Goal: Task Accomplishment & Management: Manage account settings

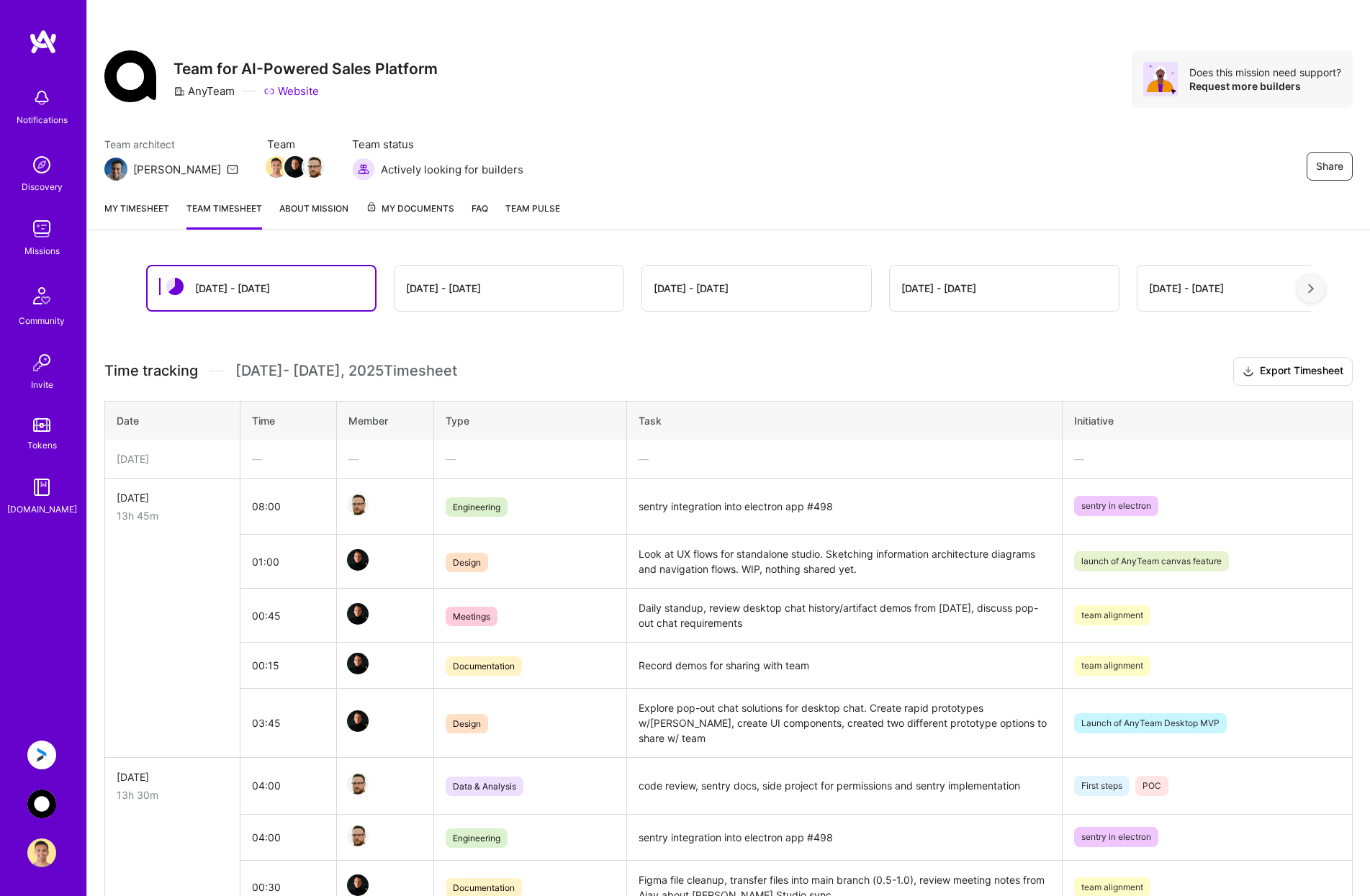
click at [137, 208] on link "My timesheet" at bounding box center [137, 215] width 65 height 29
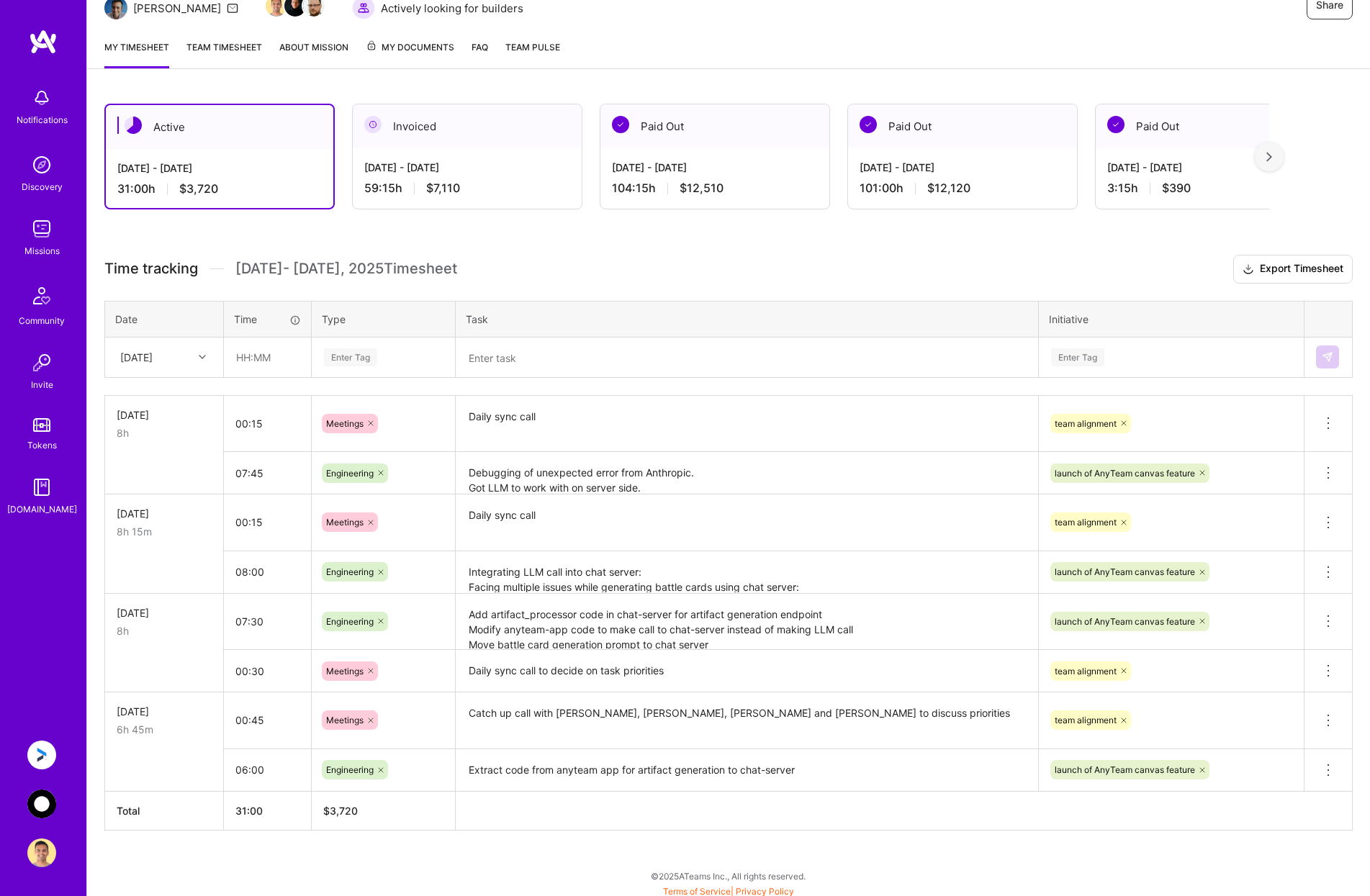
scroll to position [167, 0]
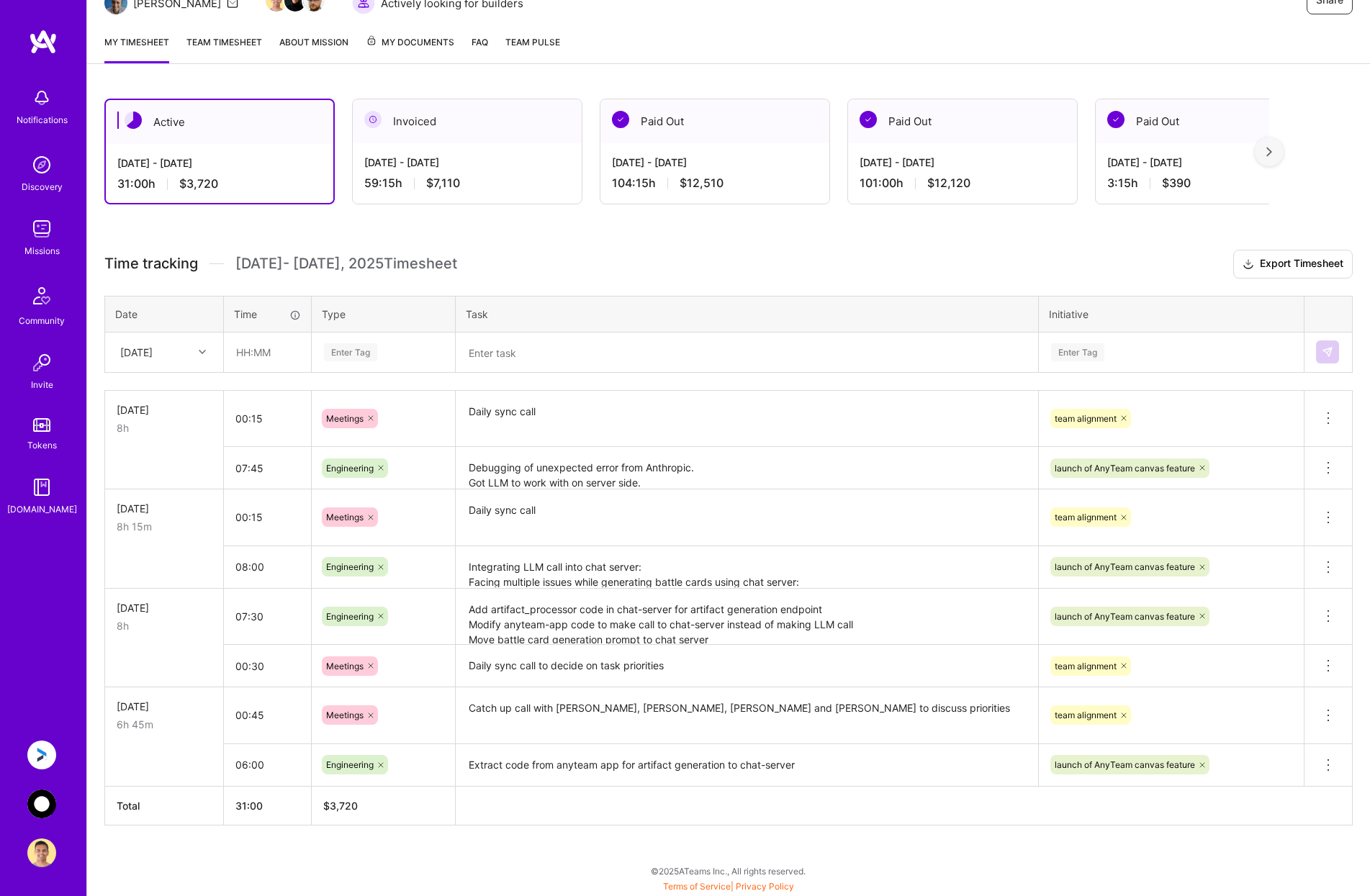
click at [153, 347] on div "[DATE]" at bounding box center [137, 353] width 32 height 15
click at [179, 522] on div "[DATE]" at bounding box center [164, 524] width 117 height 26
click at [265, 355] on input "text" at bounding box center [267, 352] width 85 height 38
type input "00:45"
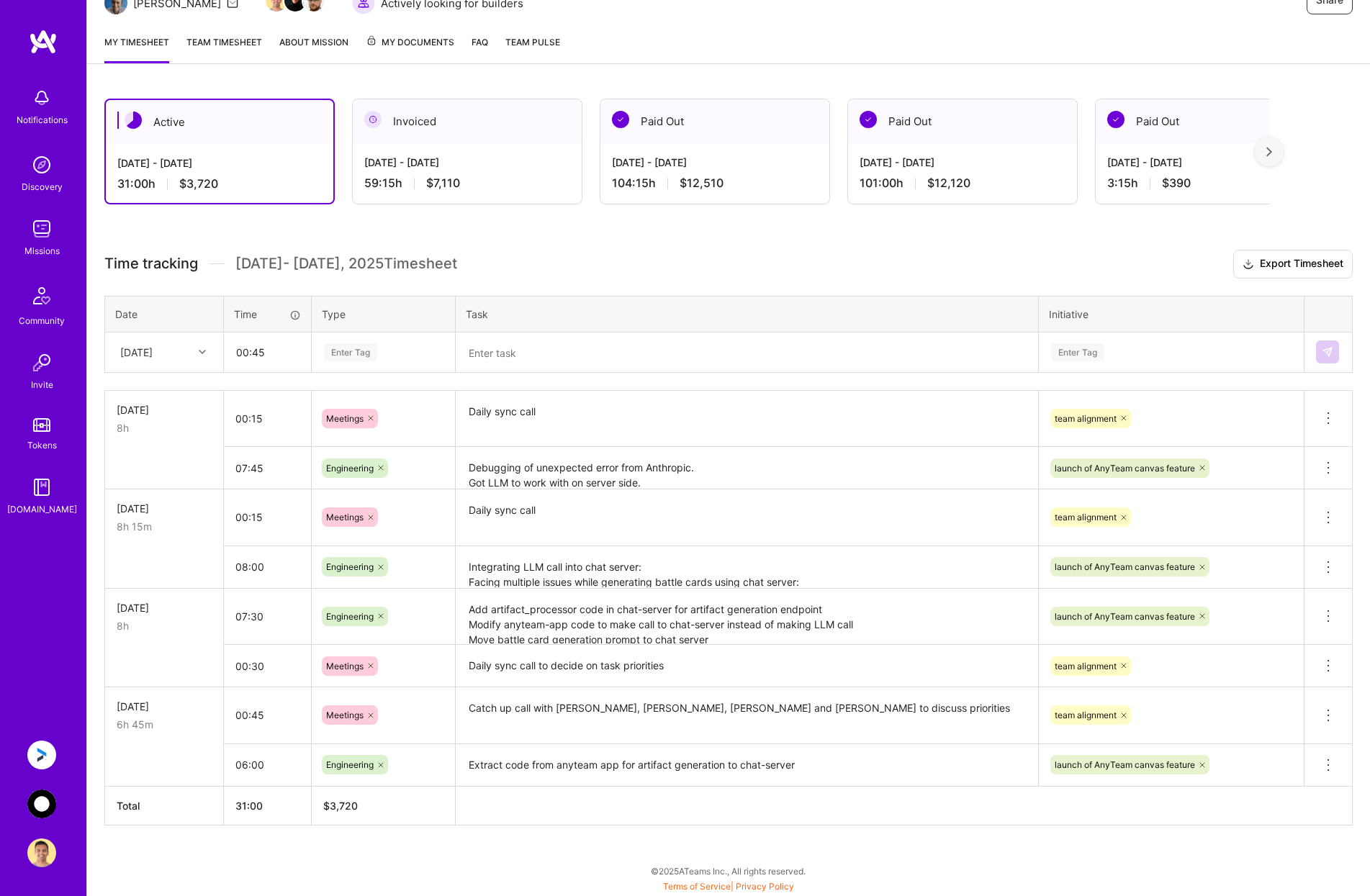
click at [373, 352] on div "Enter Tag" at bounding box center [350, 352] width 53 height 22
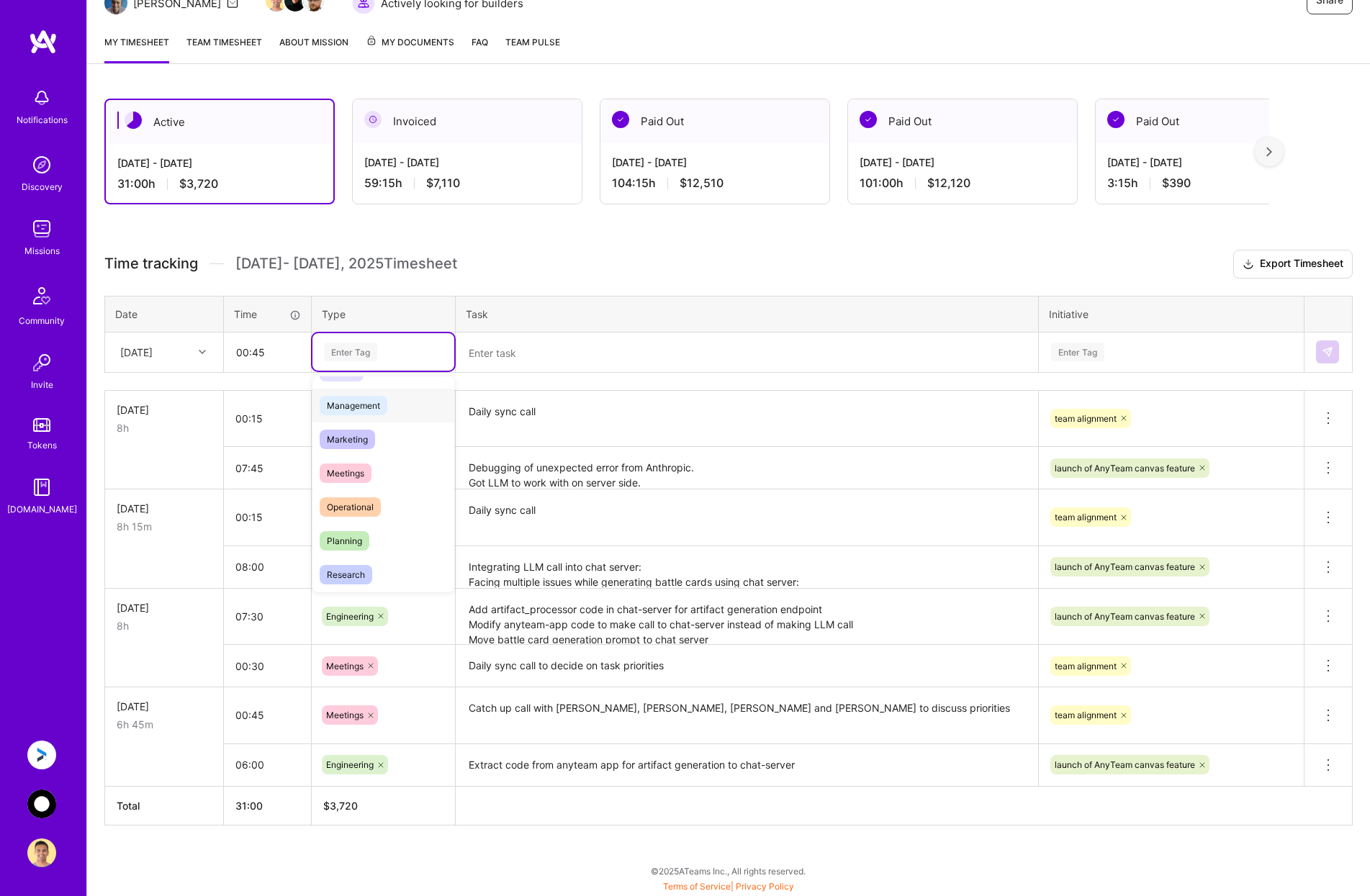
scroll to position [216, 0]
click at [373, 424] on div "Meetings" at bounding box center [383, 420] width 142 height 34
click at [538, 348] on textarea at bounding box center [746, 353] width 579 height 38
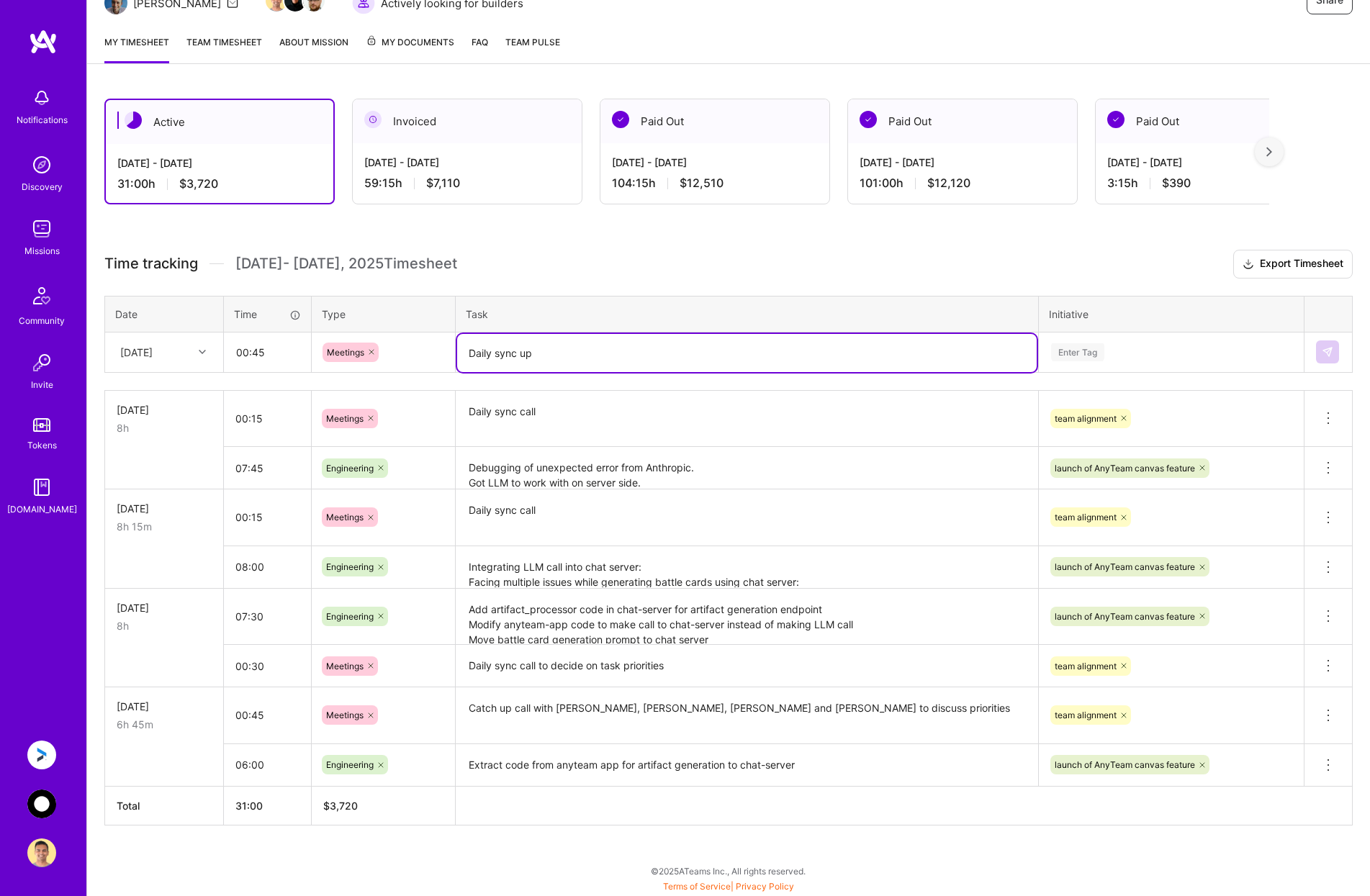
type textarea "Daily sync up"
click at [1139, 359] on div "Enter Tag" at bounding box center [1171, 352] width 243 height 18
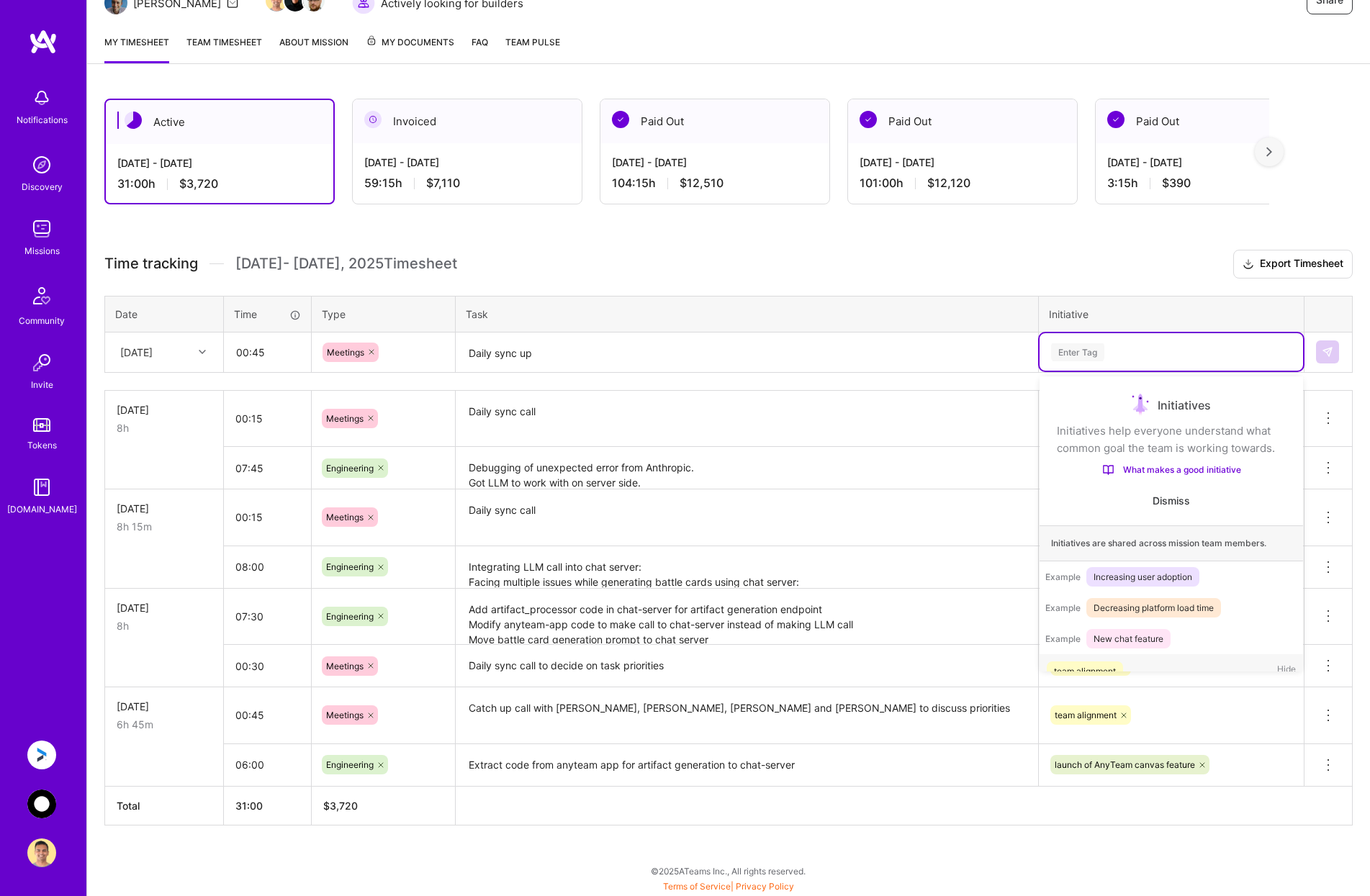
scroll to position [45, 0]
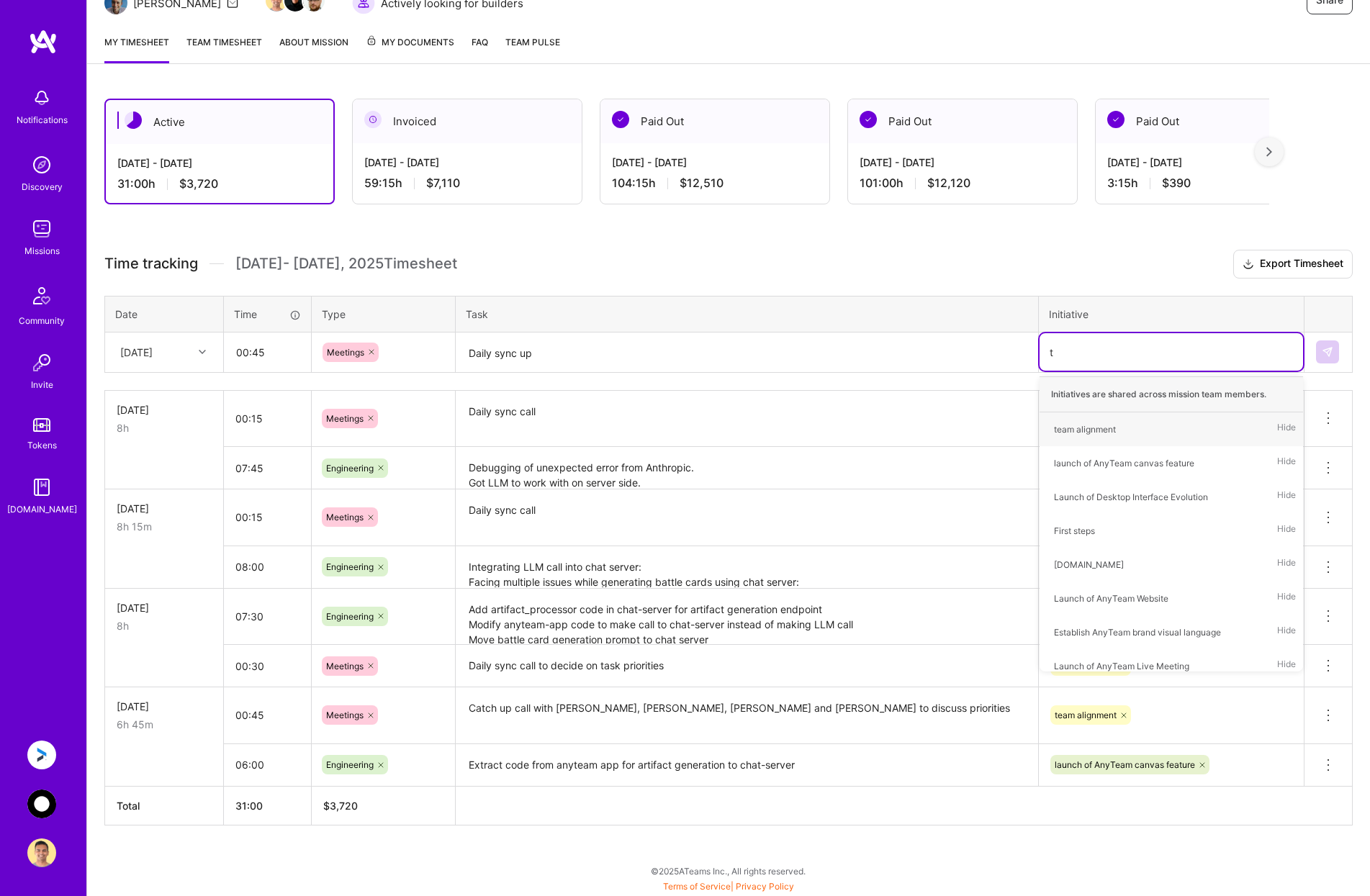
type input "te"
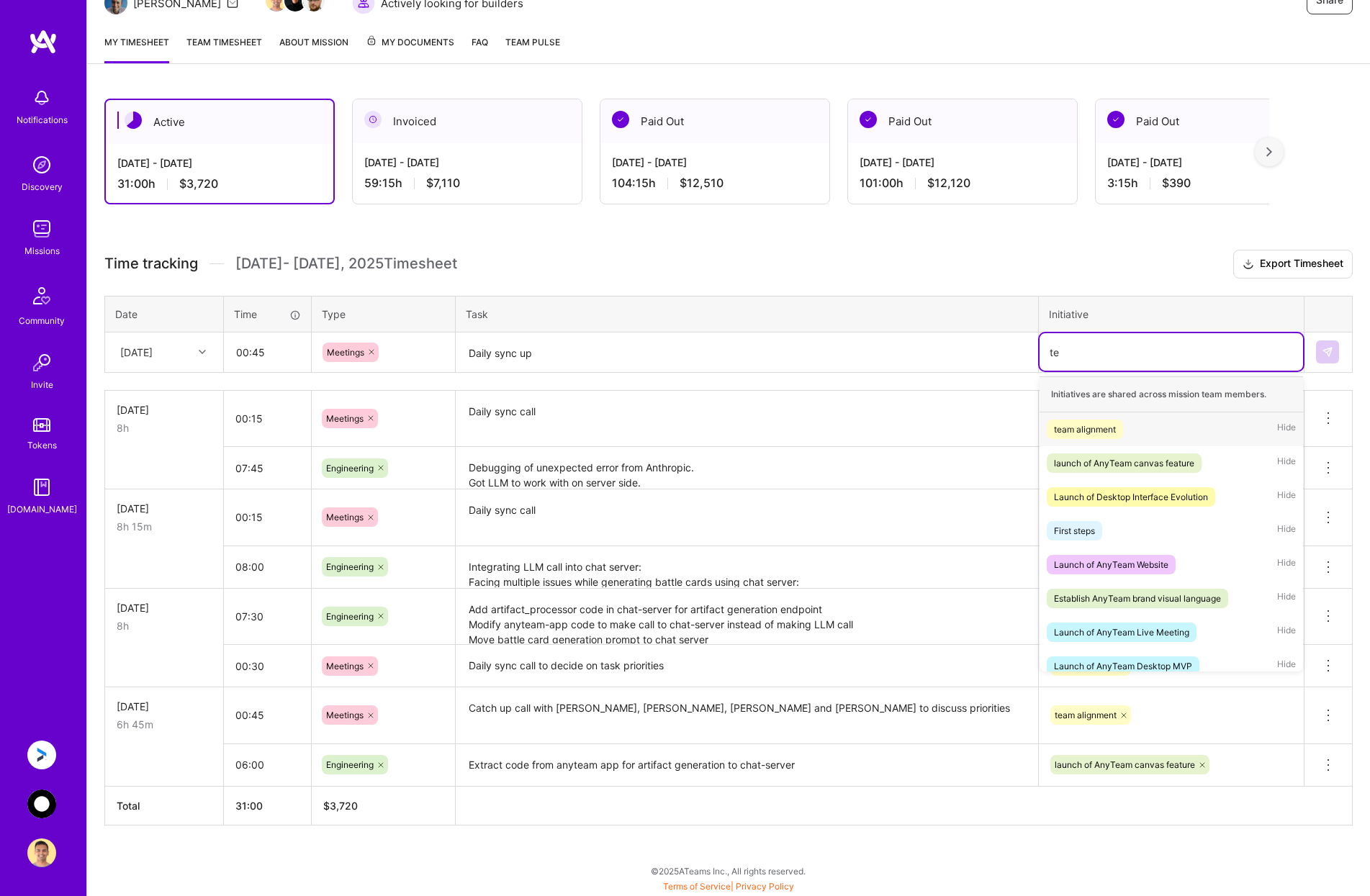
click at [1127, 423] on div "team alignment Hide" at bounding box center [1171, 430] width 263 height 34
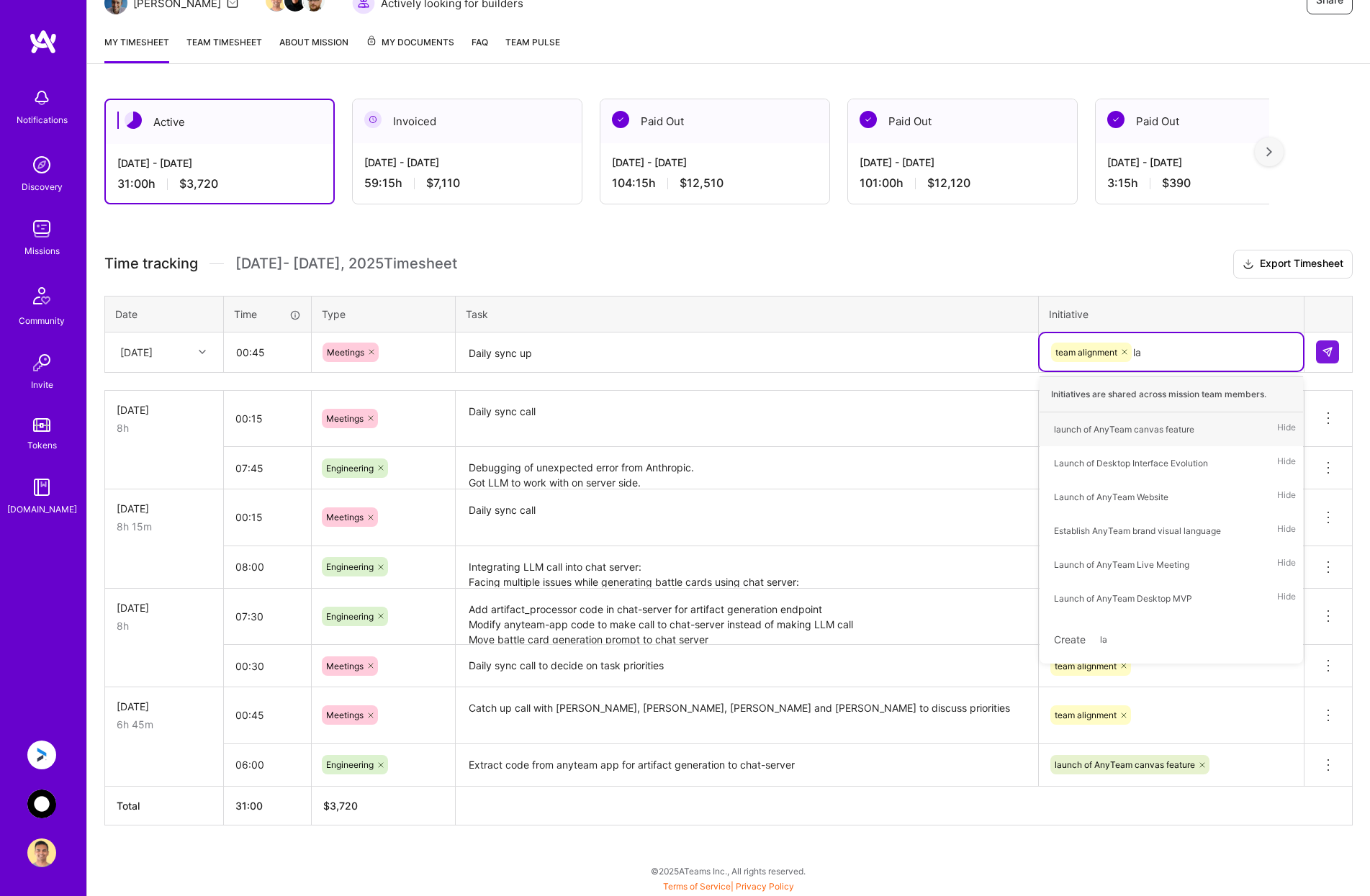
type input "[PERSON_NAME]"
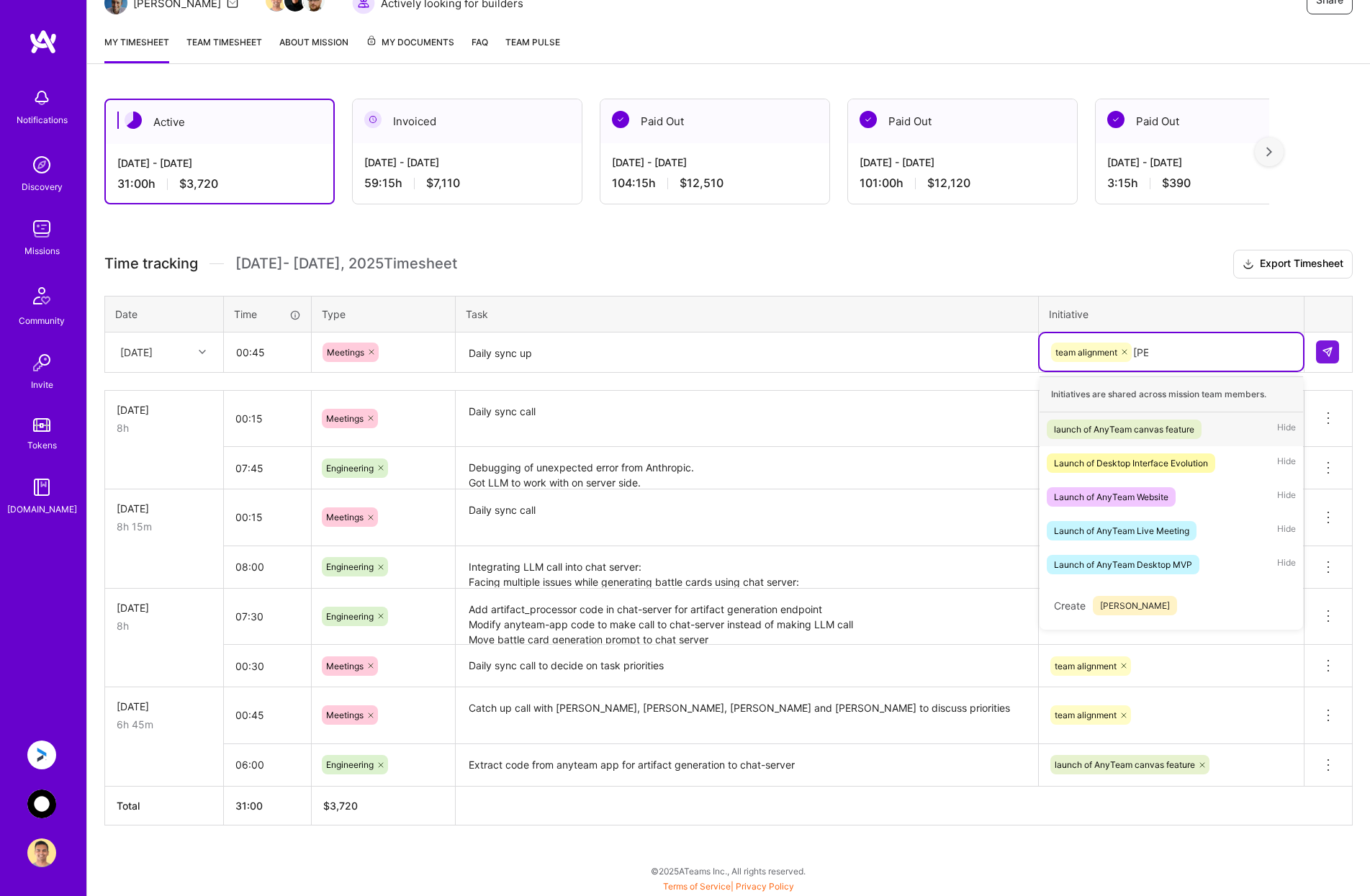
click at [1126, 422] on div "launch of AnyTeam canvas feature" at bounding box center [1124, 430] width 140 height 15
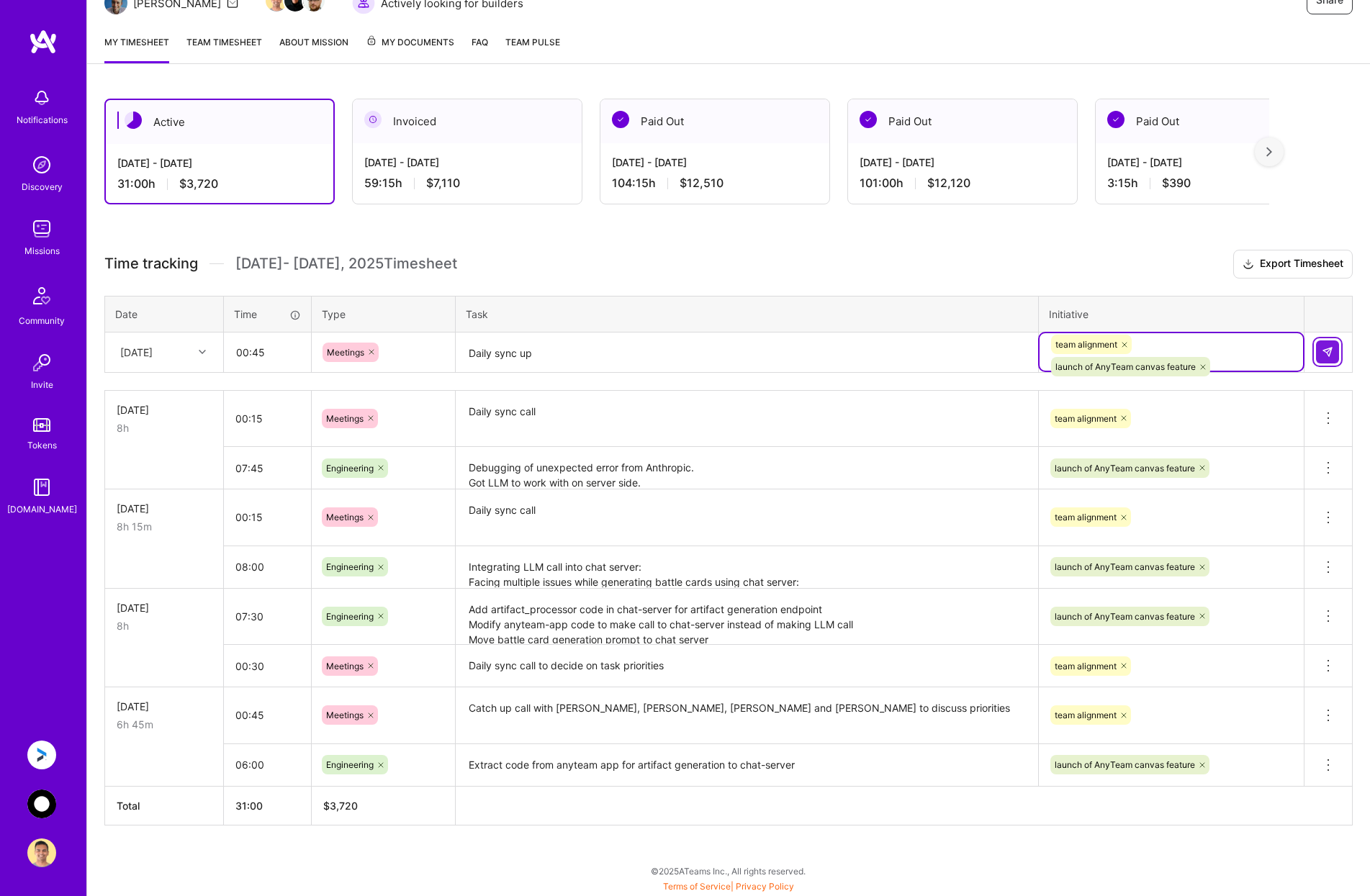
click at [1327, 348] on img at bounding box center [1326, 351] width 11 height 11
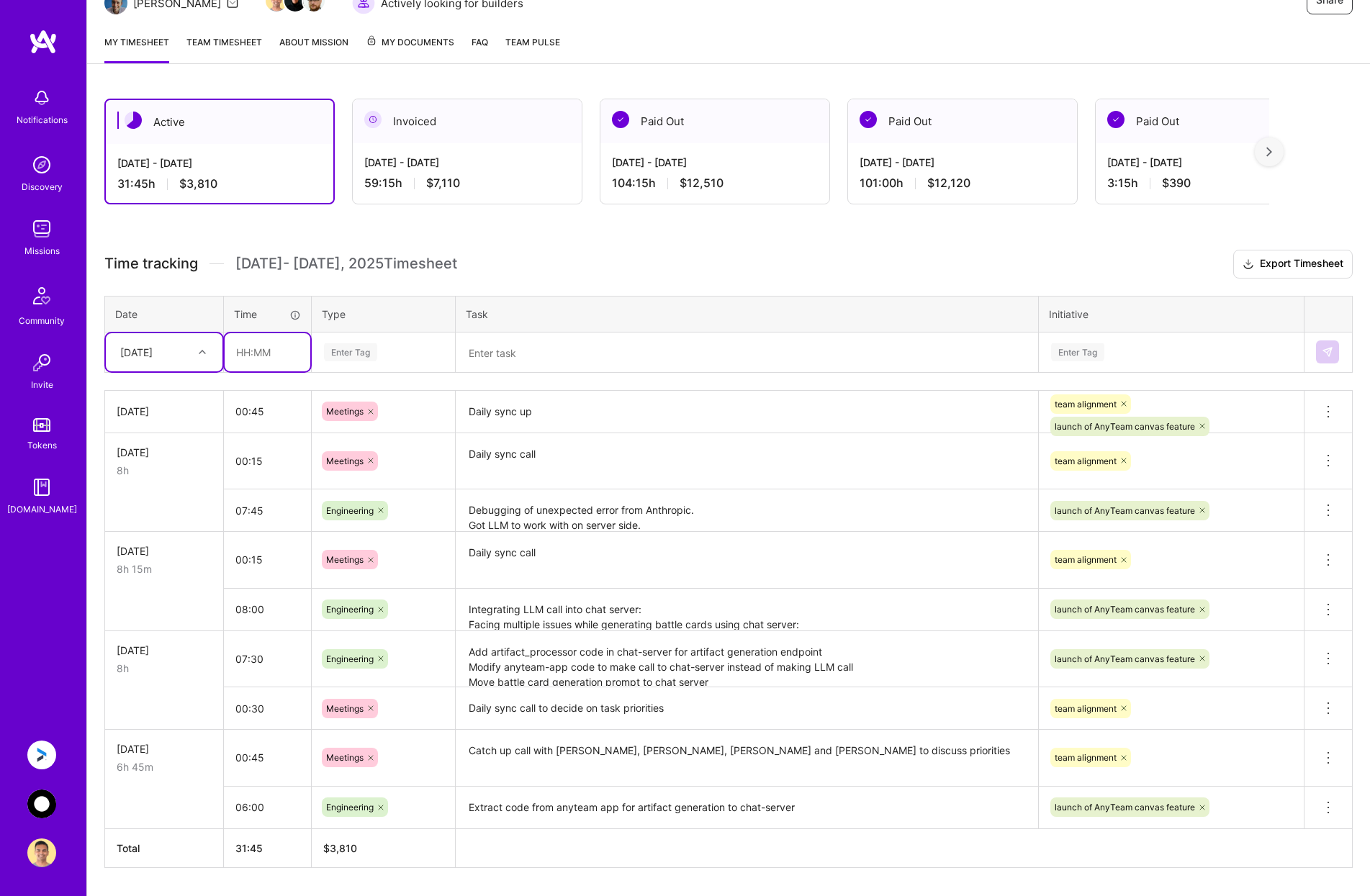
click at [290, 354] on input "text" at bounding box center [267, 352] width 85 height 38
click at [381, 349] on div "Enter Tag" at bounding box center [383, 352] width 121 height 18
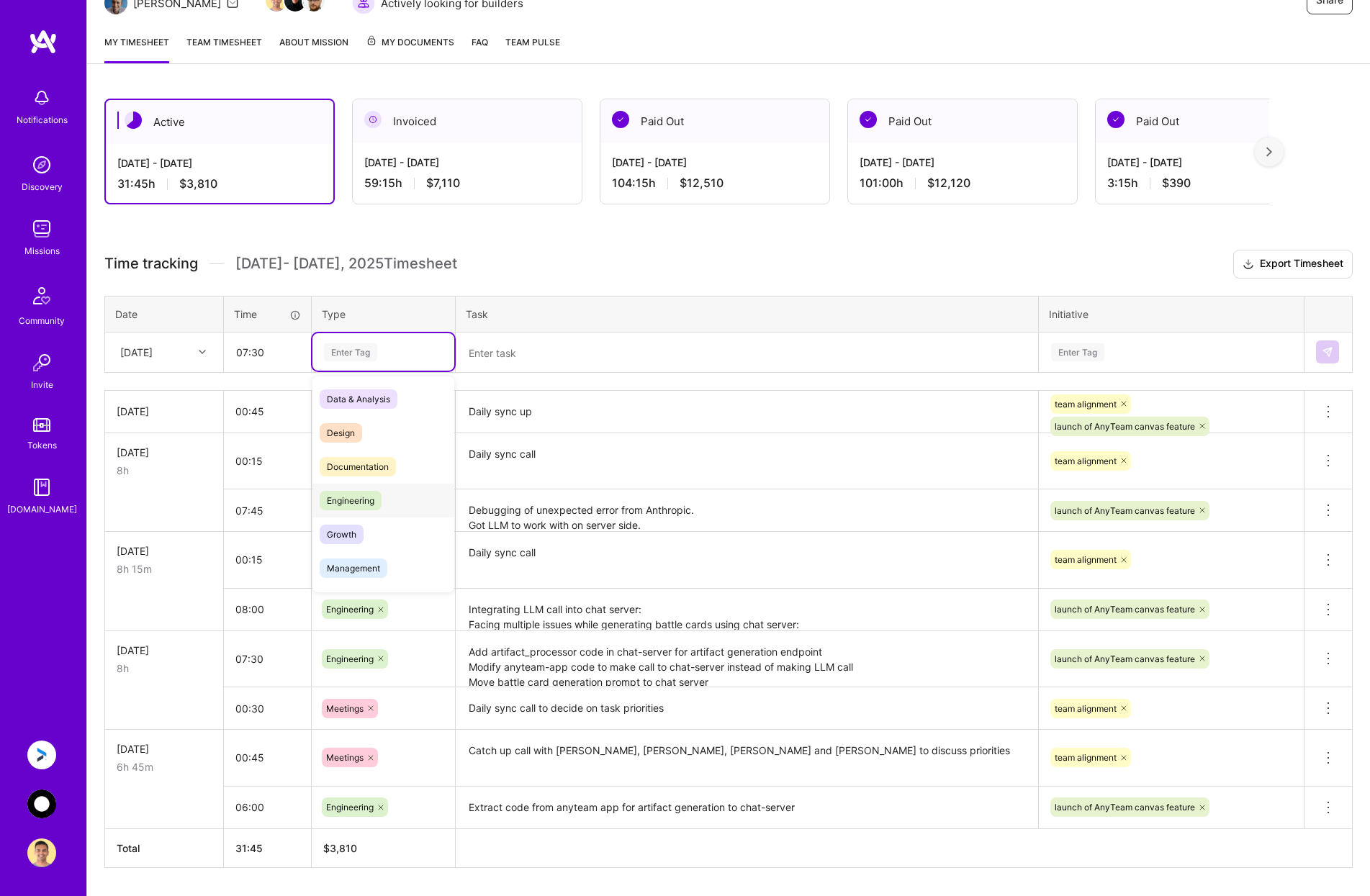
click at [373, 497] on span "Engineering" at bounding box center [350, 501] width 61 height 20
click at [483, 360] on textarea at bounding box center [746, 353] width 579 height 38
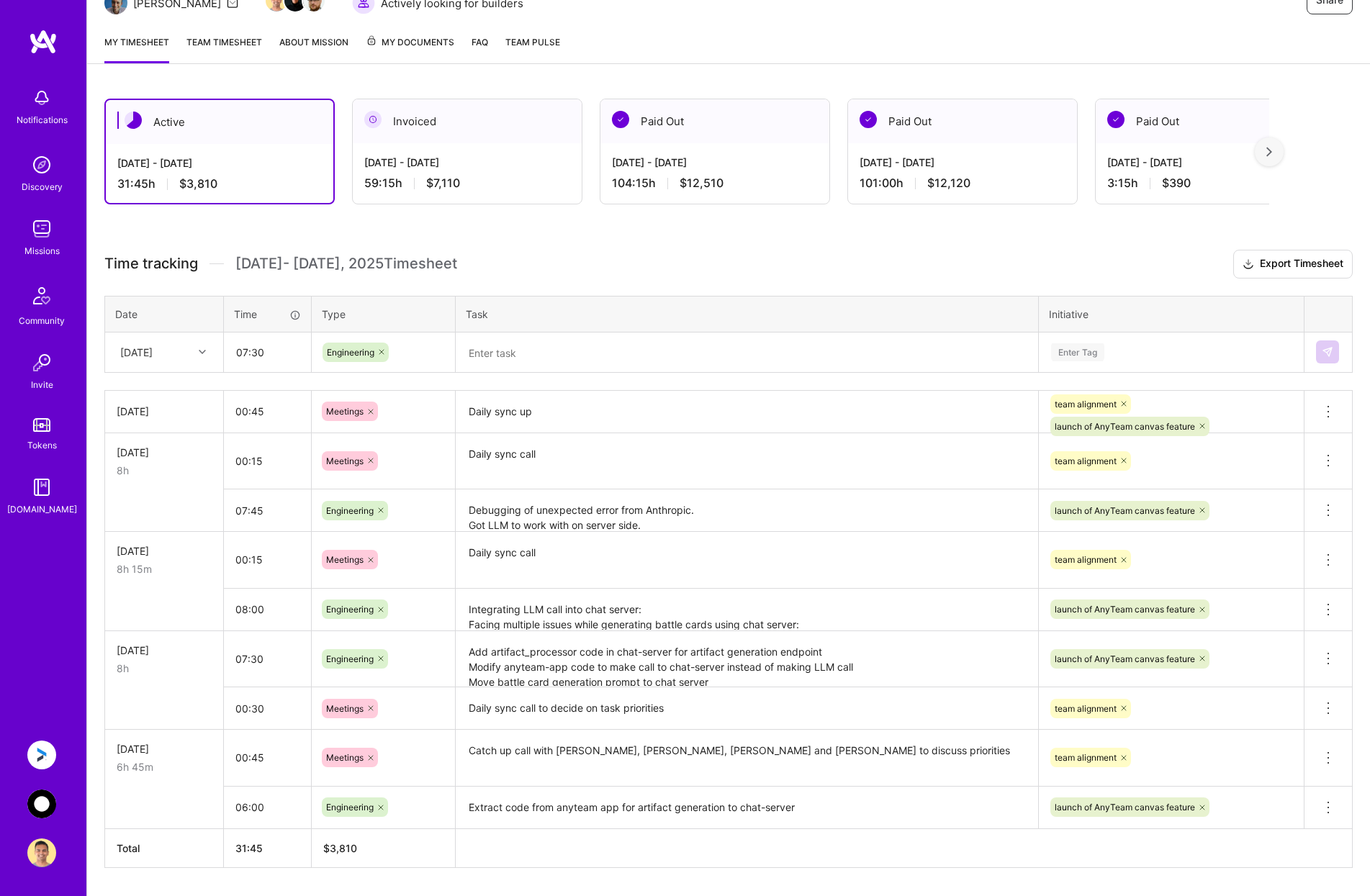
click at [383, 353] on icon at bounding box center [382, 352] width 9 height 9
drag, startPoint x: 278, startPoint y: 355, endPoint x: 237, endPoint y: 357, distance: 41.0
click at [232, 357] on input "07:30" at bounding box center [267, 352] width 85 height 38
type input "02:30"
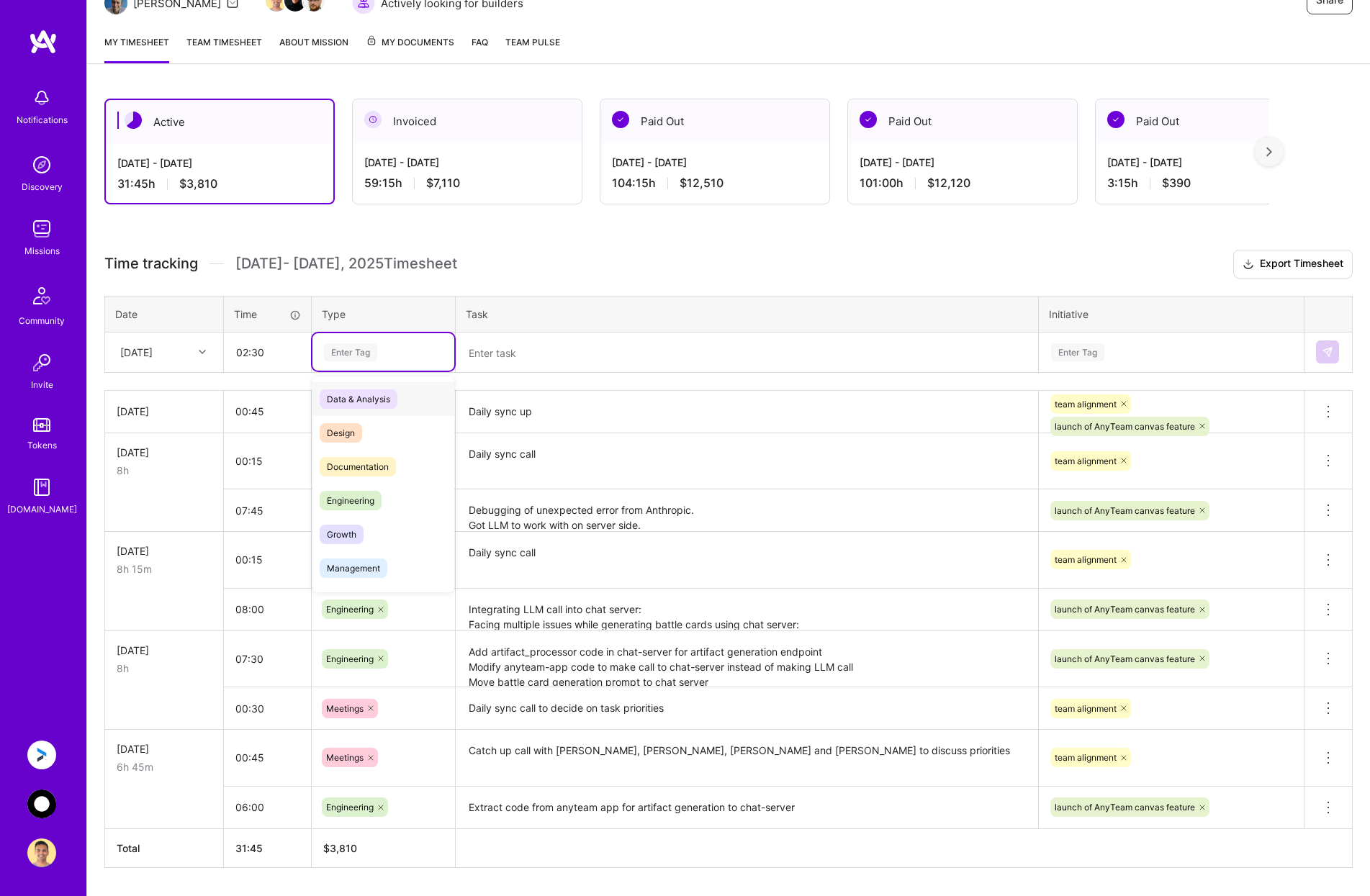
click at [383, 346] on div "Enter Tag" at bounding box center [383, 352] width 121 height 18
type input "meet"
click at [385, 396] on div "Meetings" at bounding box center [383, 400] width 142 height 34
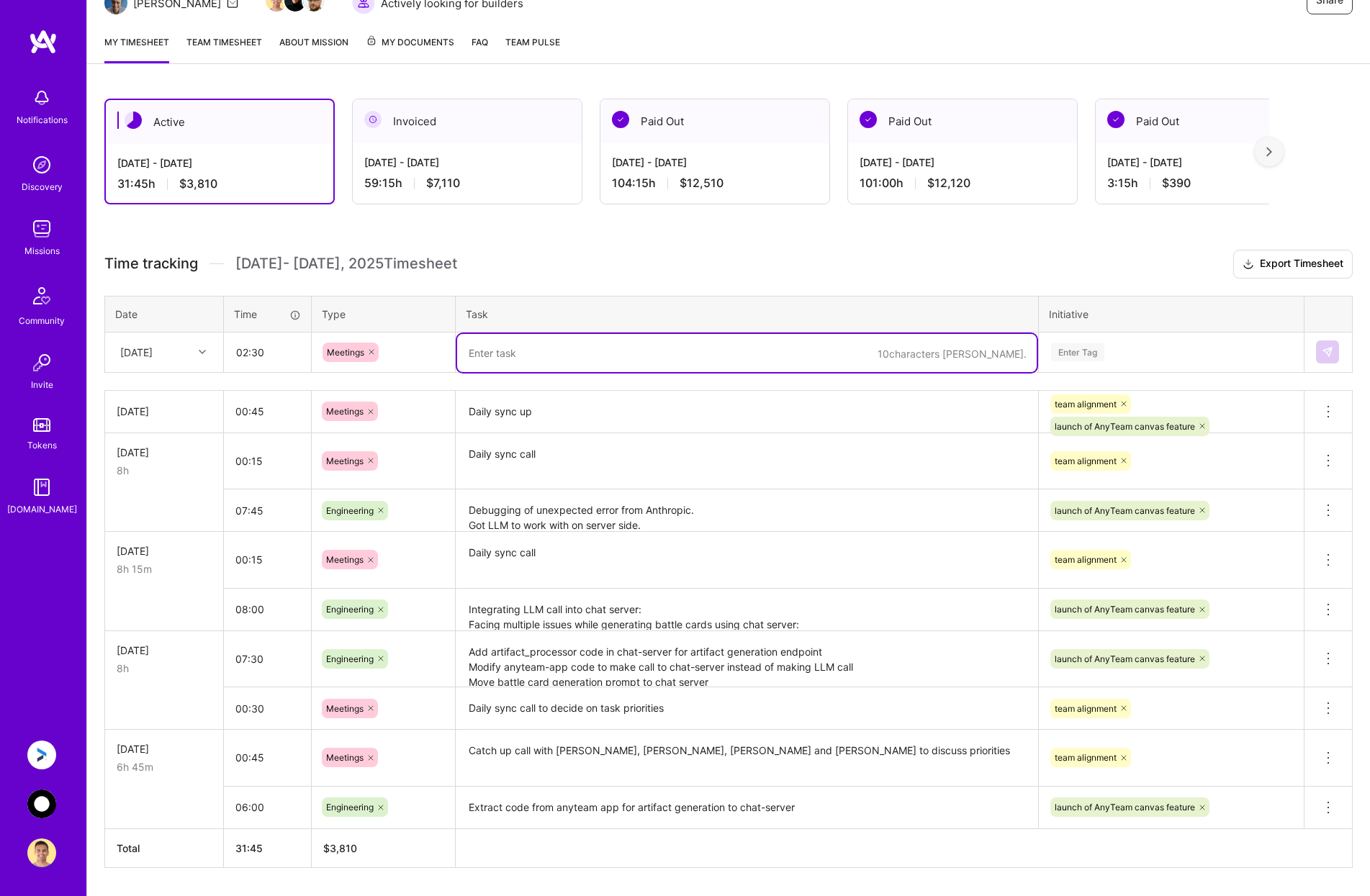
click at [503, 340] on textarea at bounding box center [746, 353] width 579 height 38
type textarea "Call with [PERSON_NAME] to discuss priorities and review open PR"
click at [1113, 348] on div "Enter Tag" at bounding box center [1171, 352] width 243 height 18
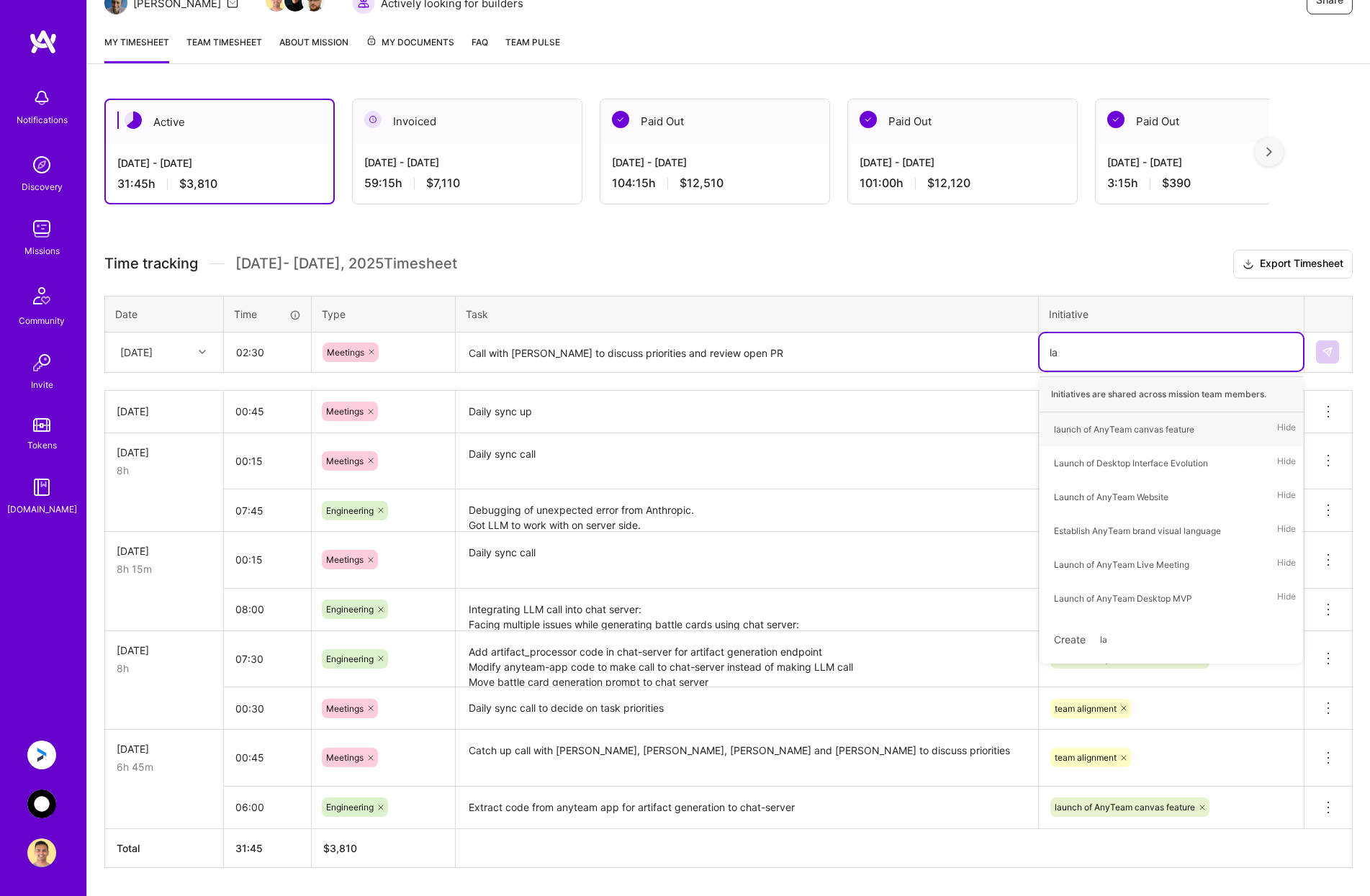
type input "[PERSON_NAME]"
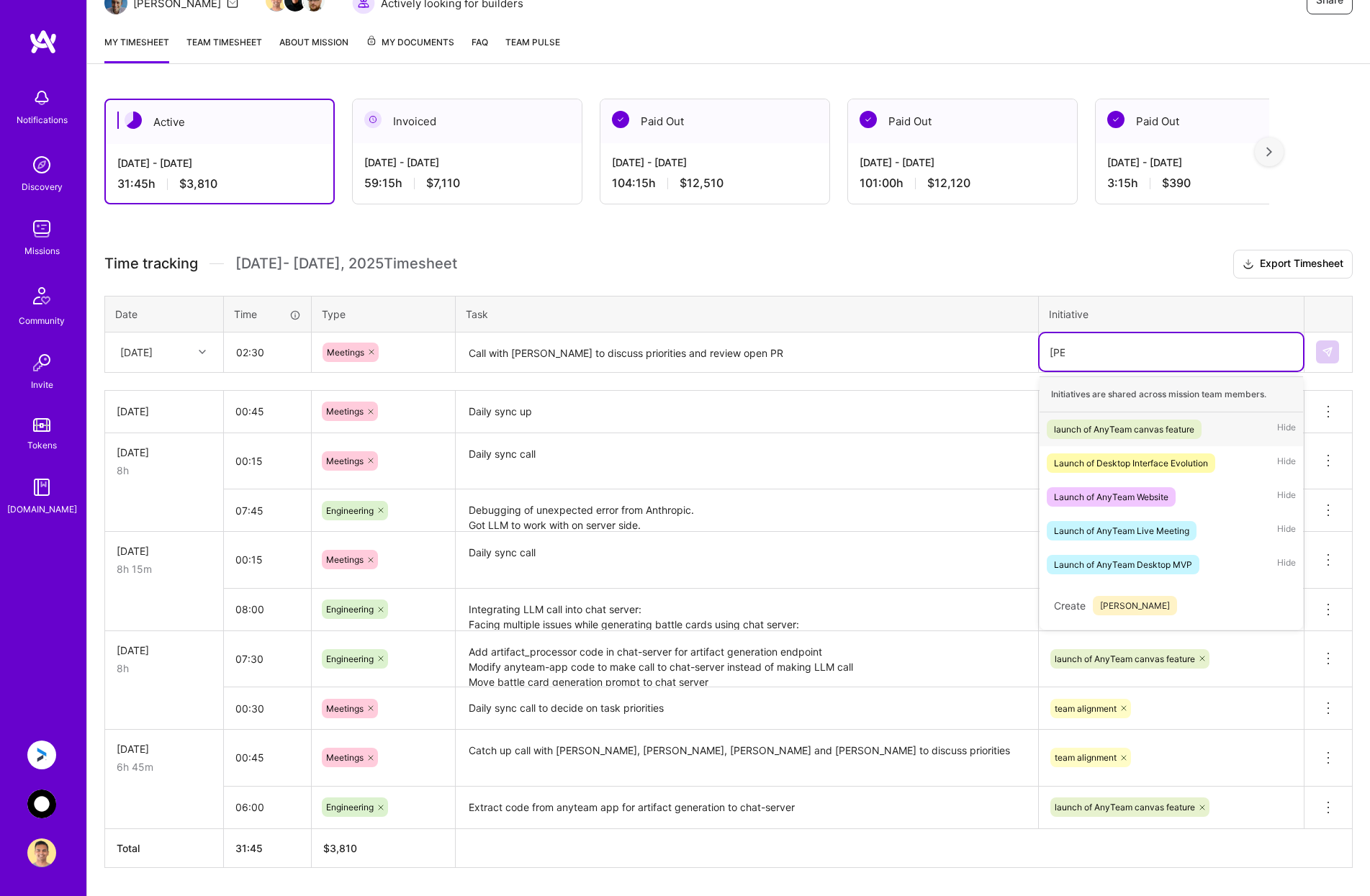
click at [1098, 428] on div "launch of AnyTeam canvas feature" at bounding box center [1124, 430] width 140 height 15
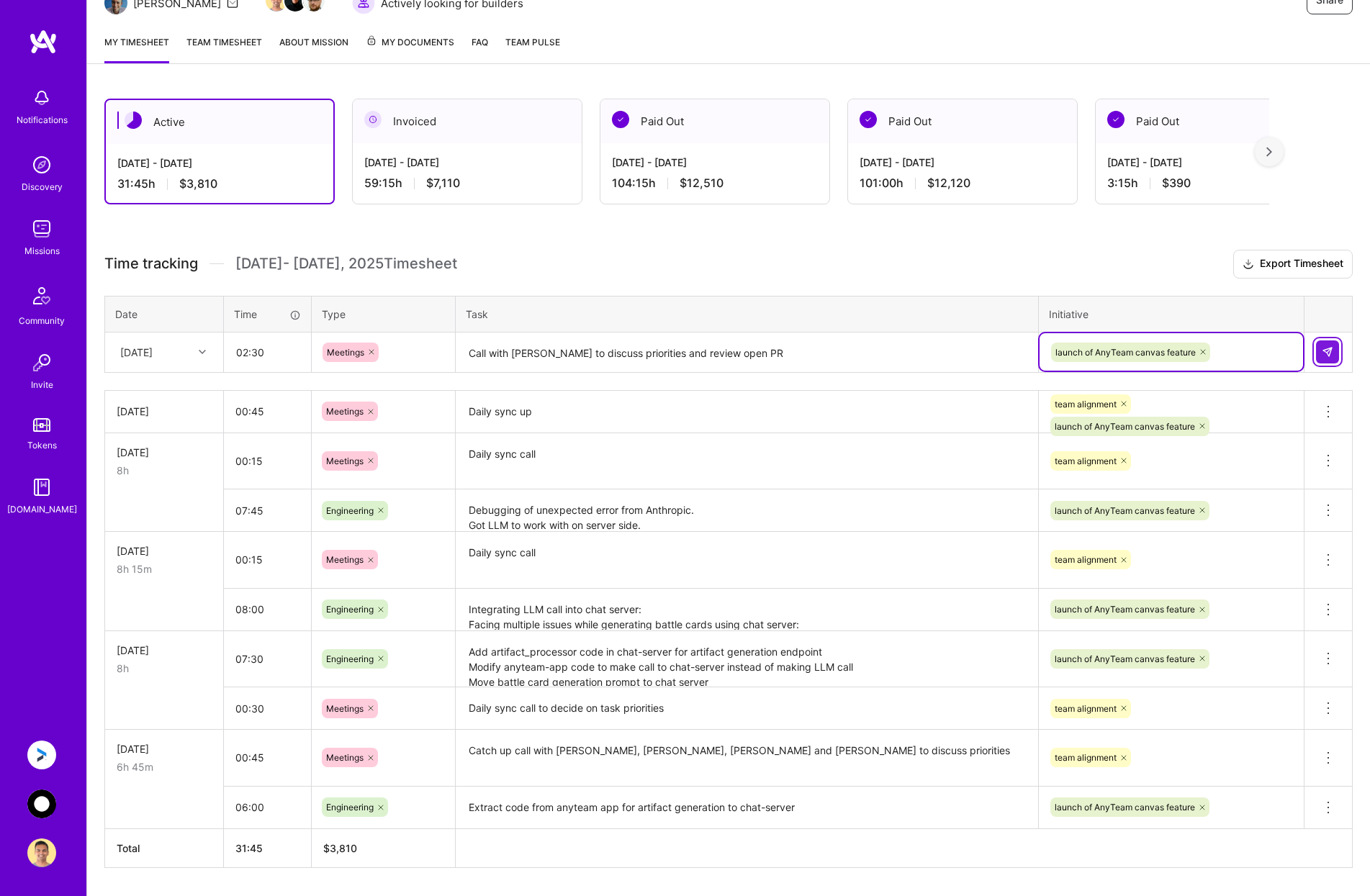
click at [1330, 351] on img at bounding box center [1326, 351] width 11 height 11
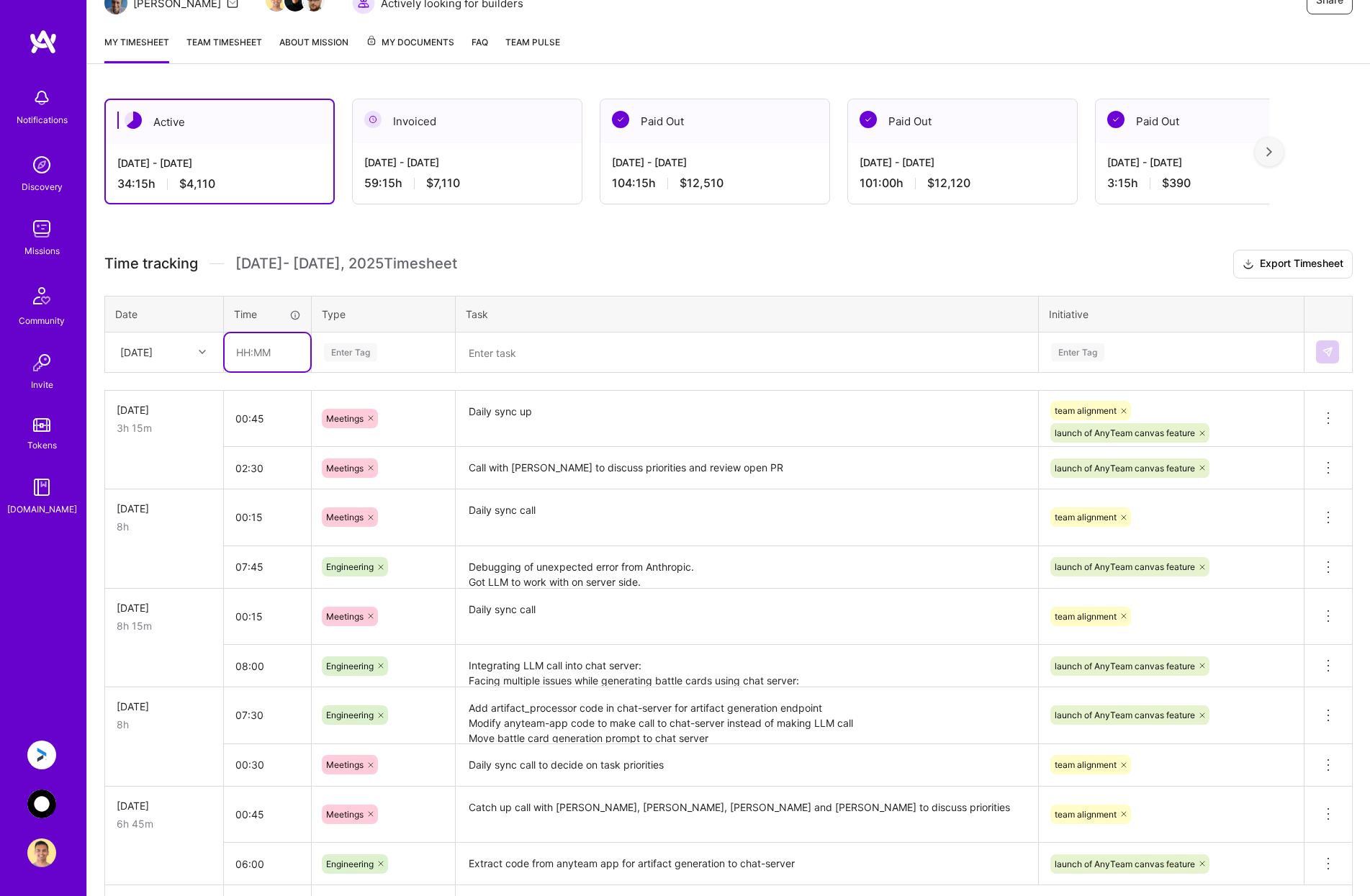
click at [274, 350] on input "text" at bounding box center [267, 352] width 85 height 38
type input "00:30"
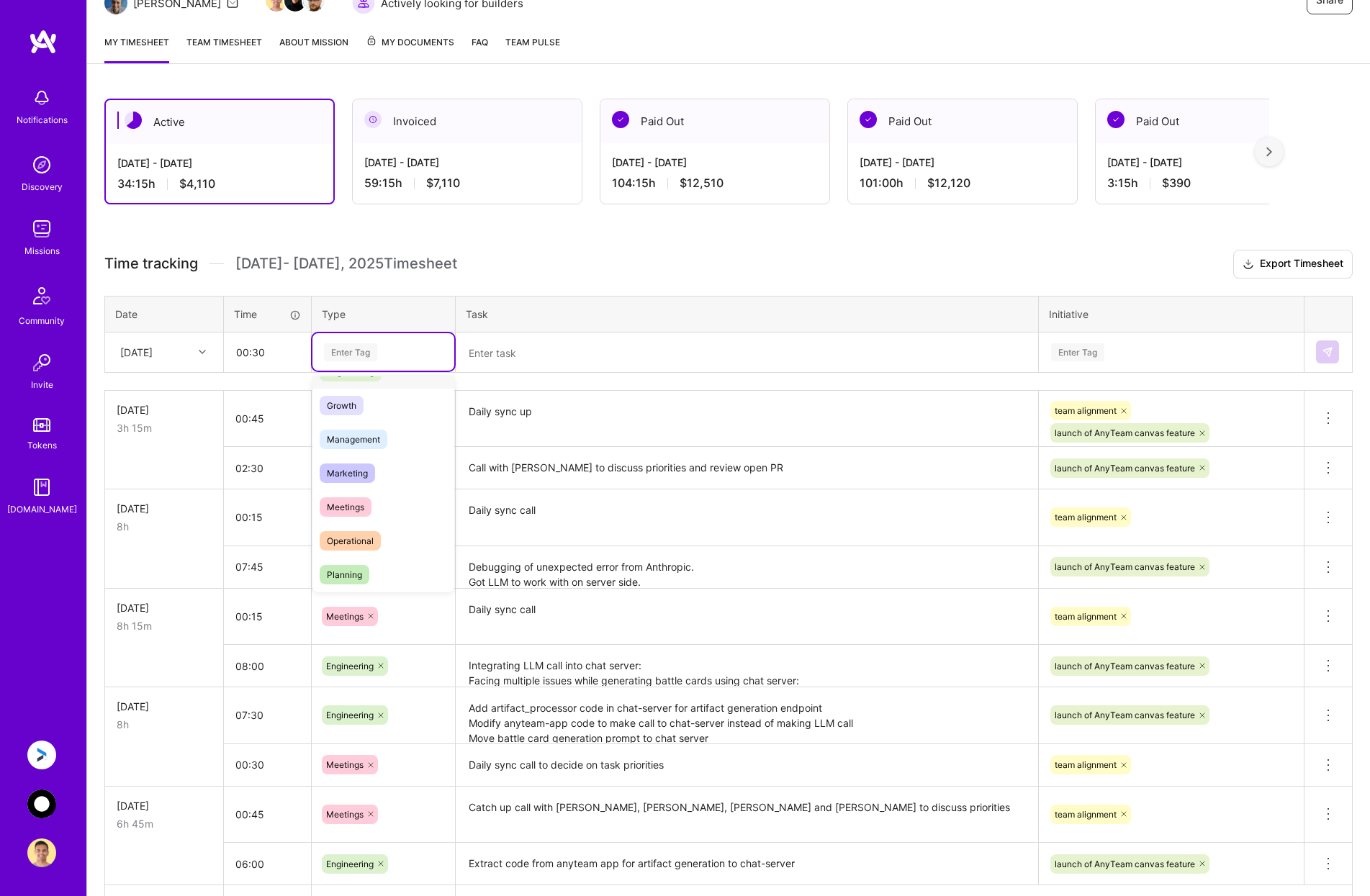
scroll to position [216, 0]
click at [371, 423] on span "Meetings" at bounding box center [345, 419] width 52 height 20
click at [500, 357] on textarea at bounding box center [746, 353] width 579 height 38
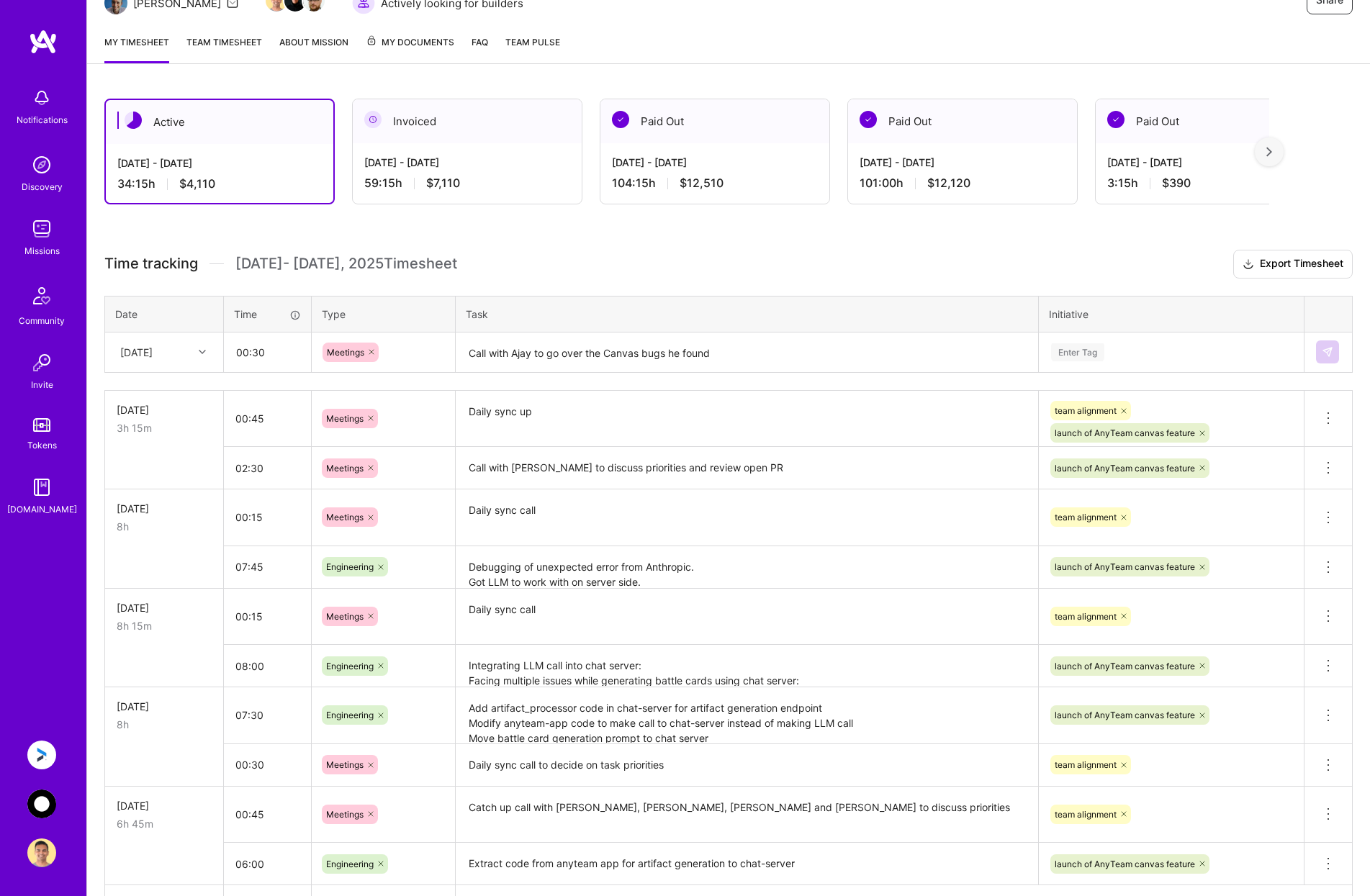
click at [757, 346] on textarea "Call with Ajay to go over the Canvas bugs he found" at bounding box center [746, 353] width 579 height 38
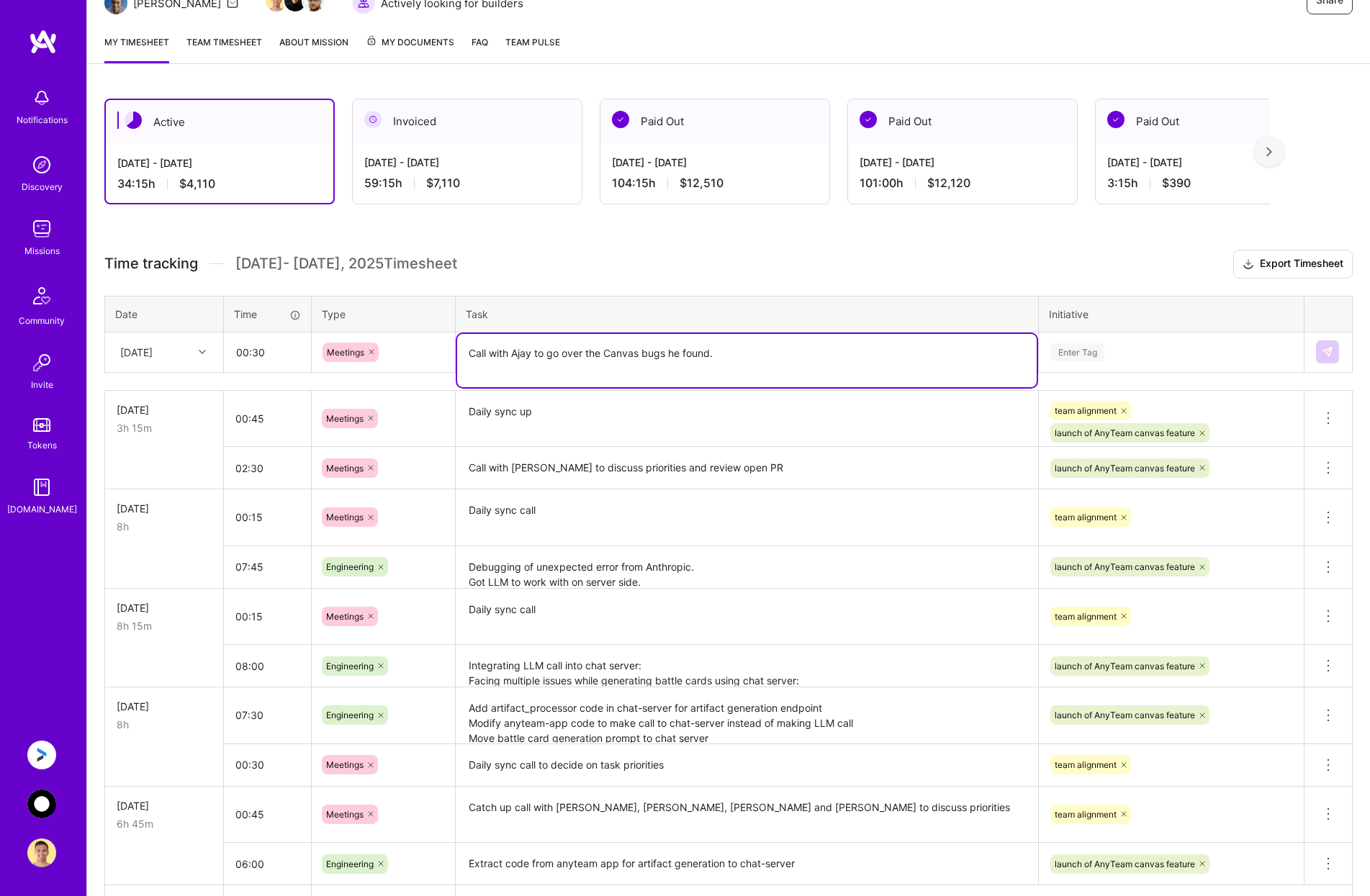
paste textarea "Loremips Dolor Sitamet Consecte adip elitseddoe tempo incidi ut labo etdolo: Ma…"
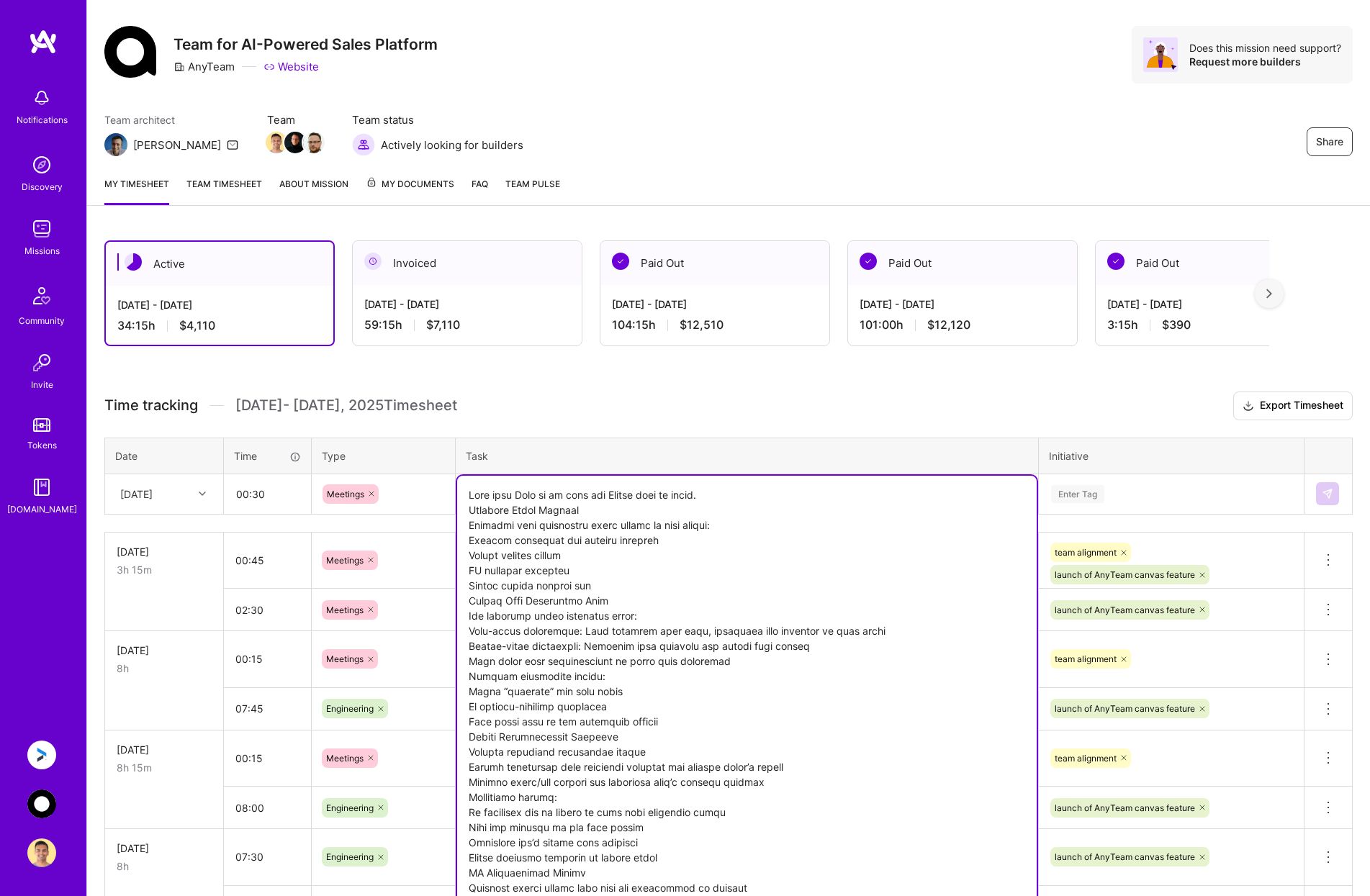
scroll to position [0, 0]
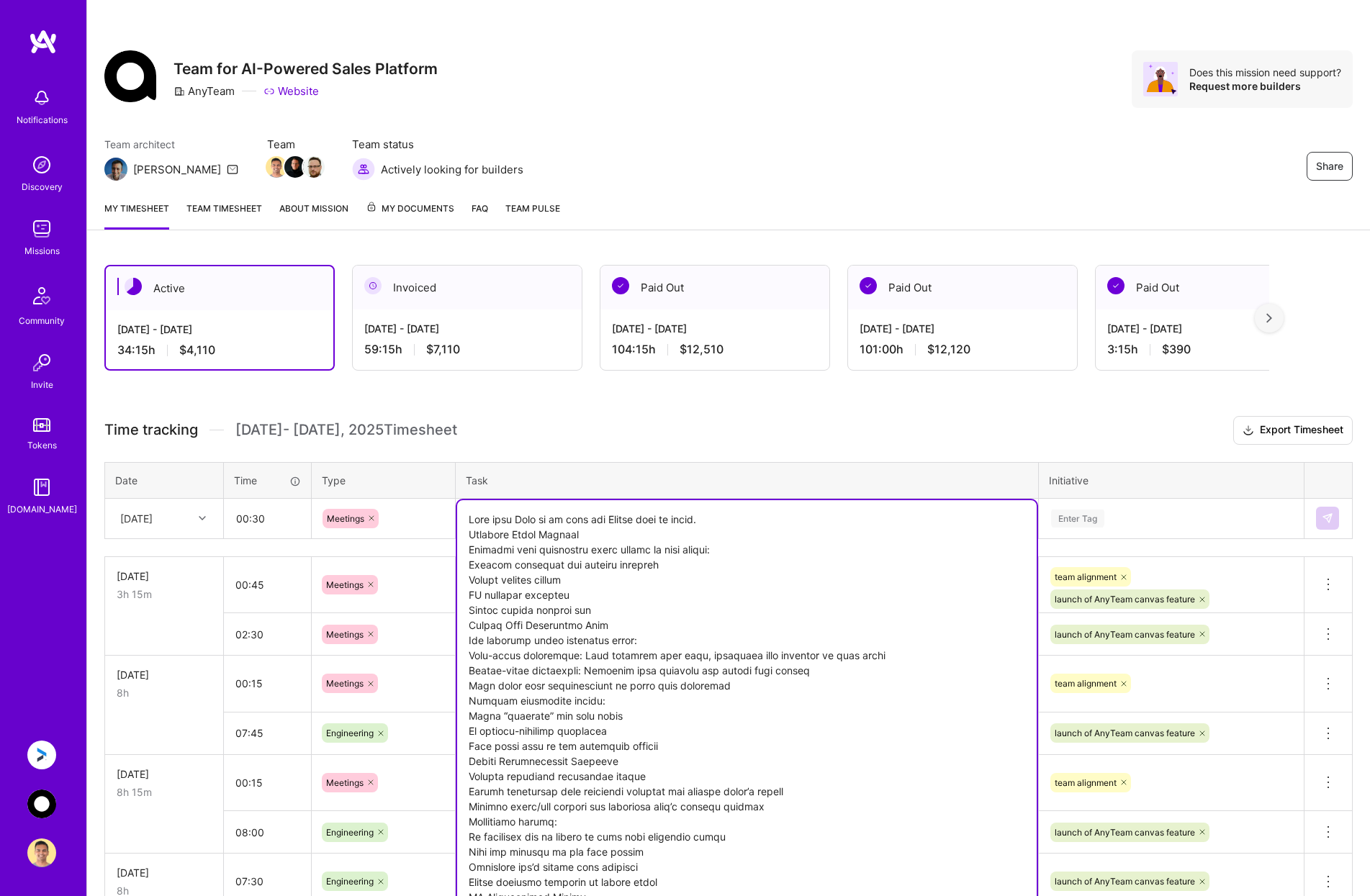
type textarea "Lore ipsu Dolo si am cons adi Elitse doei te incid. Utlabore Etdol Magnaal Enim…"
click at [1128, 522] on div "Enter Tag" at bounding box center [1171, 518] width 243 height 18
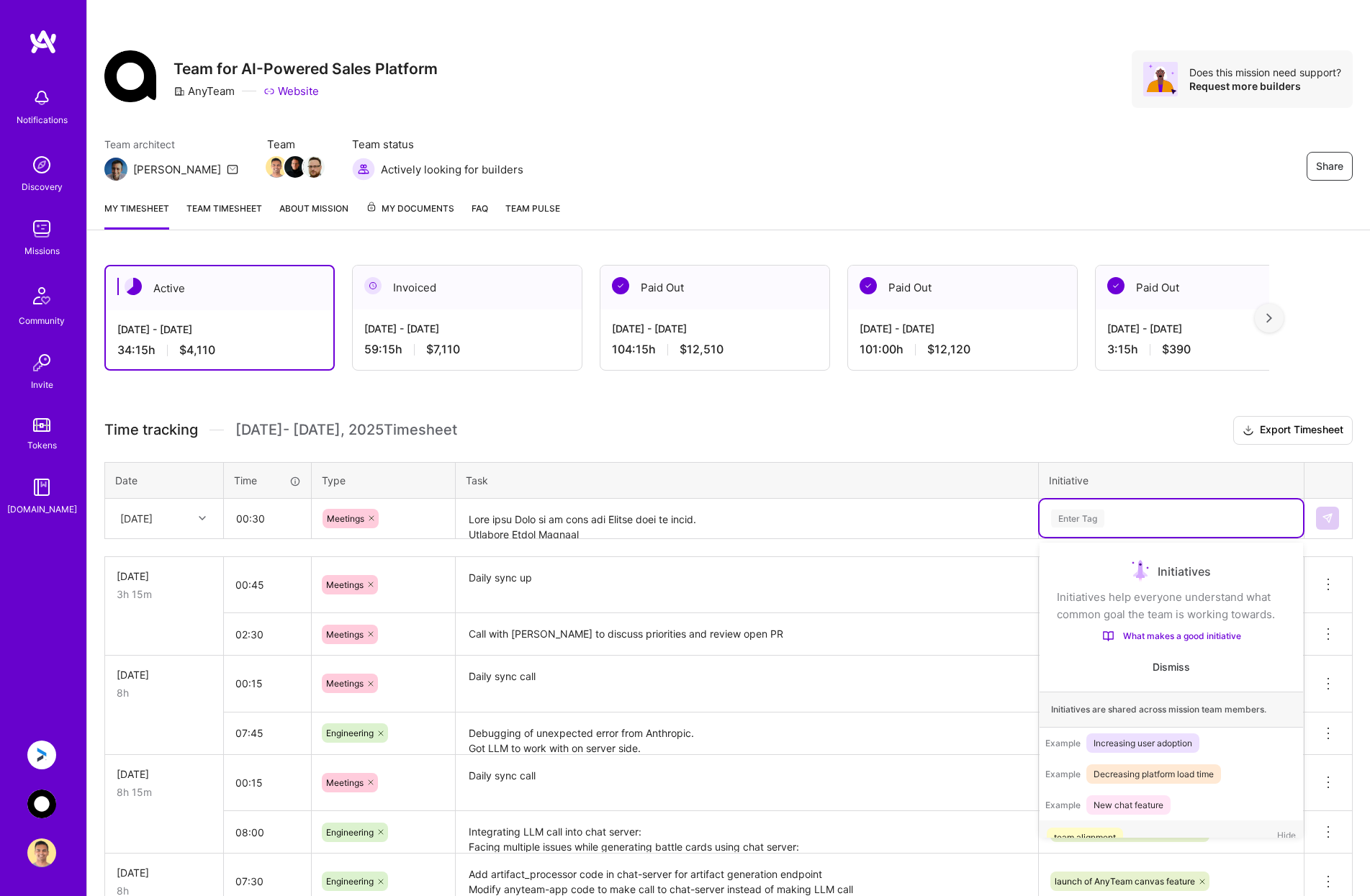
scroll to position [45, 0]
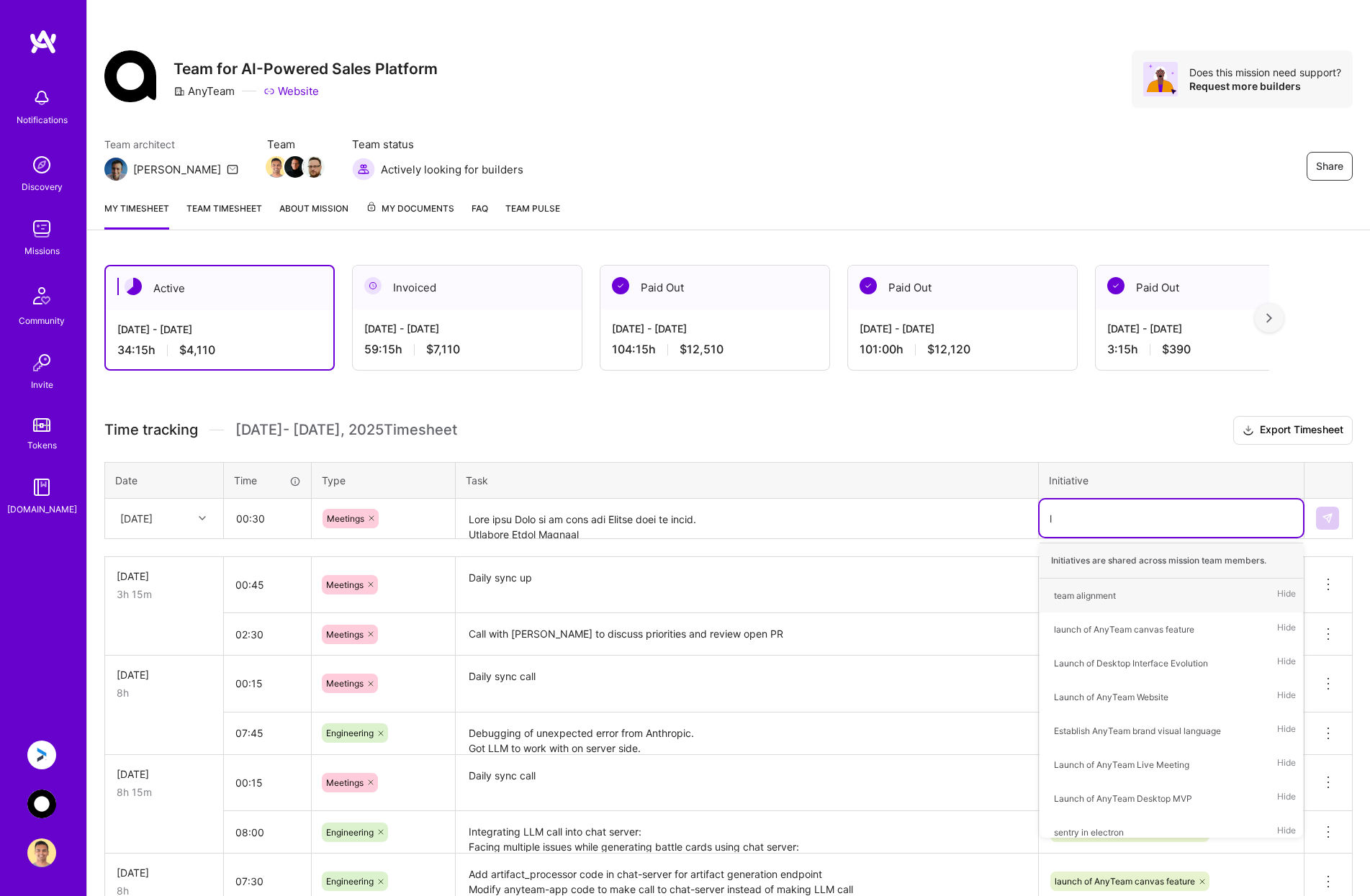
type input "la"
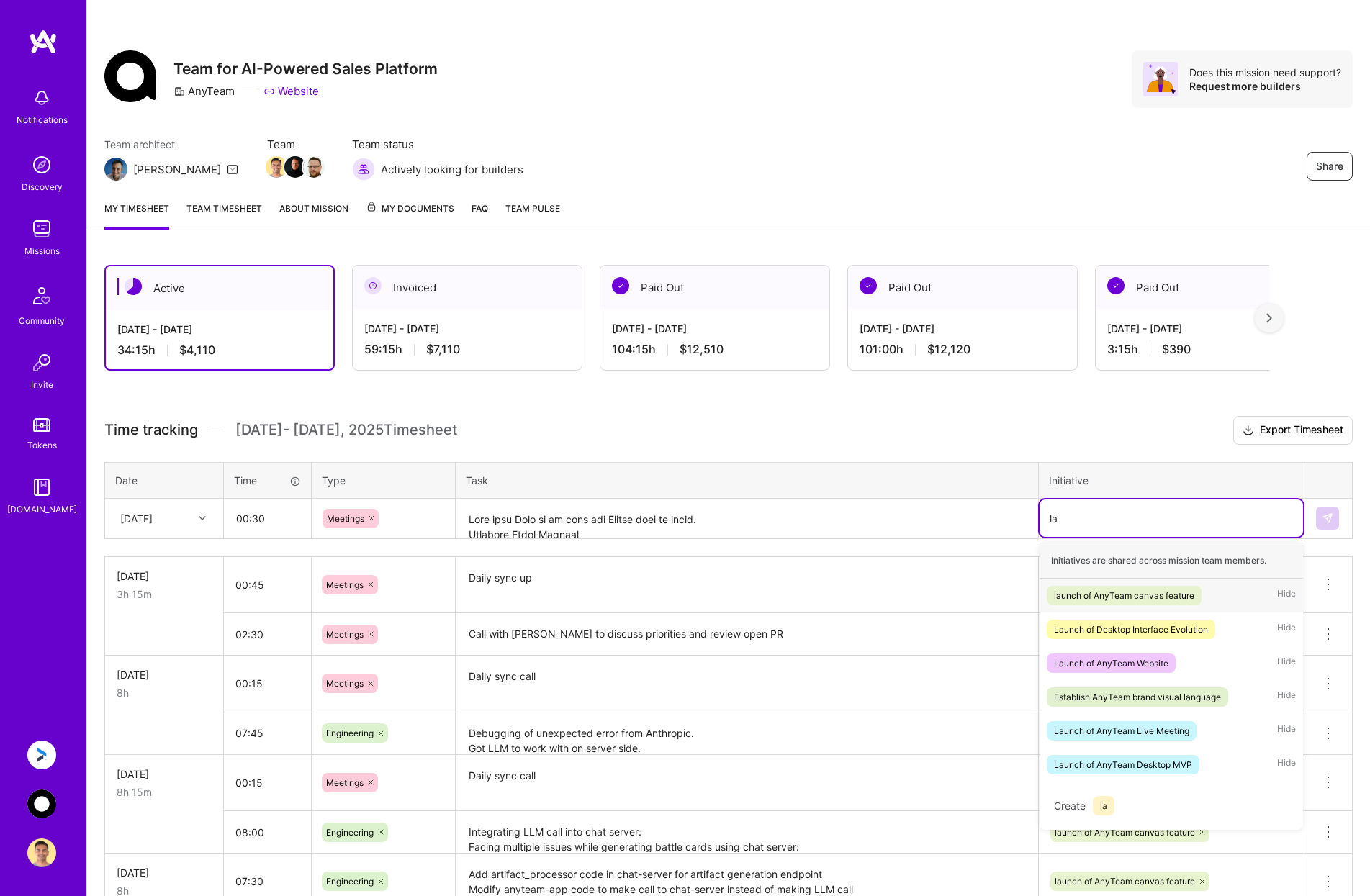
click at [1116, 594] on div "launch of AnyTeam canvas feature" at bounding box center [1124, 596] width 140 height 15
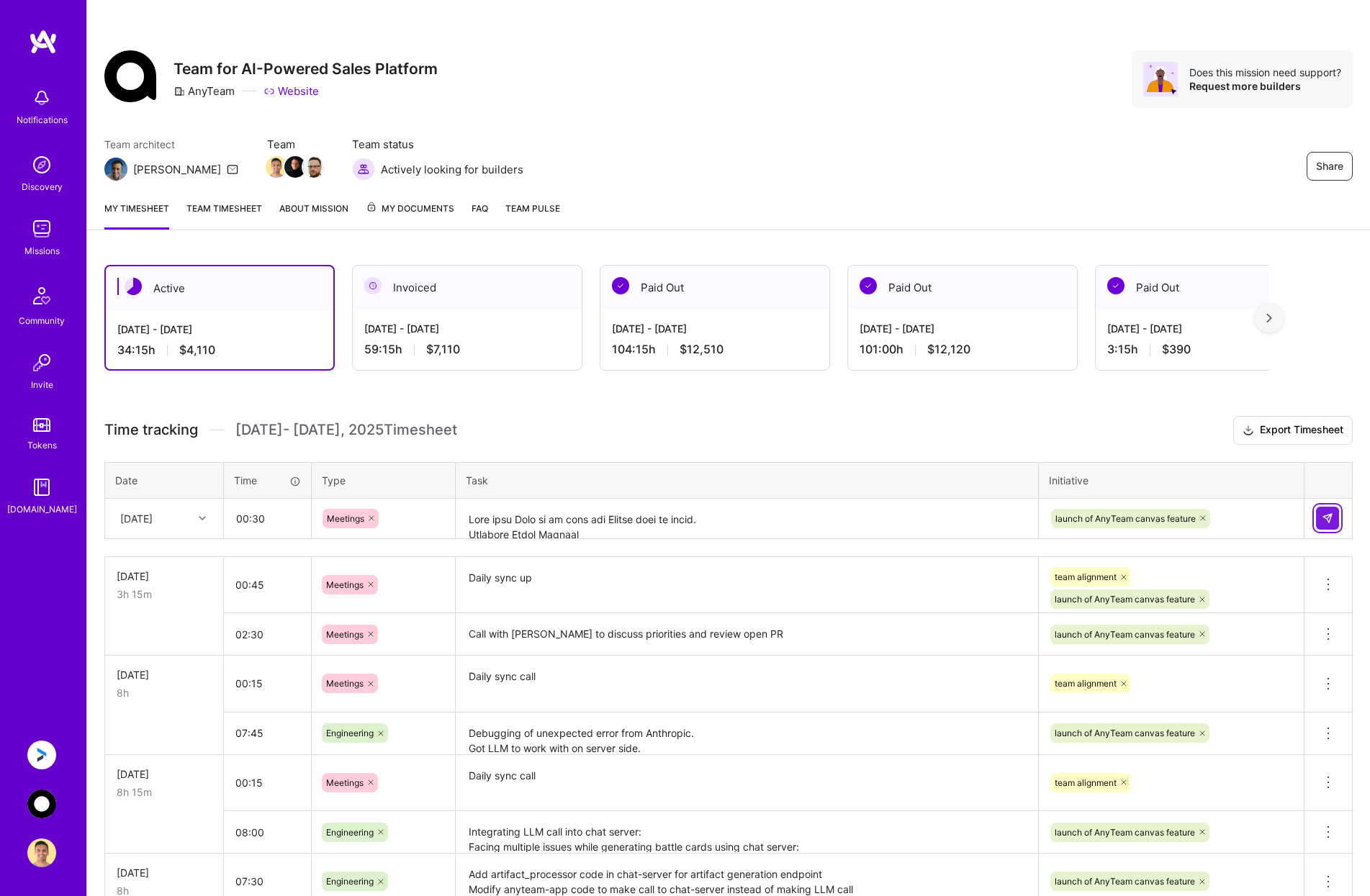
click at [1334, 511] on button at bounding box center [1327, 518] width 23 height 23
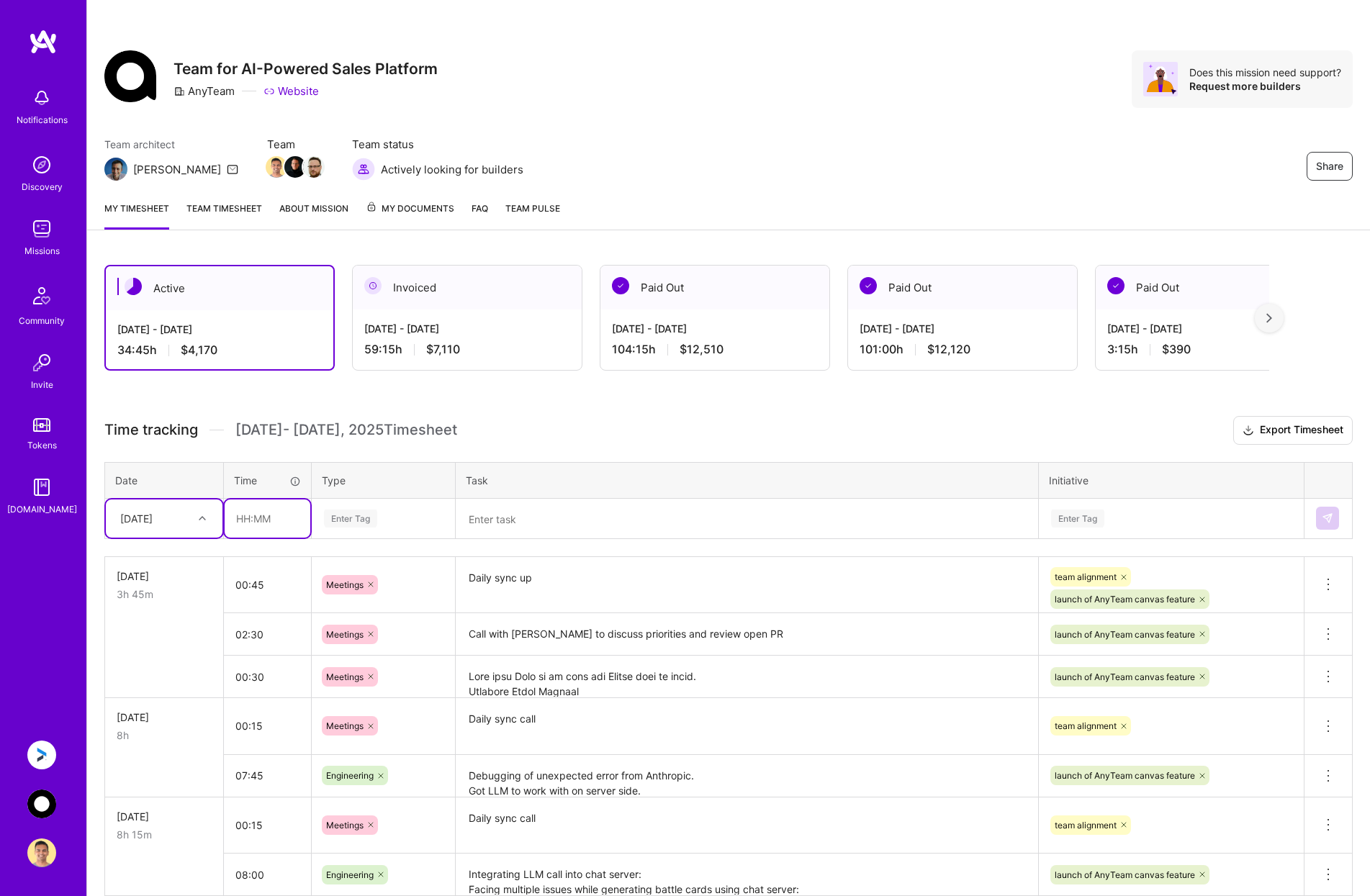
click at [245, 511] on input "text" at bounding box center [267, 518] width 85 height 38
type input "05:15"
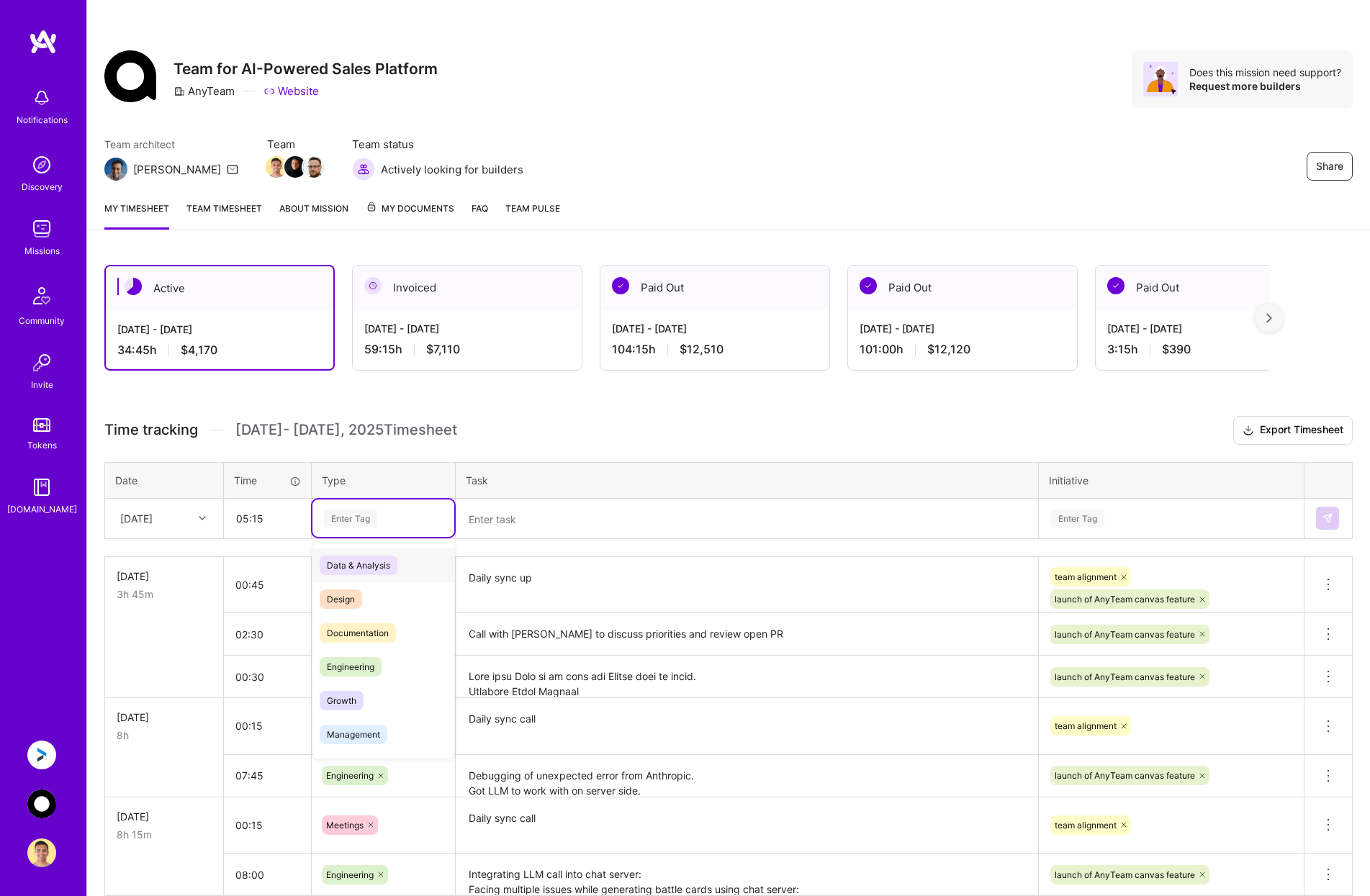
click at [333, 510] on div "Enter Tag" at bounding box center [350, 518] width 53 height 22
click at [350, 662] on span "Engineering" at bounding box center [350, 666] width 61 height 20
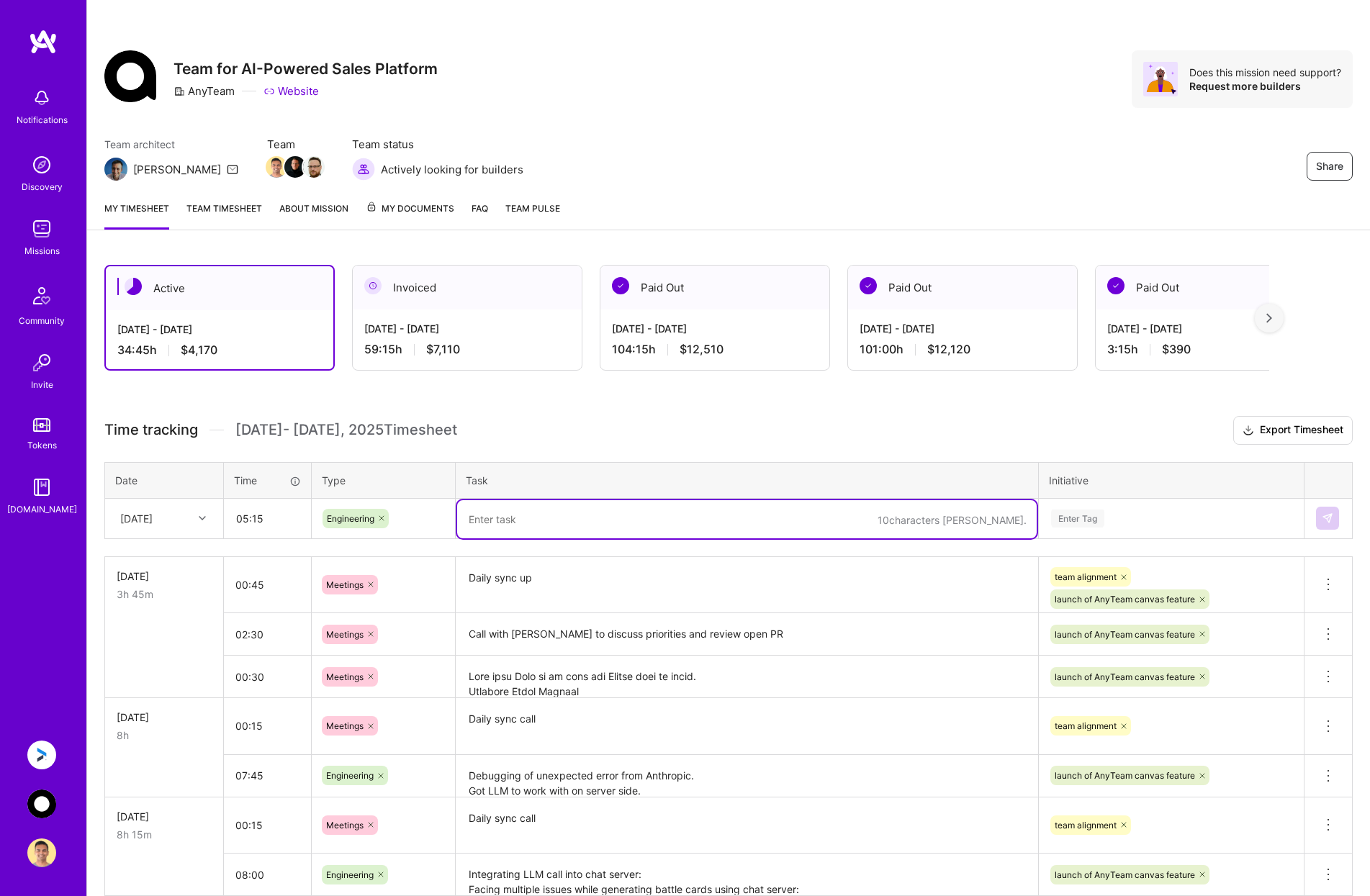
click at [498, 525] on textarea at bounding box center [746, 519] width 579 height 38
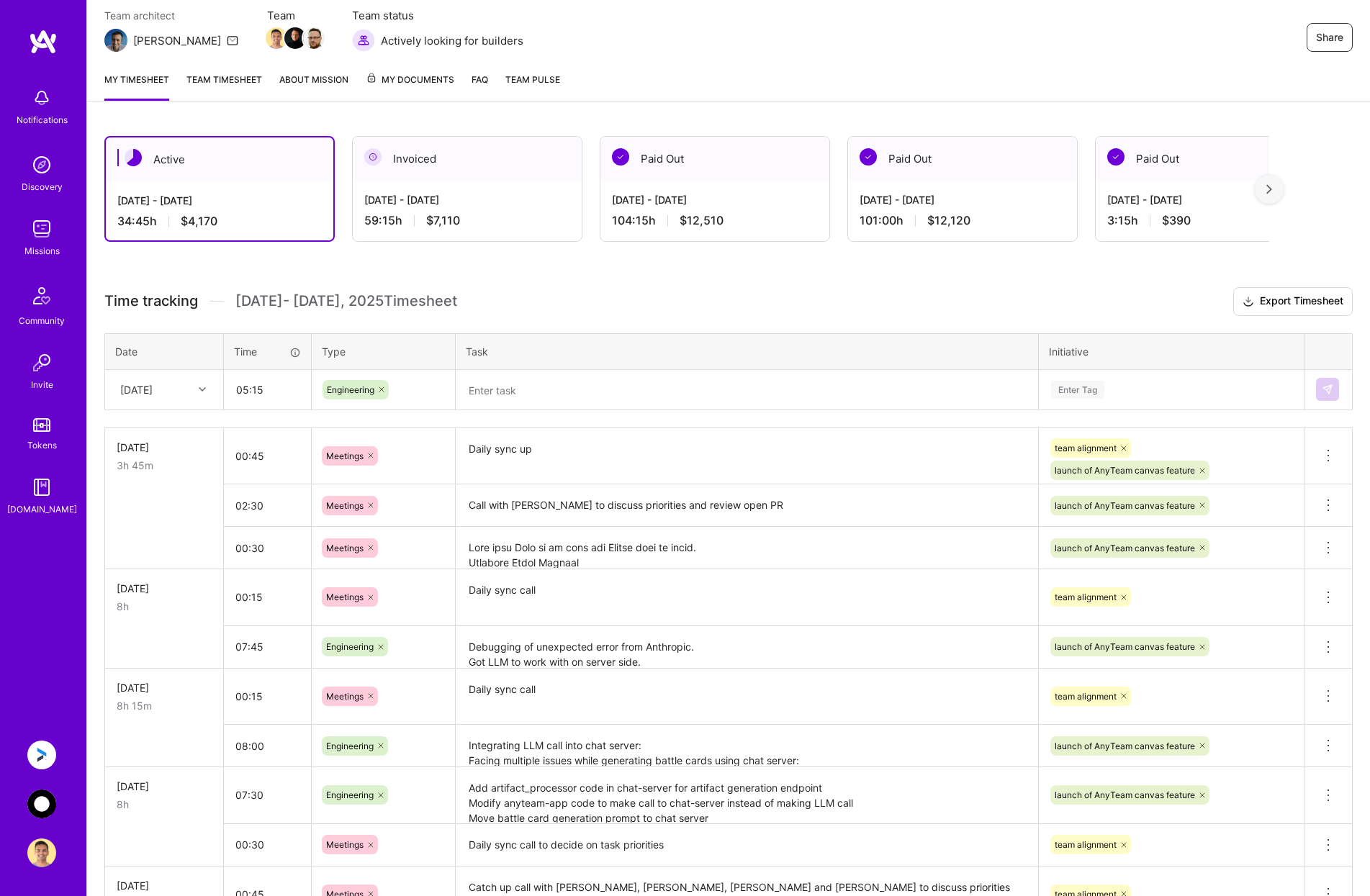
scroll to position [144, 0]
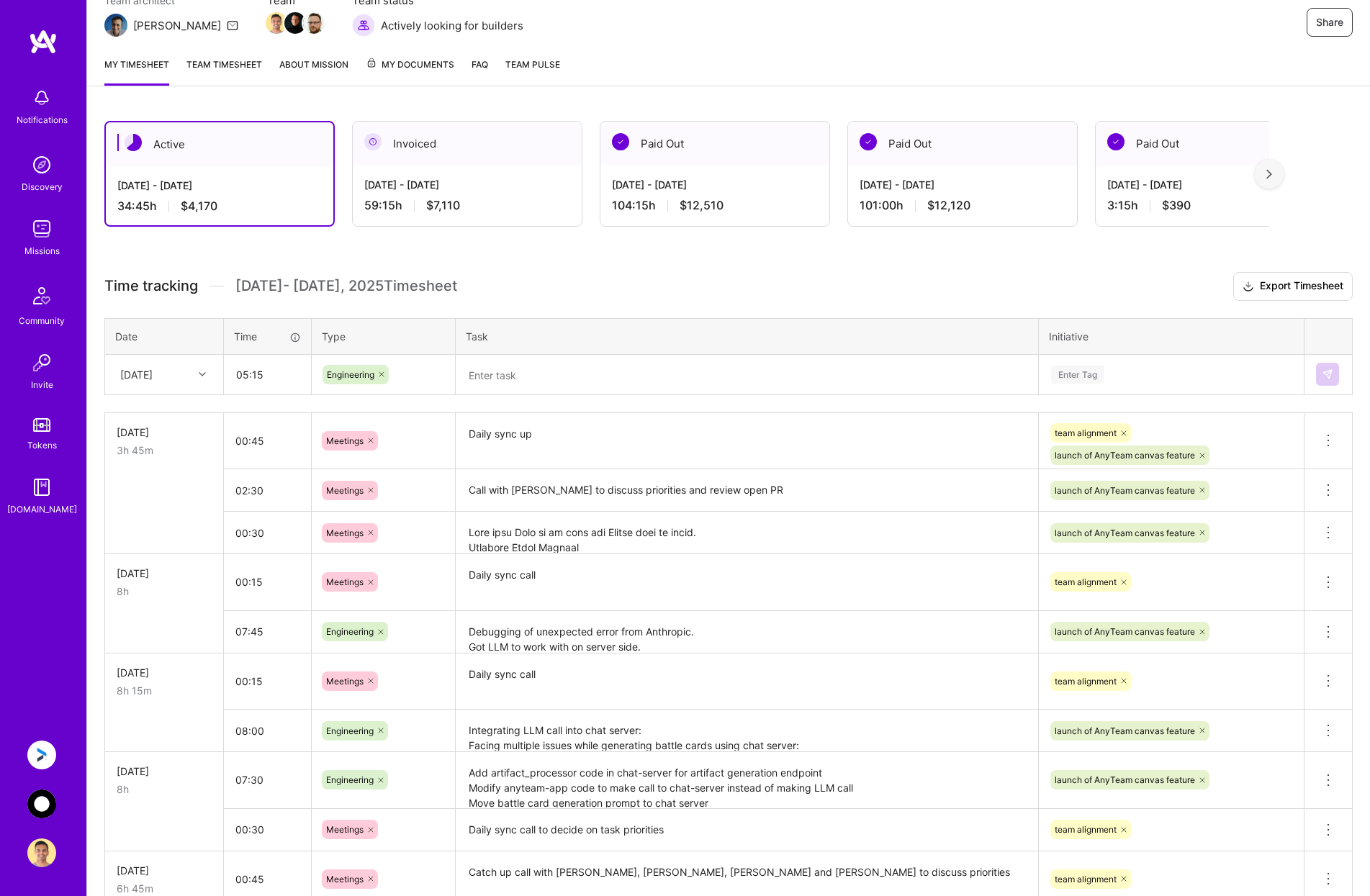
click at [651, 641] on textarea "Debugging of unexpected error from Anthropic. Got LLM to work with on server si…" at bounding box center [746, 632] width 579 height 39
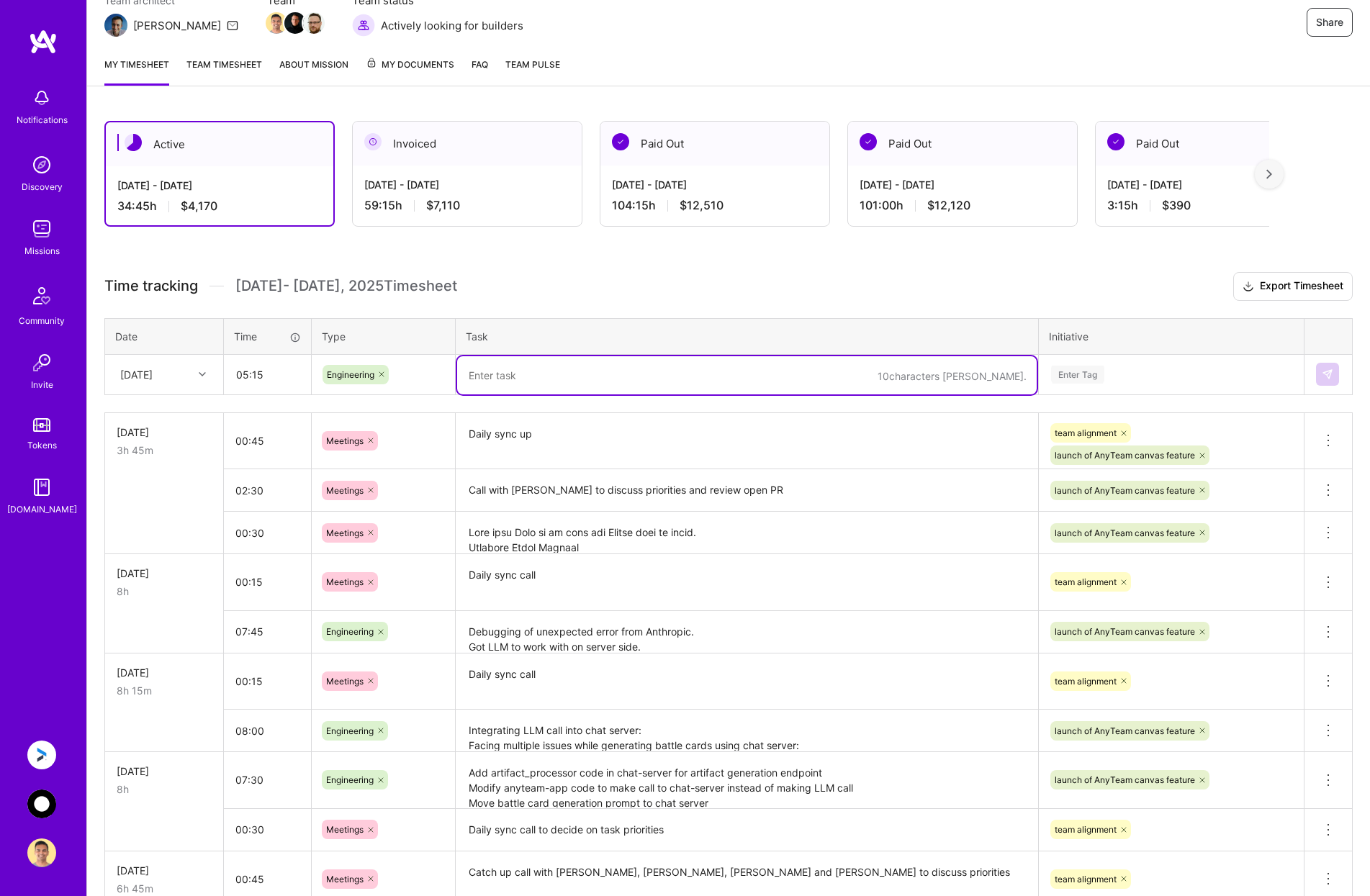
click at [519, 376] on textarea at bounding box center [746, 375] width 579 height 38
paste textarea "Chat server Created PR in chat-server to move the LLM calls to generate artifac…"
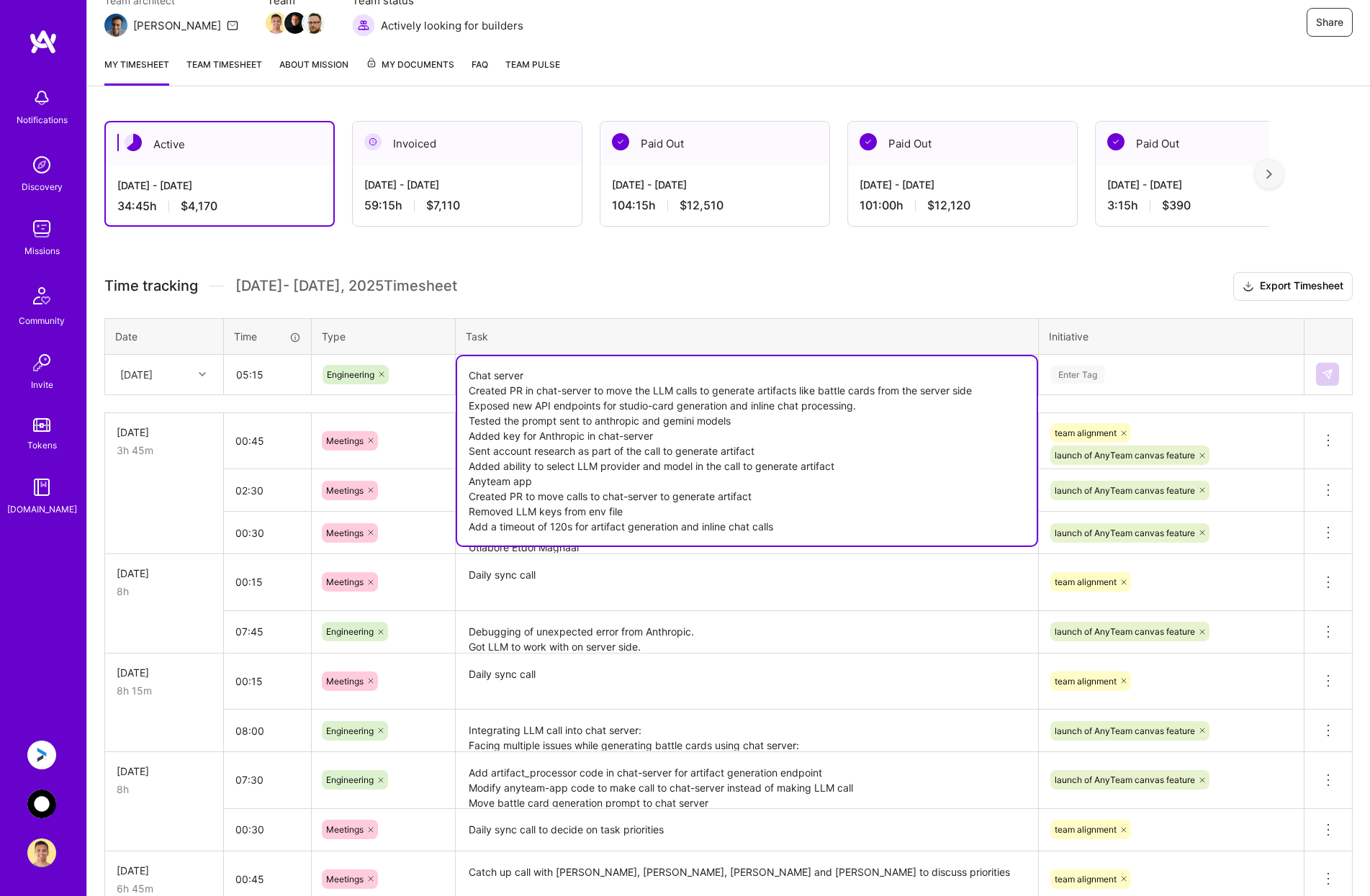
type textarea "Chat server Created PR in chat-server to move the LLM calls to generate artifac…"
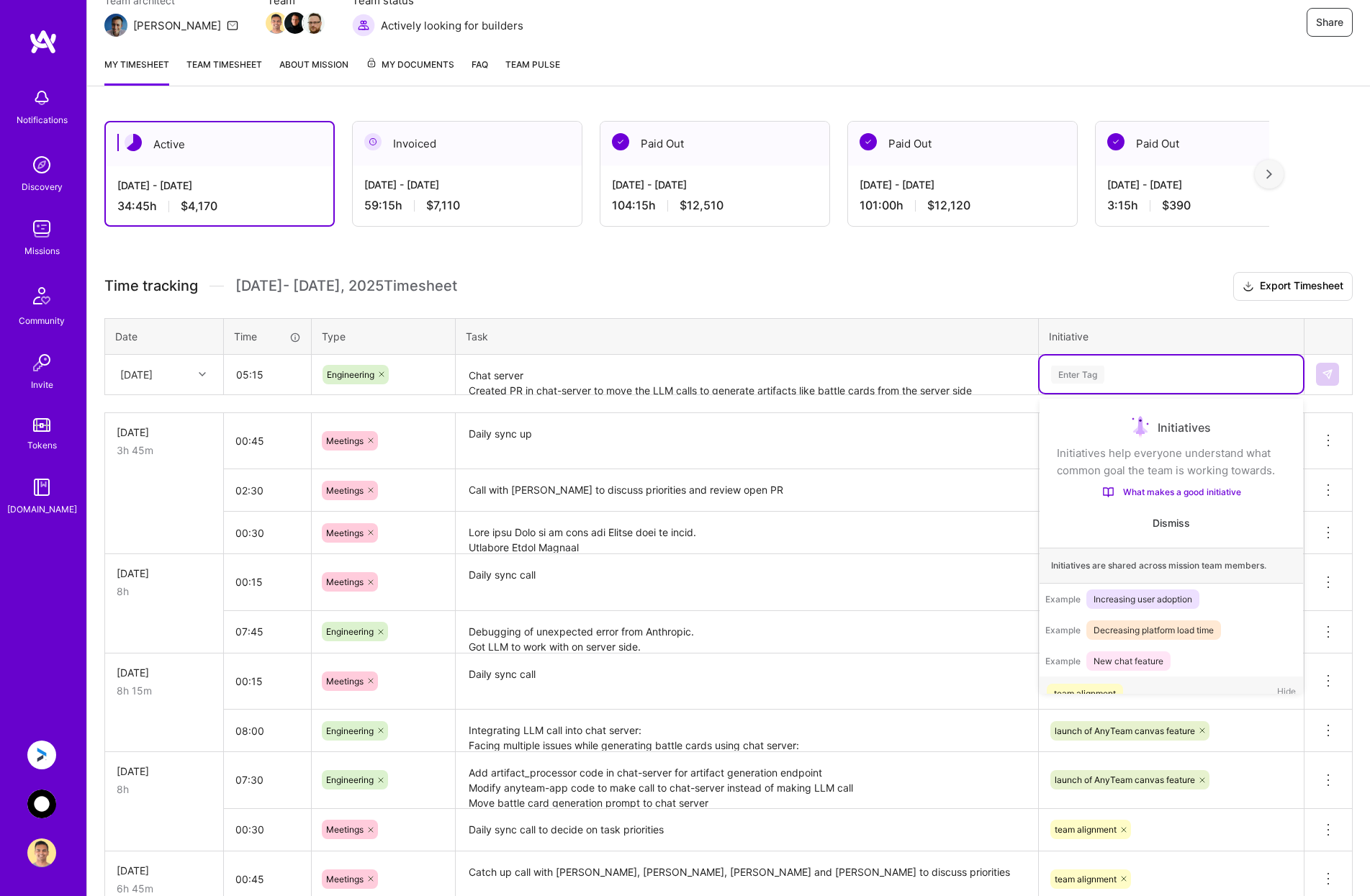
click at [1170, 370] on div "Enter Tag" at bounding box center [1171, 374] width 243 height 18
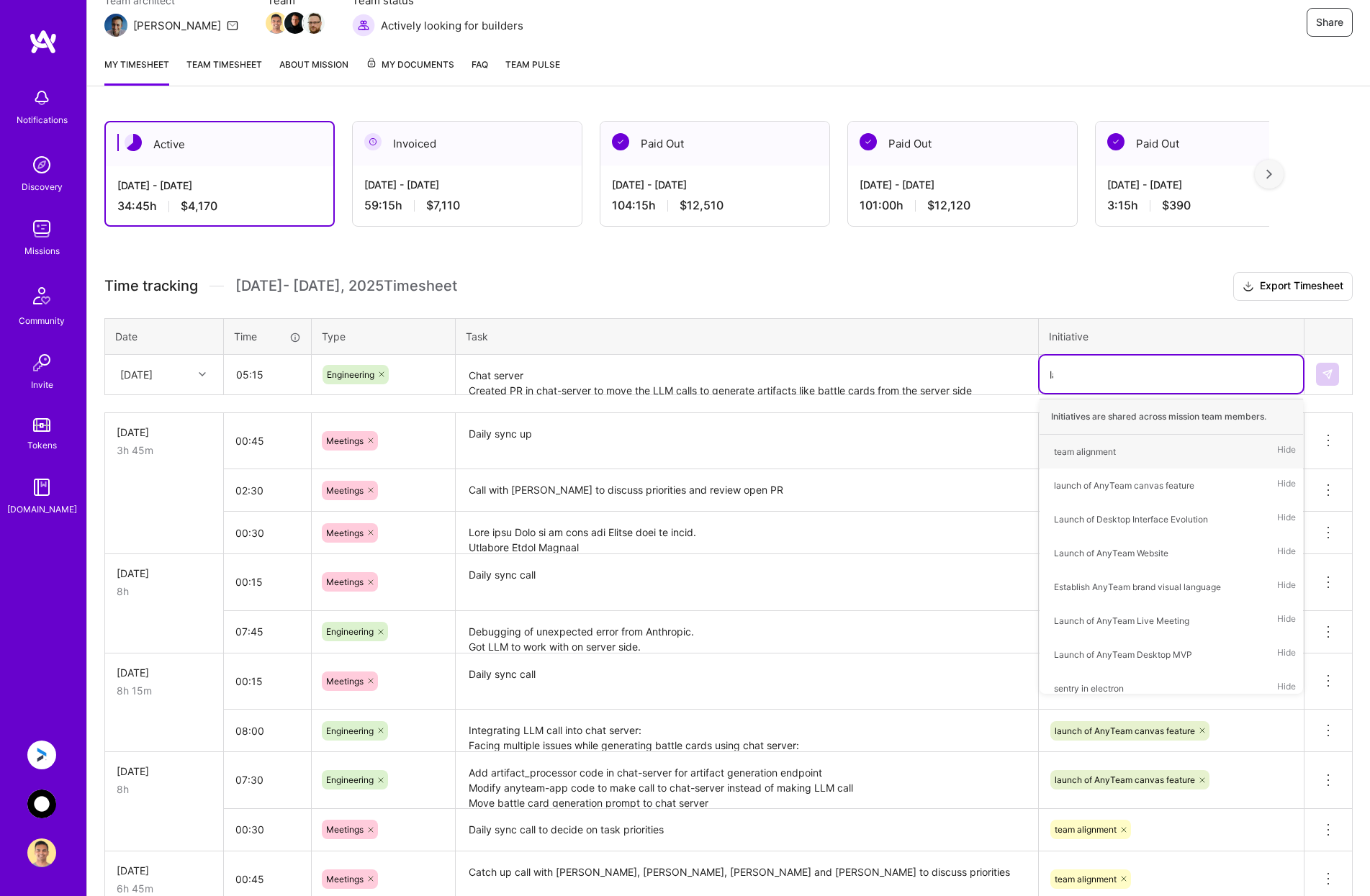
type input "[PERSON_NAME]"
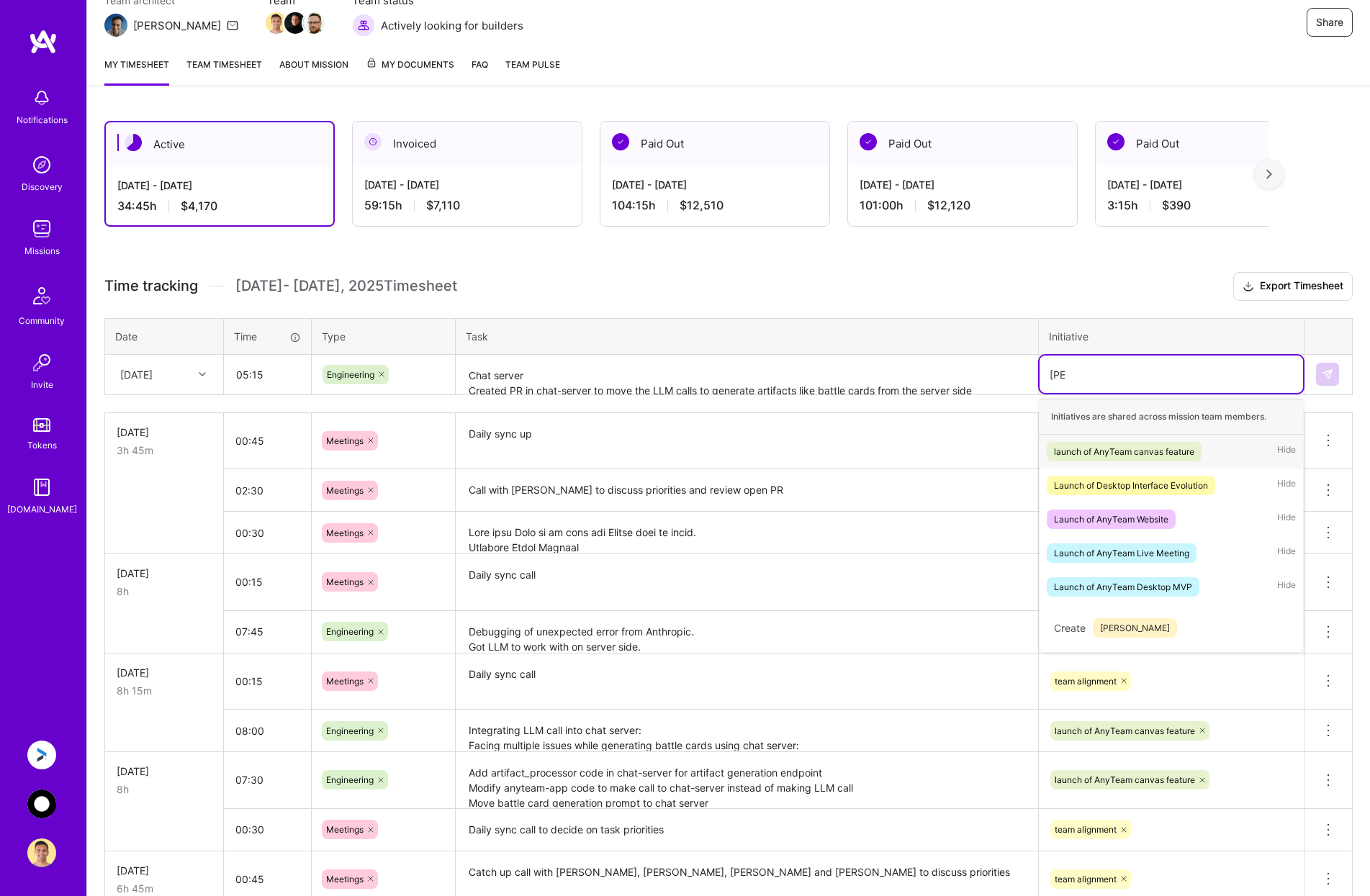
click at [1161, 455] on div "launch of AnyTeam canvas feature" at bounding box center [1124, 452] width 140 height 15
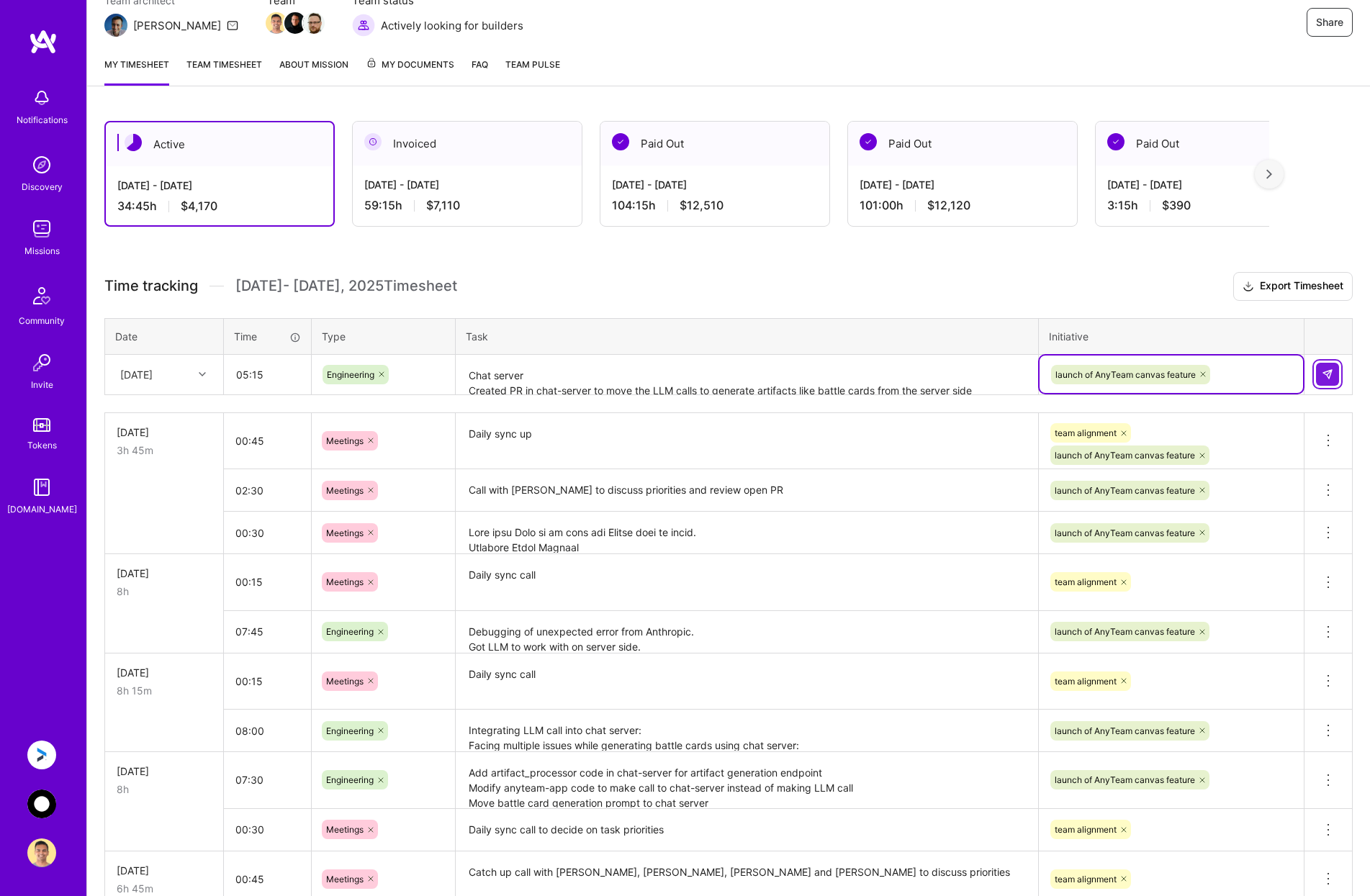
click at [1331, 373] on img at bounding box center [1326, 374] width 11 height 11
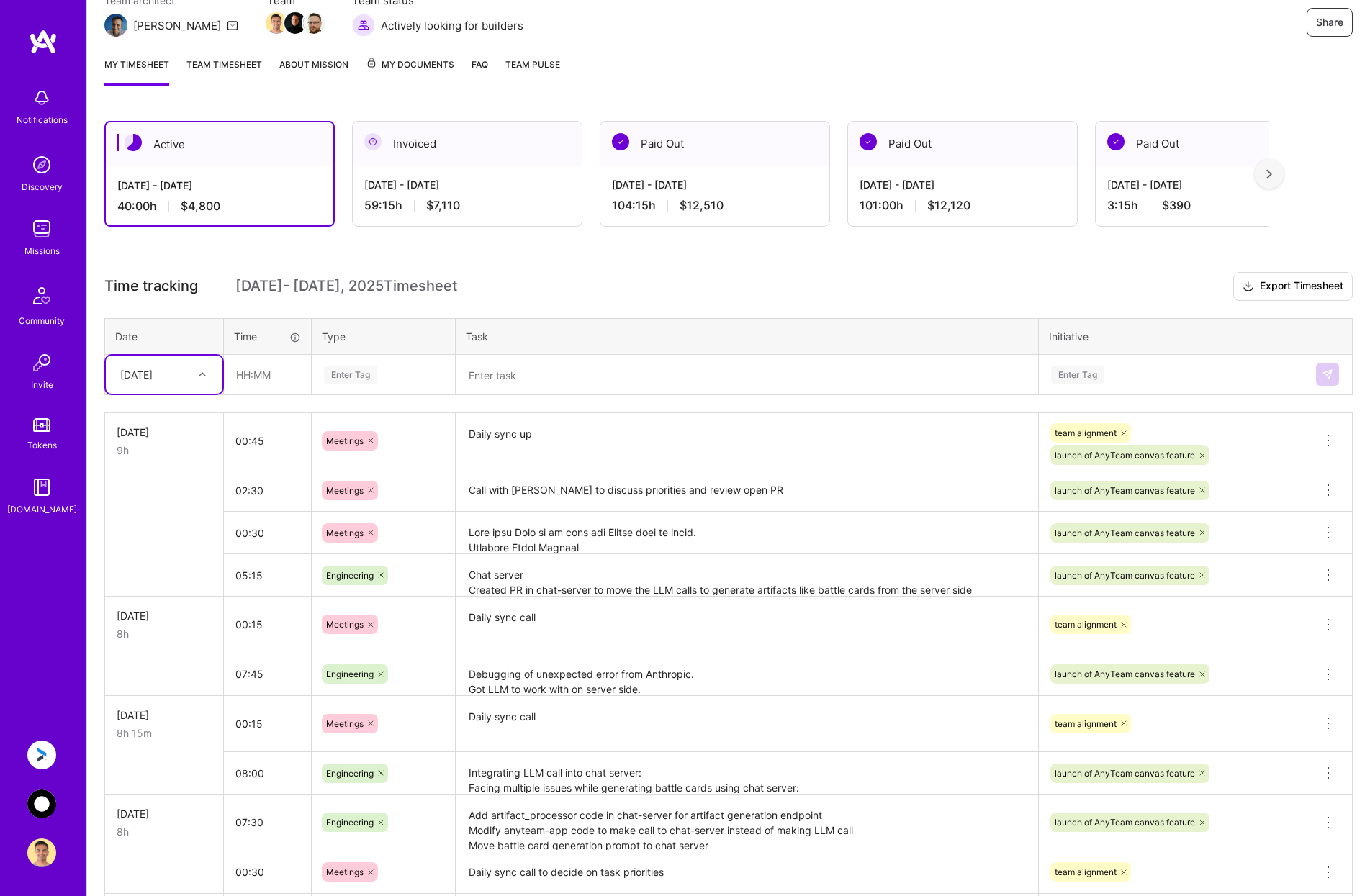
click at [206, 378] on div at bounding box center [204, 374] width 22 height 19
click at [161, 601] on div "[DATE]" at bounding box center [164, 601] width 117 height 26
click at [267, 374] on input "text" at bounding box center [267, 374] width 85 height 38
type input "00:45"
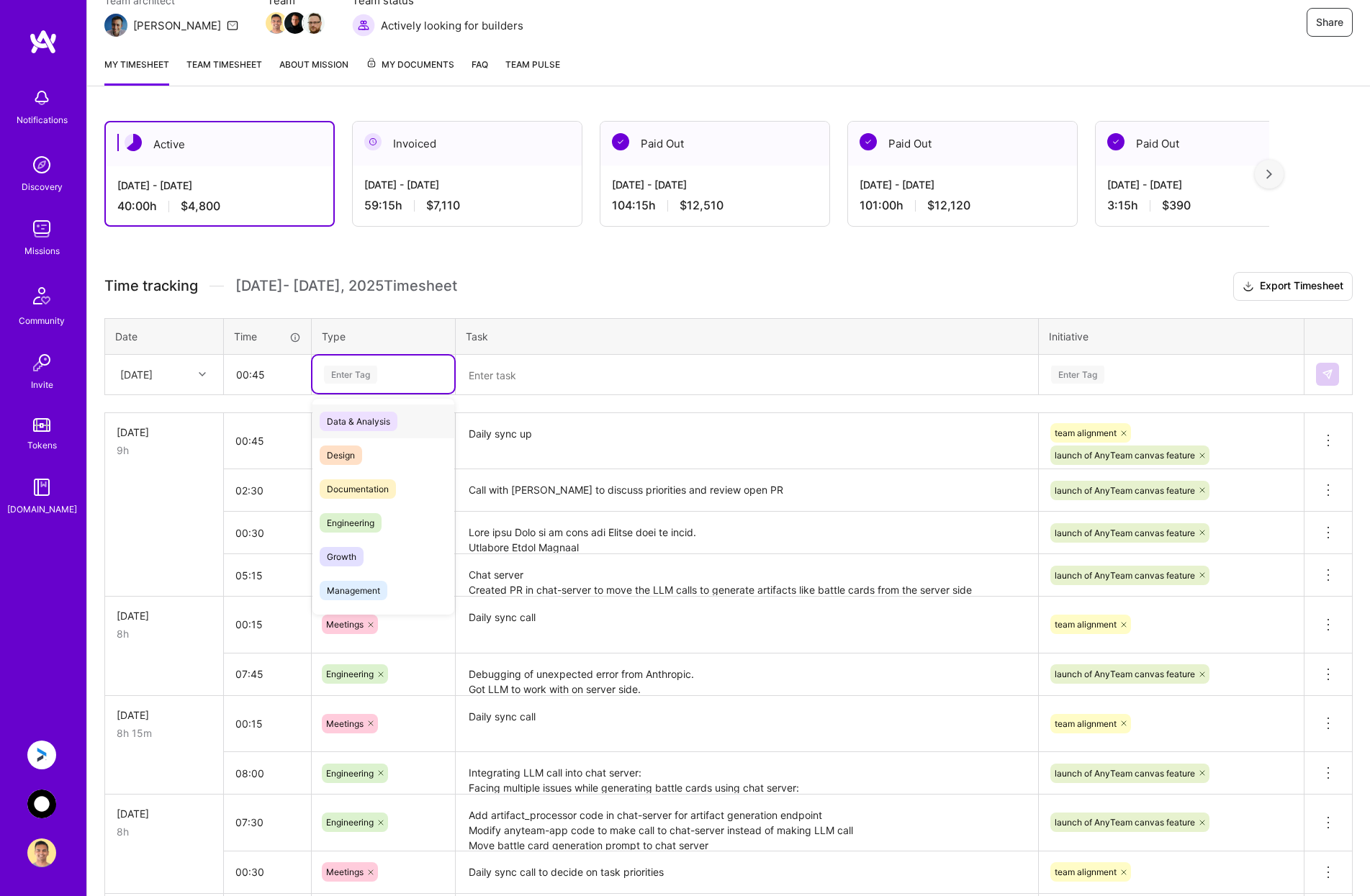
click at [364, 374] on div "Enter Tag" at bounding box center [350, 375] width 53 height 22
click at [366, 507] on span "Meetings" at bounding box center [345, 514] width 52 height 20
click at [518, 363] on textarea at bounding box center [746, 375] width 579 height 38
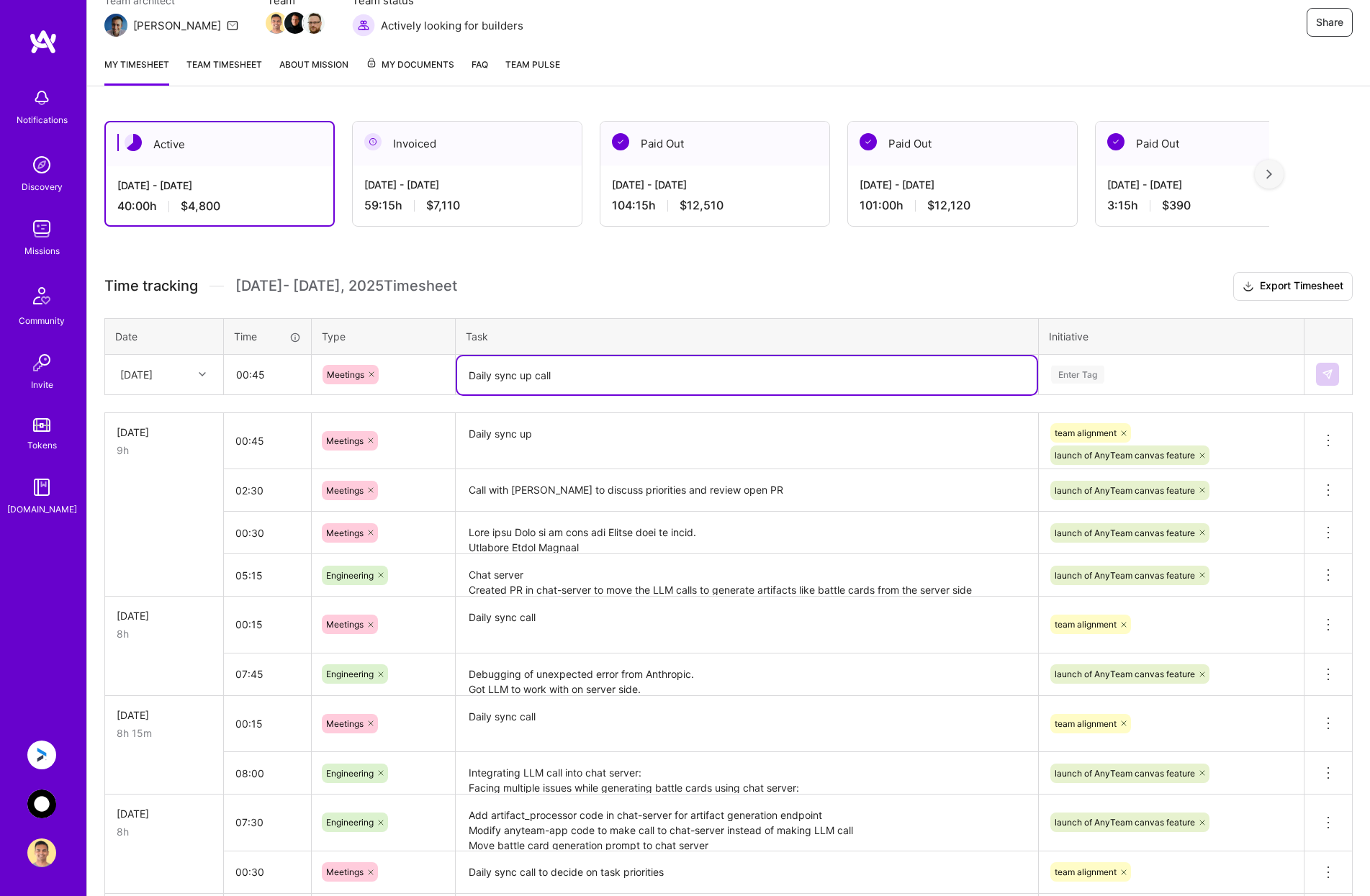
type textarea "Daily sync up call"
click at [1120, 372] on div "Enter Tag" at bounding box center [1171, 374] width 243 height 18
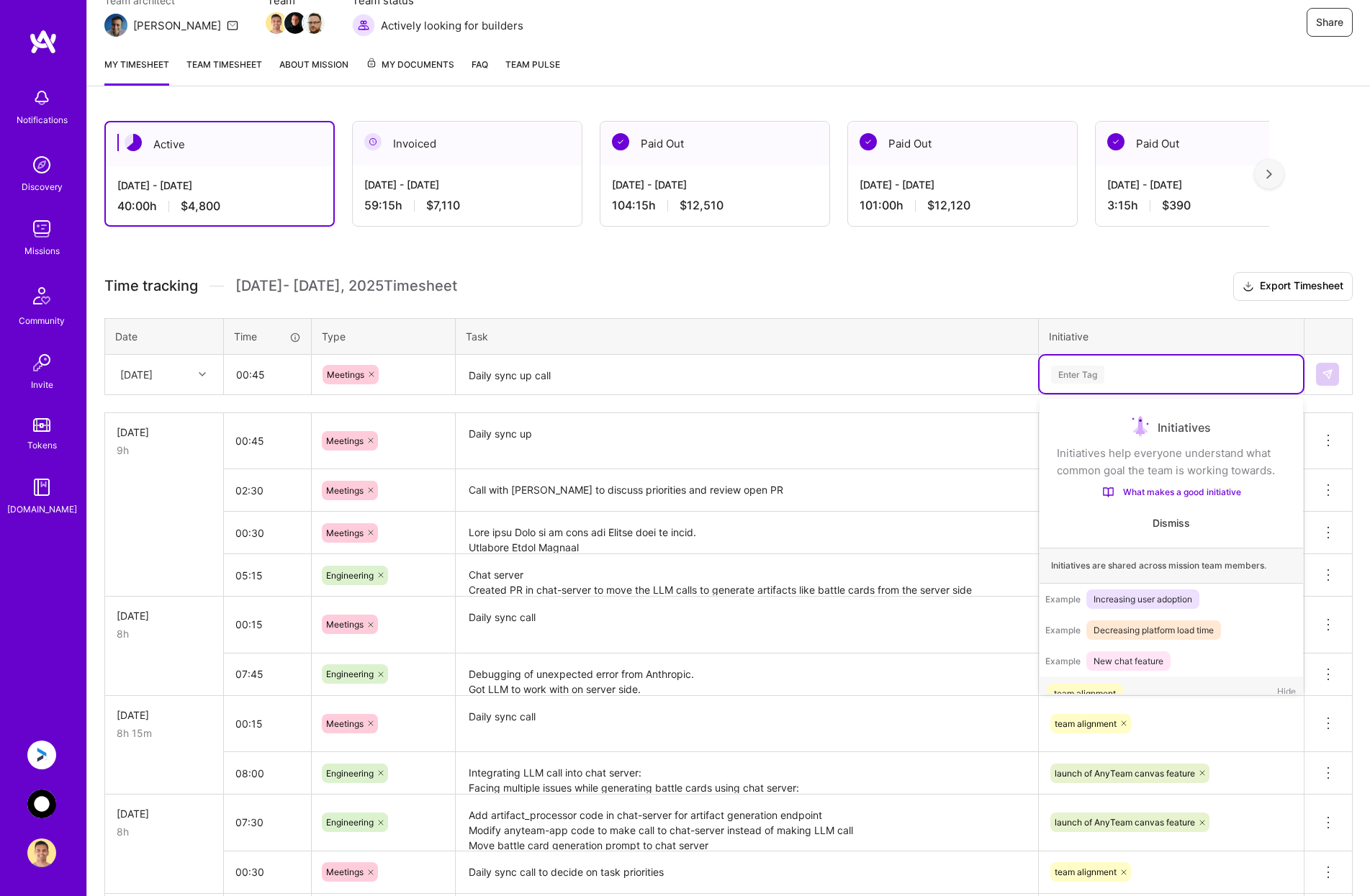
scroll to position [45, 0]
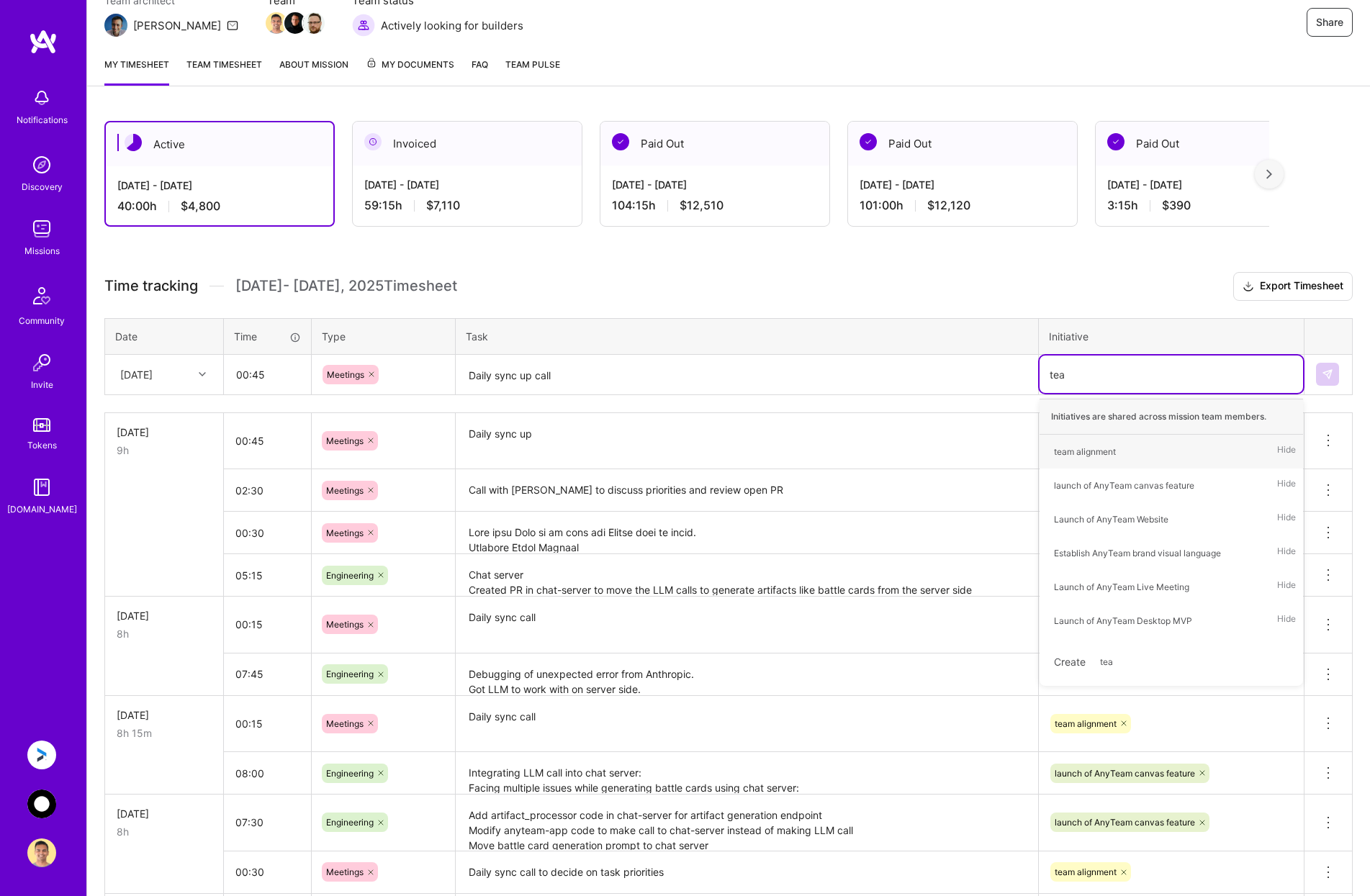
type input "team"
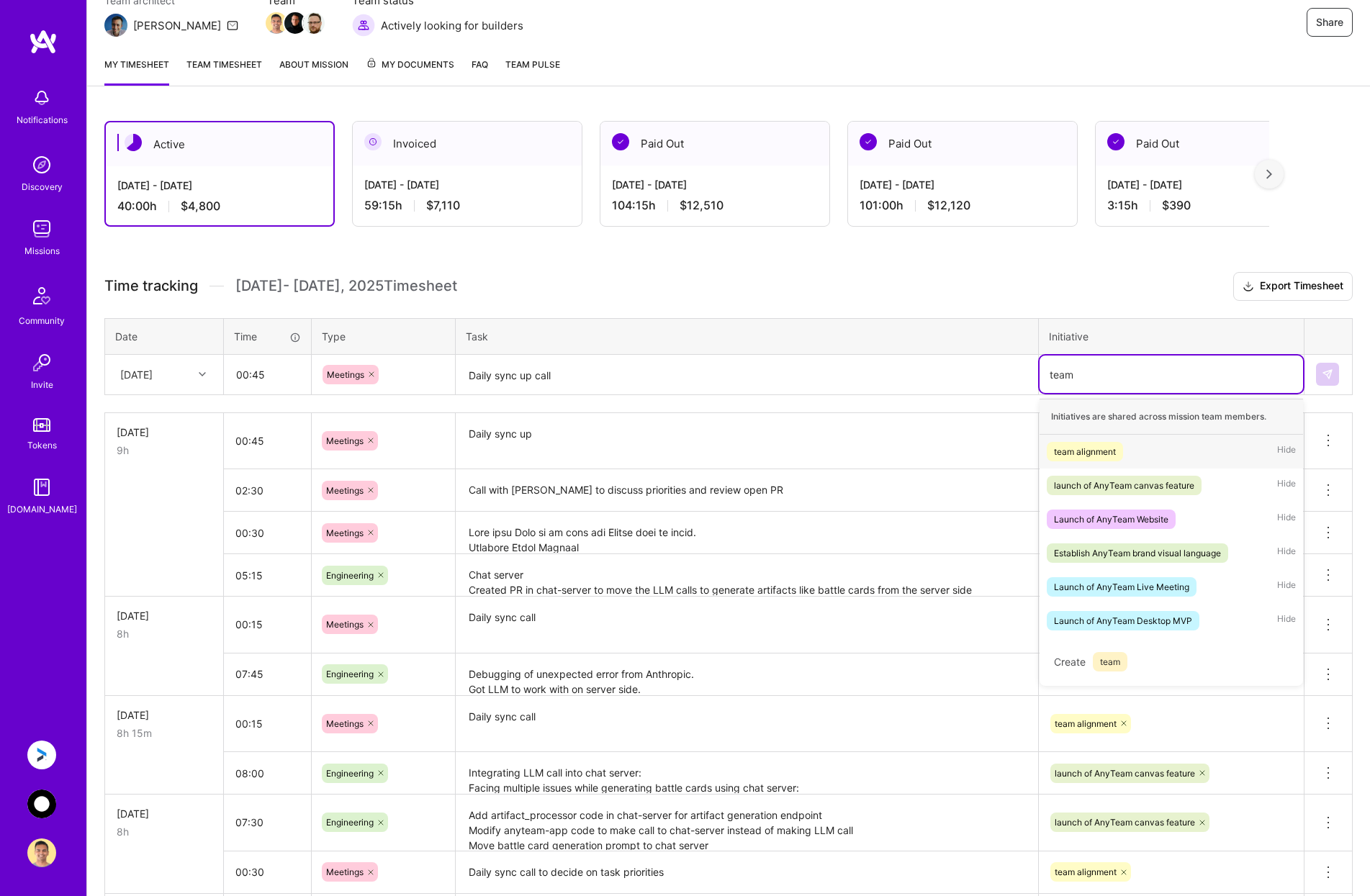
click at [1109, 443] on span "team alignment" at bounding box center [1084, 451] width 76 height 20
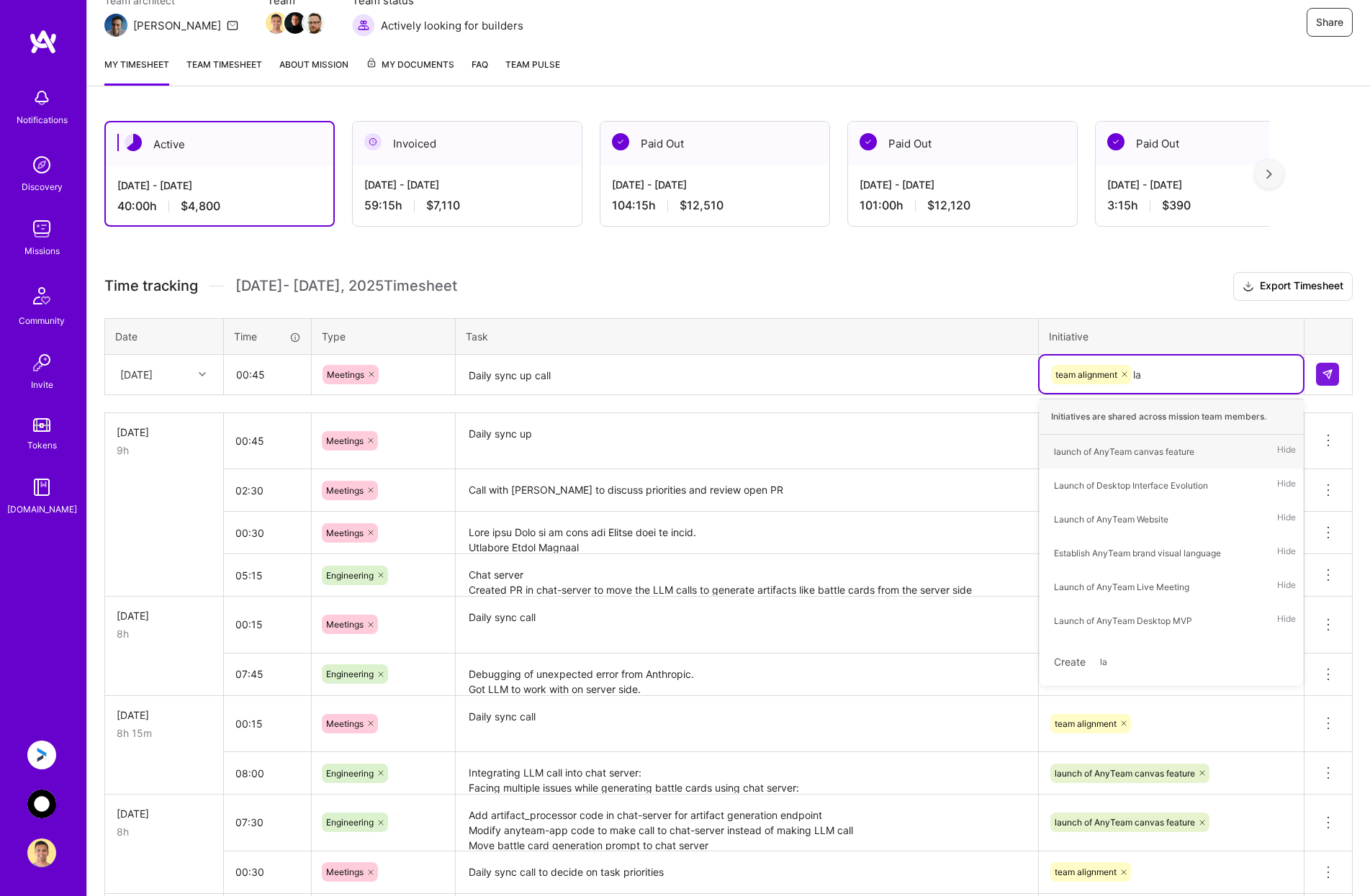
type input "[PERSON_NAME]"
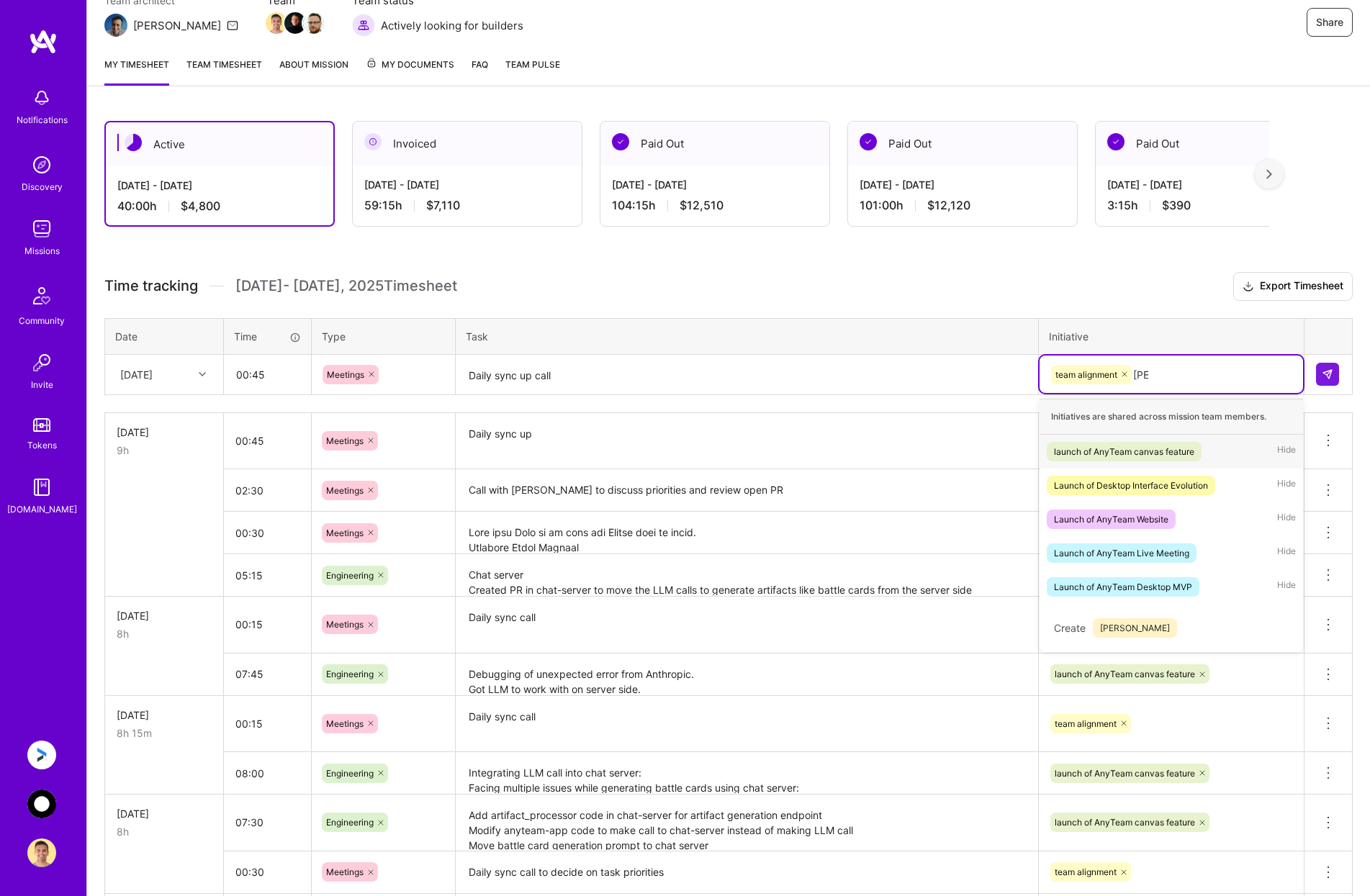
click at [1108, 442] on span "launch of AnyTeam canvas feature" at bounding box center [1123, 451] width 155 height 20
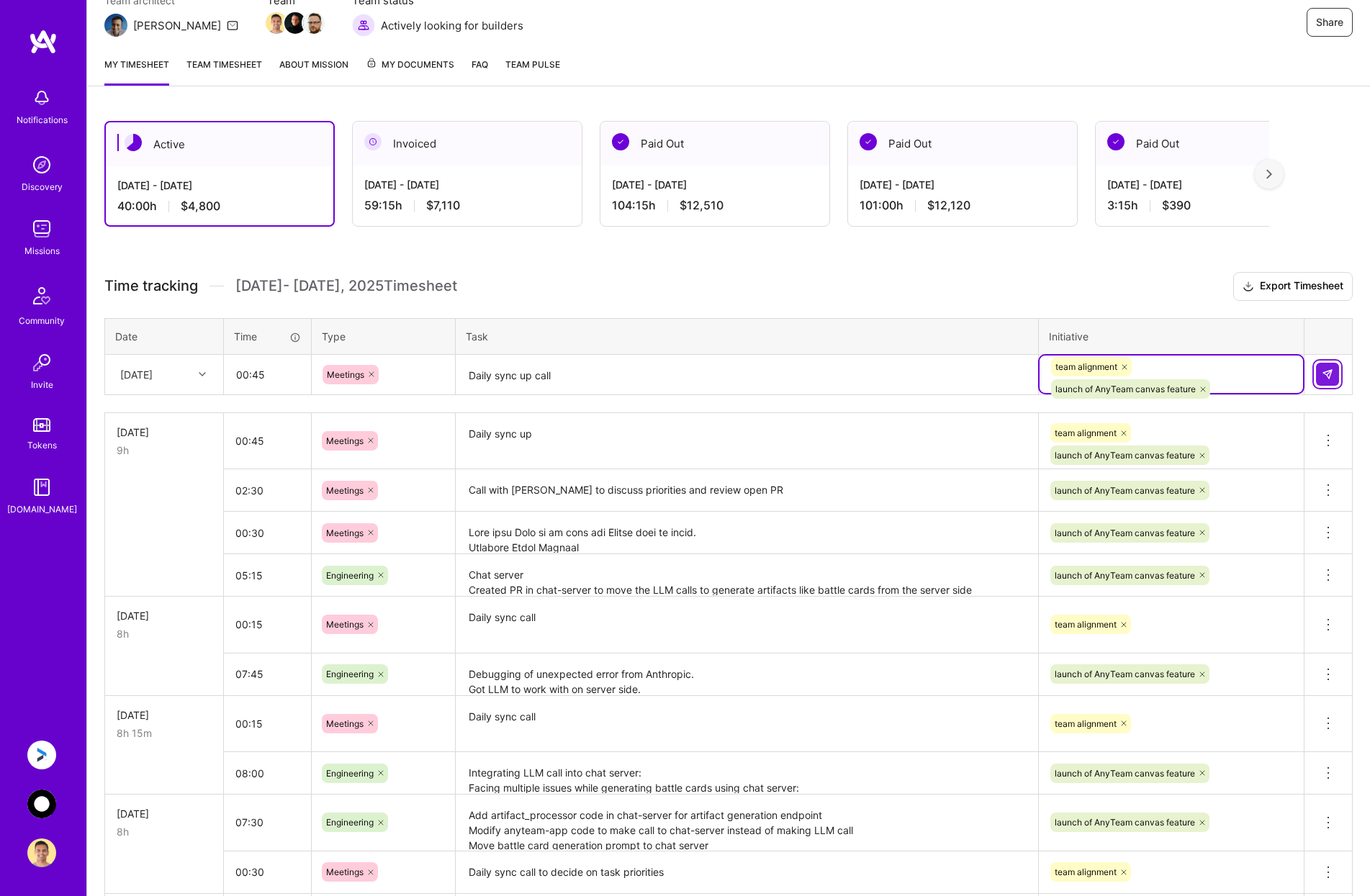
click at [1332, 368] on button at bounding box center [1327, 374] width 23 height 23
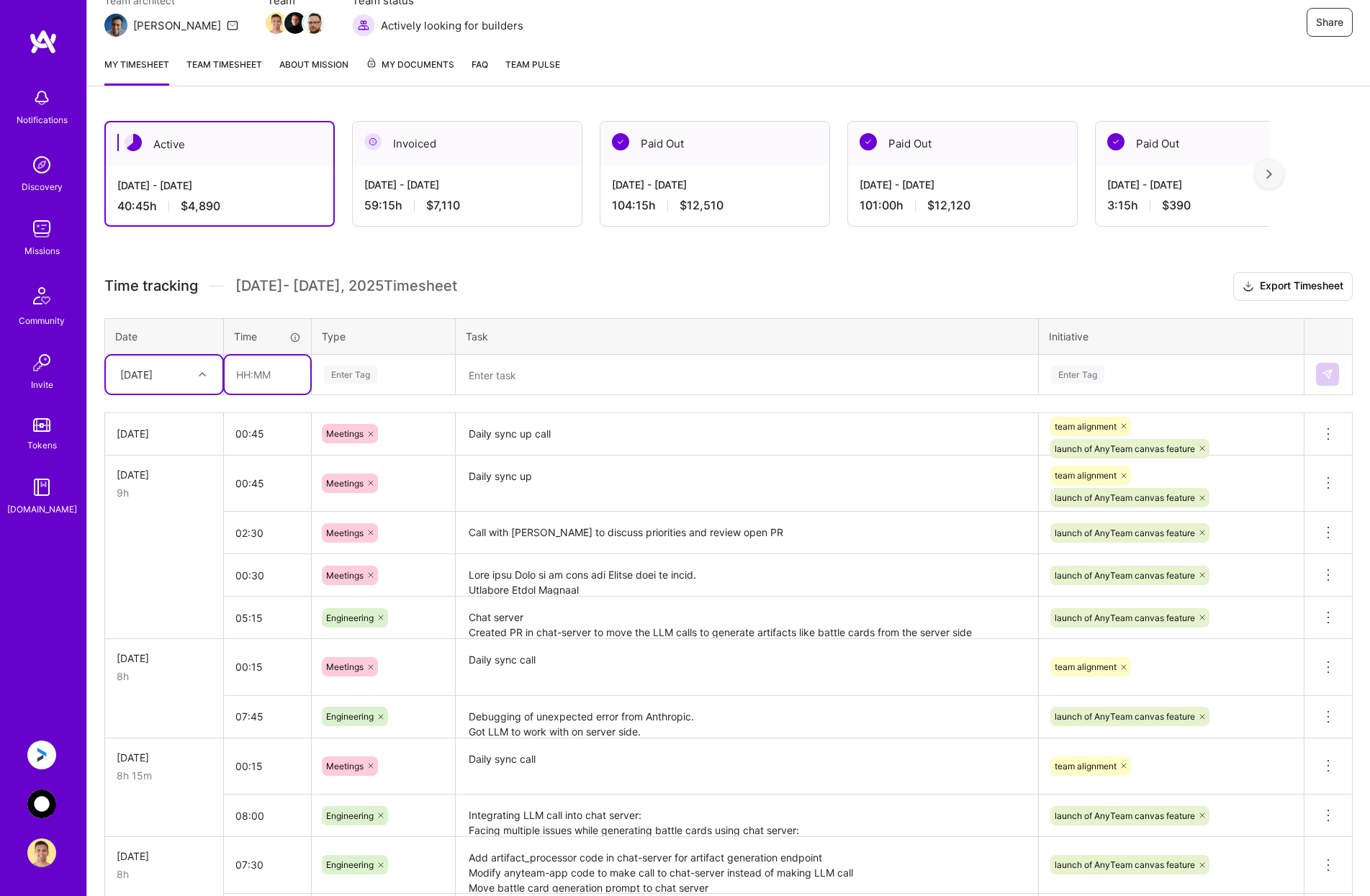
click at [282, 373] on input "text" at bounding box center [267, 374] width 85 height 38
type input "07:30"
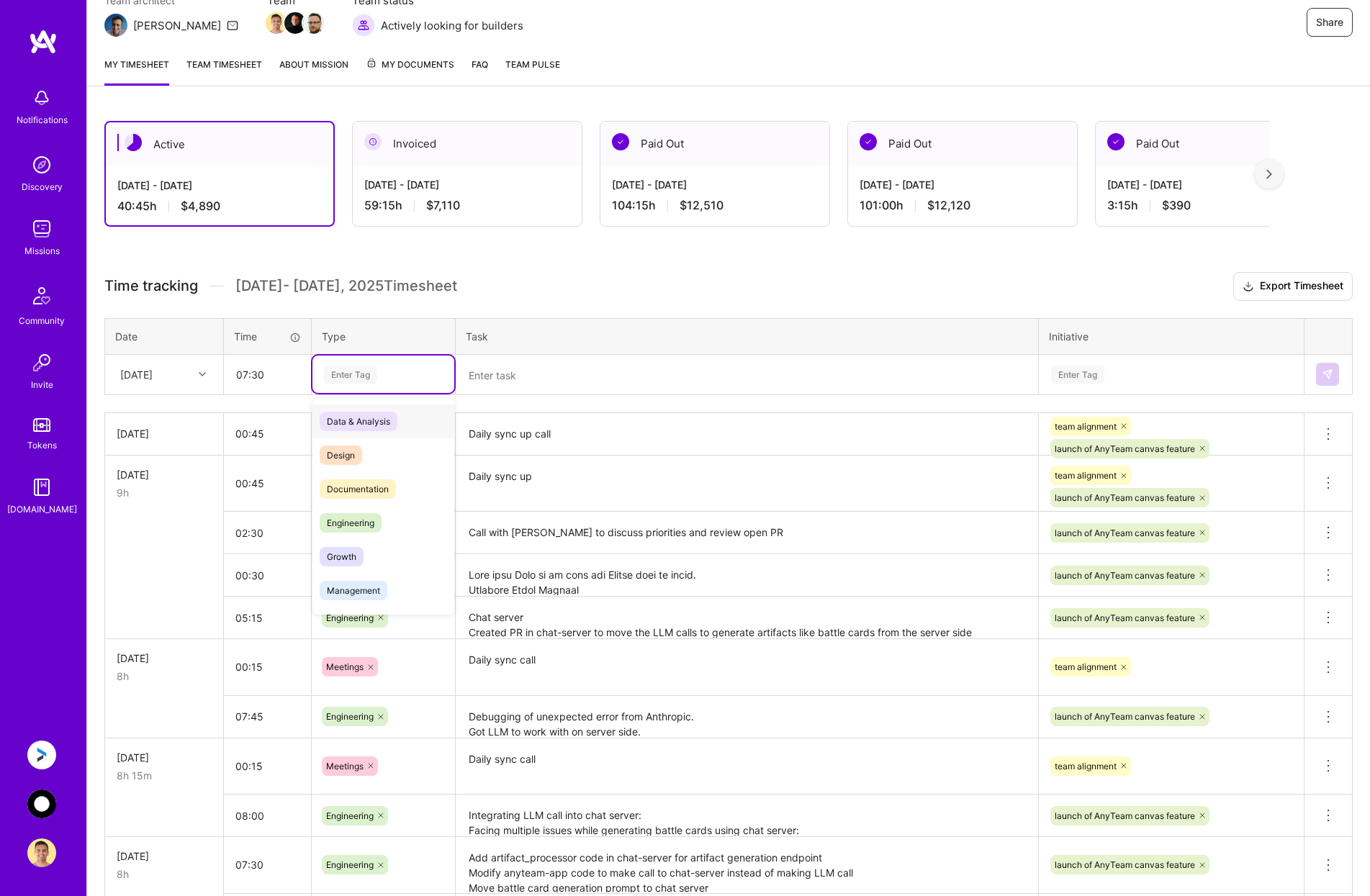
click at [368, 369] on div "Enter Tag" at bounding box center [350, 375] width 53 height 22
click at [372, 514] on span "Engineering" at bounding box center [350, 523] width 61 height 20
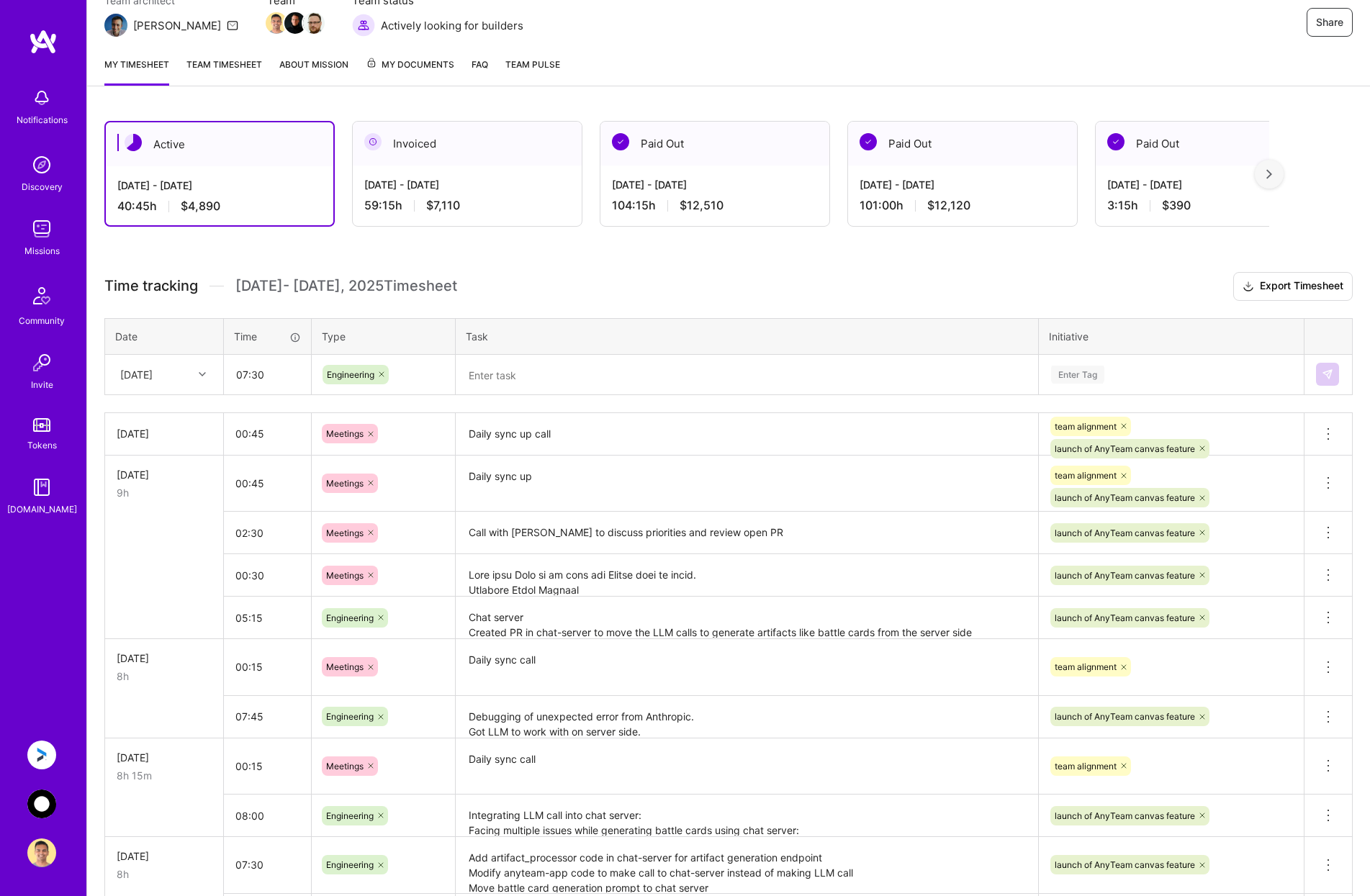
click at [530, 369] on textarea at bounding box center [746, 375] width 579 height 38
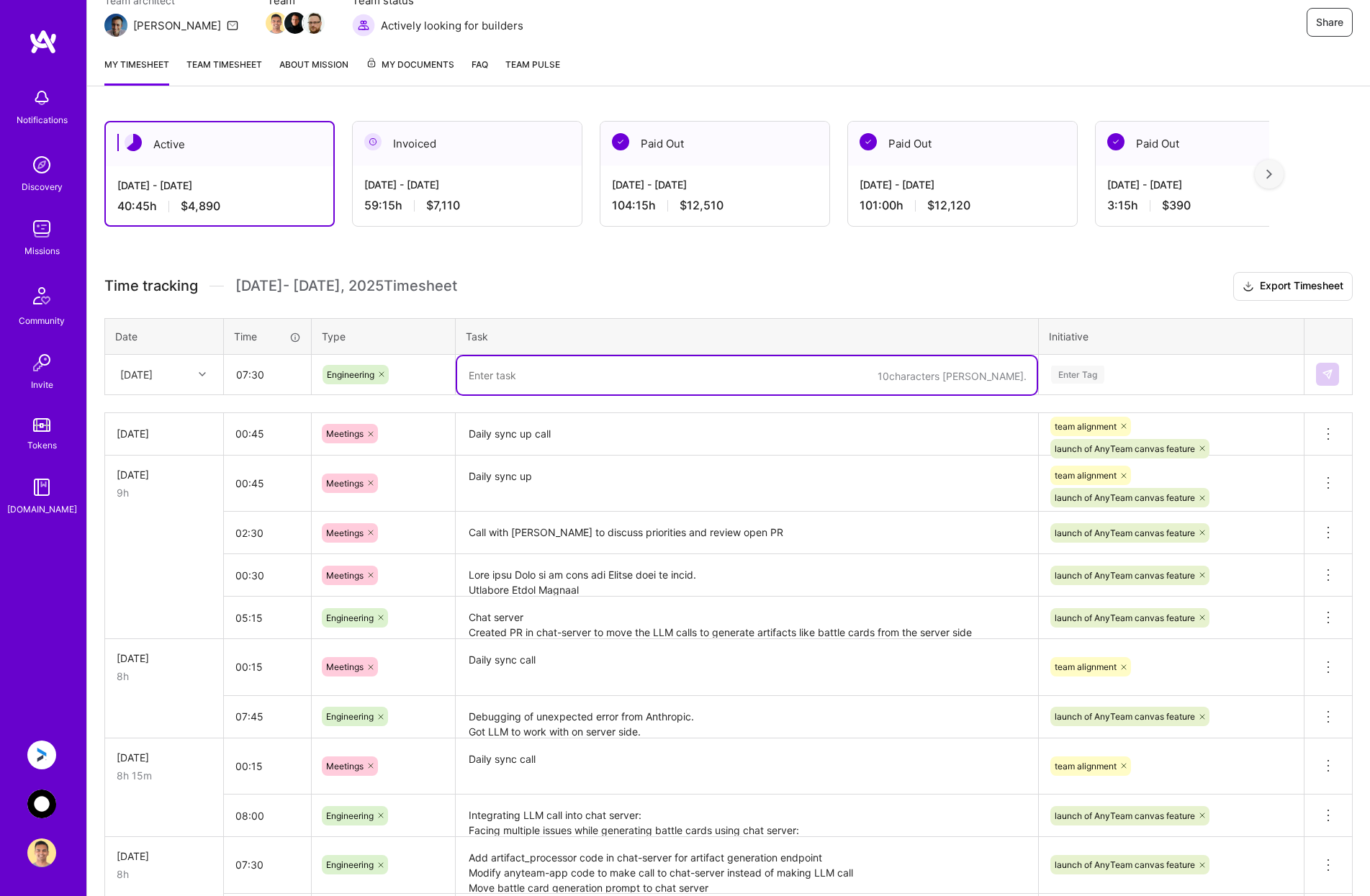
paste textarea "Created PR in chat-server: Fix inline editing of cards Create versions on card …"
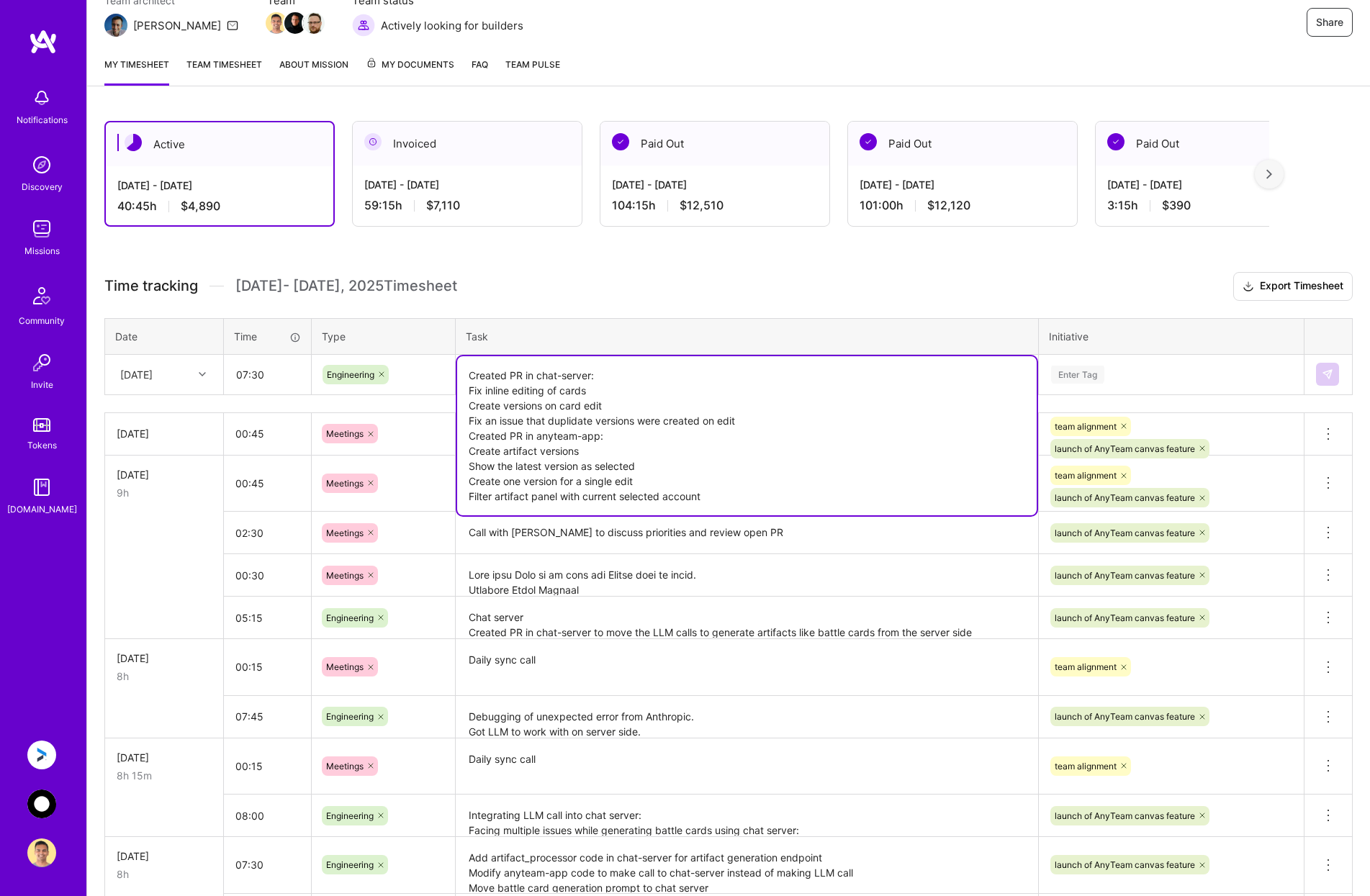
type textarea "Created PR in chat-server: Fix inline editing of cards Create versions on card …"
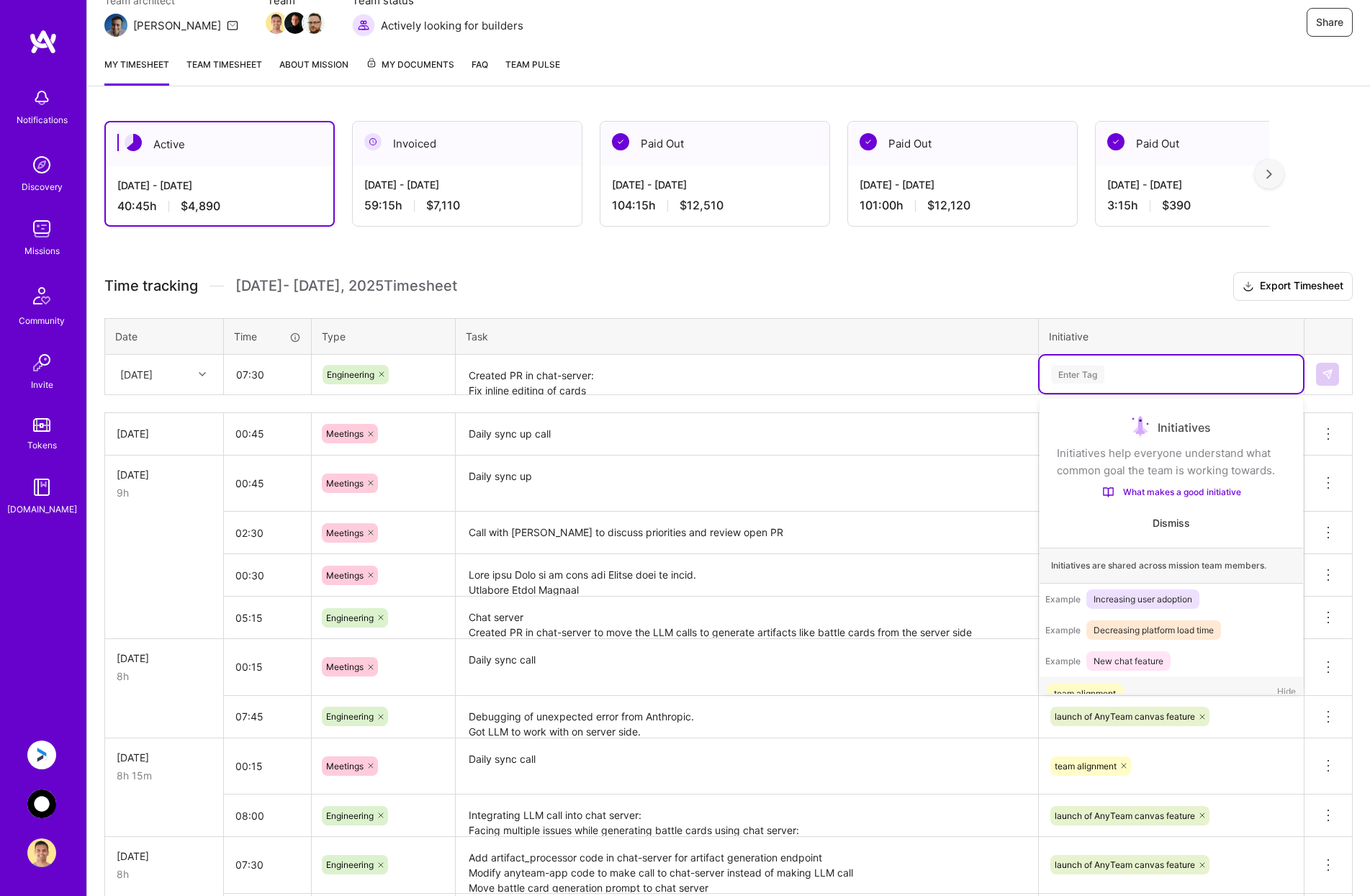
click at [1186, 367] on div "Enter Tag" at bounding box center [1171, 374] width 243 height 18
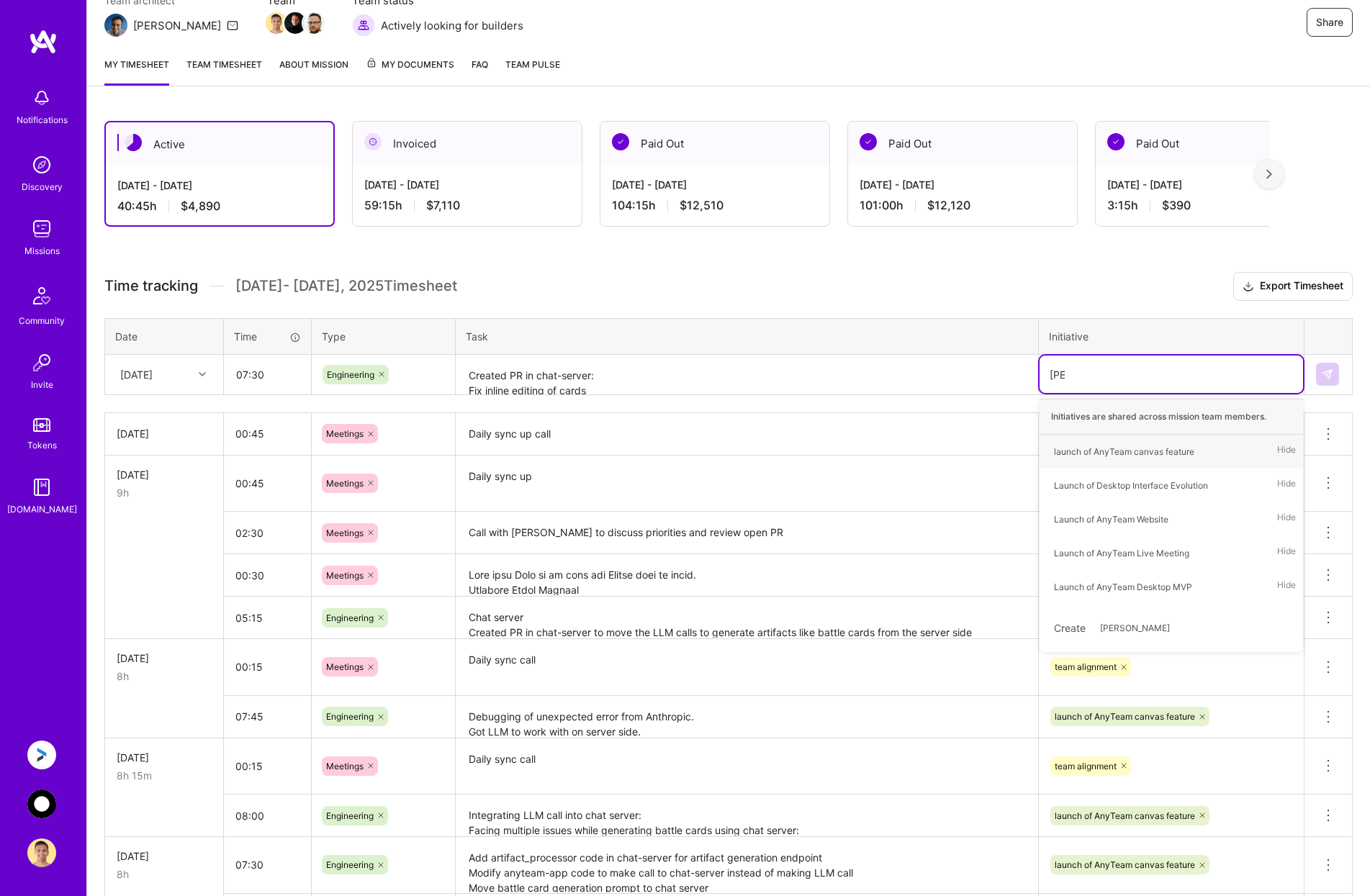
type input "laun"
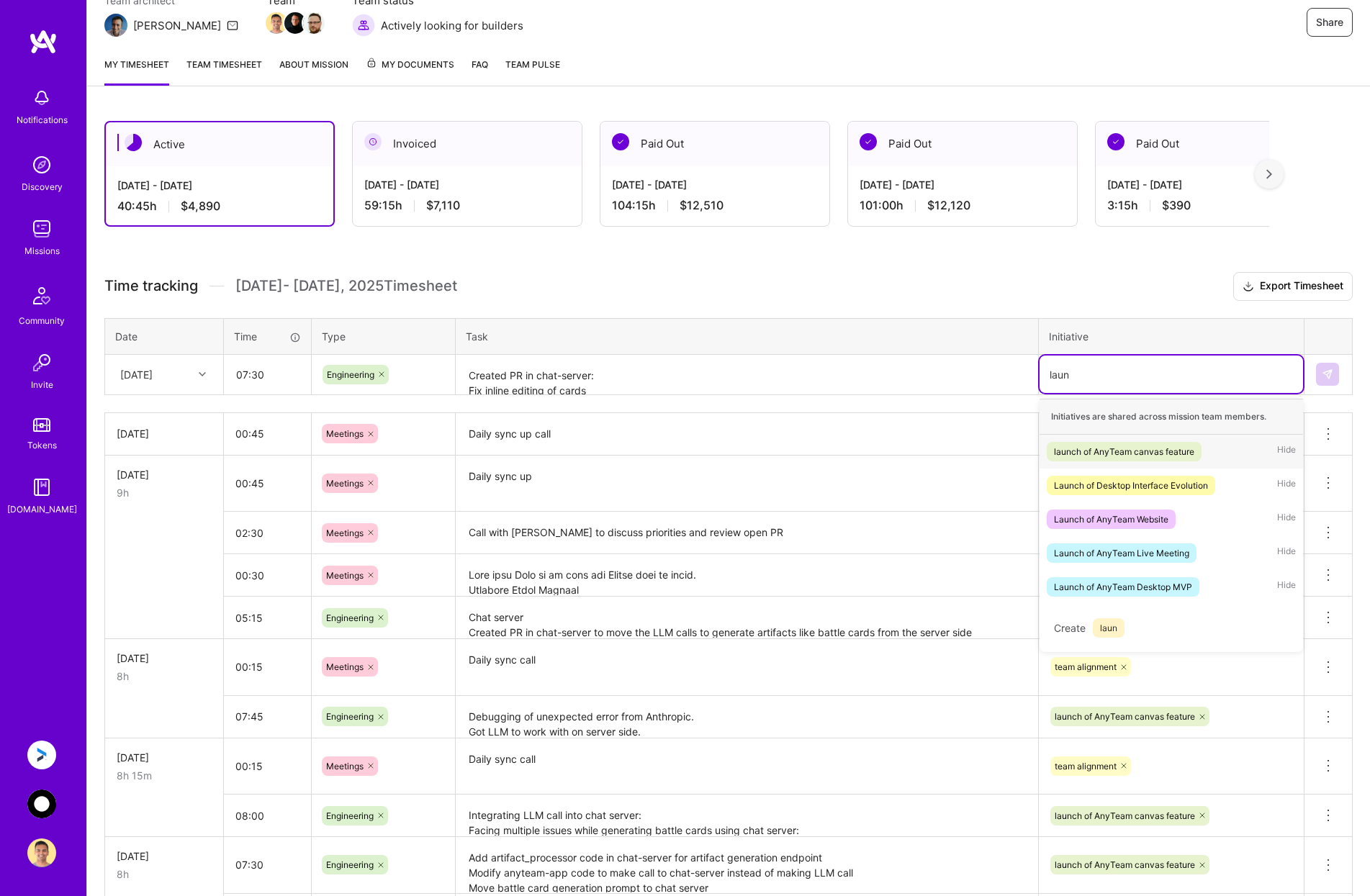
click at [1196, 447] on span "launch of AnyTeam canvas feature" at bounding box center [1123, 451] width 155 height 20
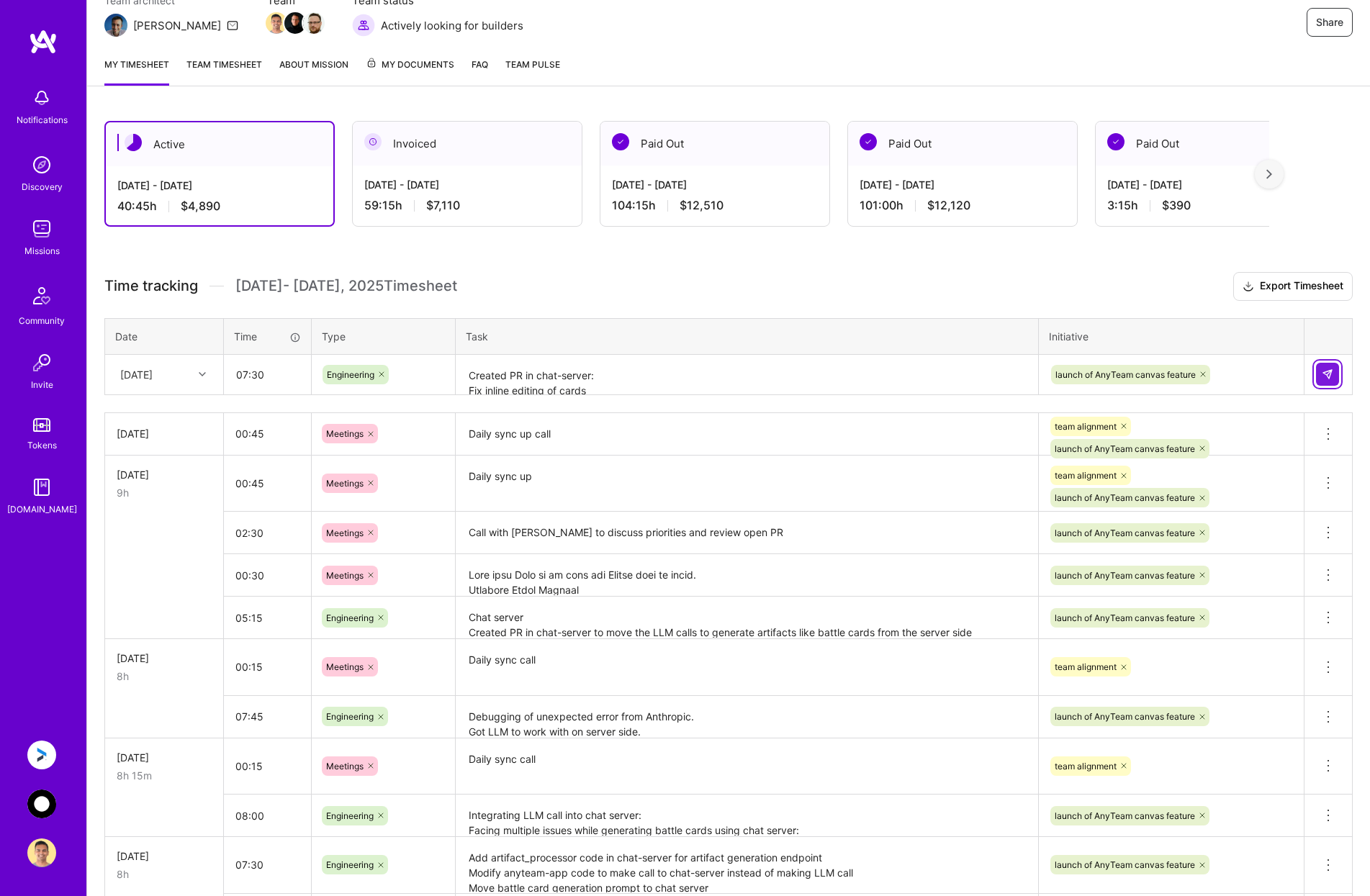
click at [1320, 377] on button at bounding box center [1327, 374] width 23 height 23
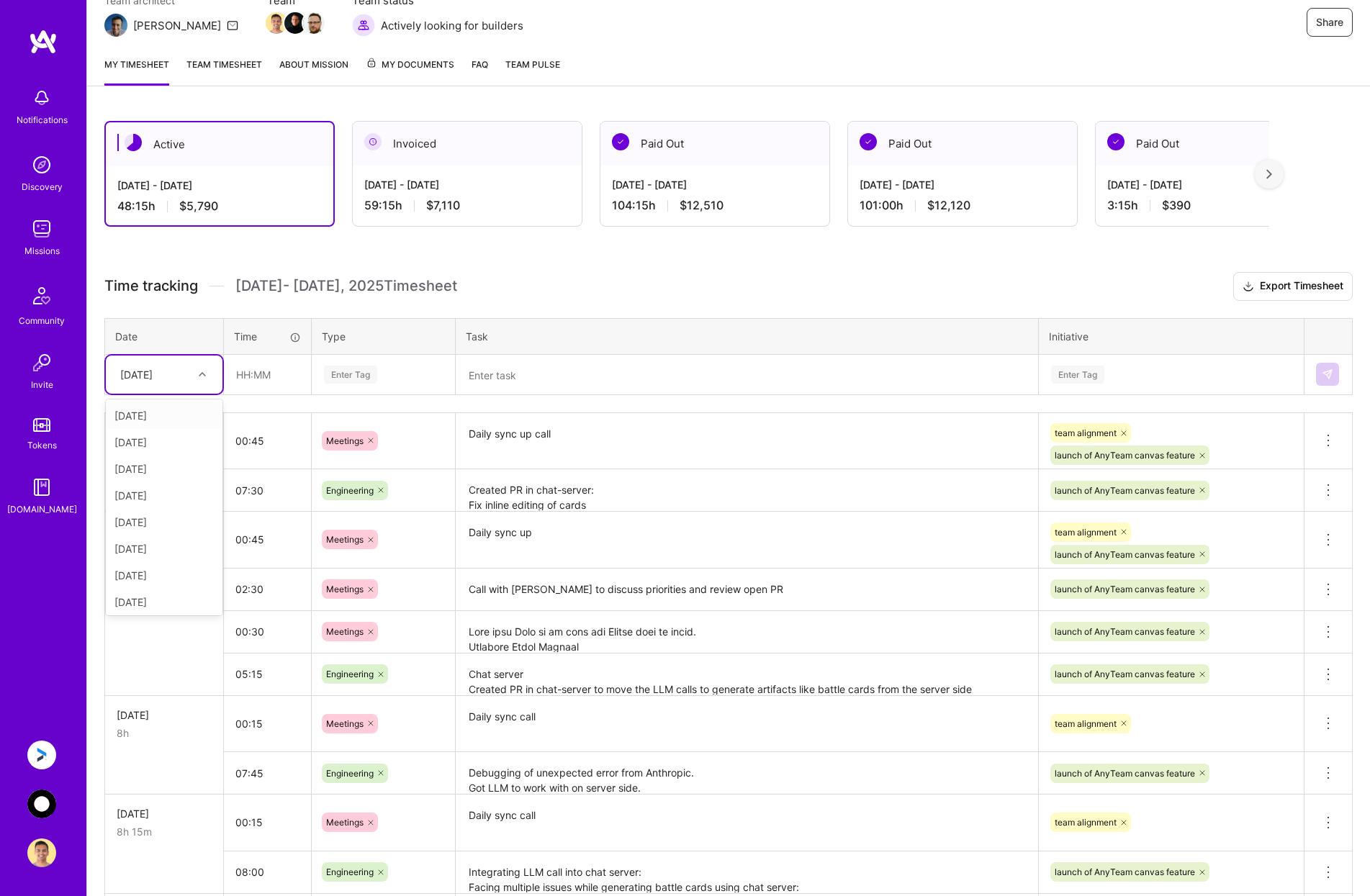
click at [181, 369] on div "[DATE]" at bounding box center [153, 375] width 80 height 24
click at [176, 568] on div "[DATE]" at bounding box center [164, 572] width 117 height 26
click at [263, 376] on input "text" at bounding box center [267, 374] width 85 height 38
click at [401, 375] on div "Enter Tag" at bounding box center [383, 374] width 121 height 18
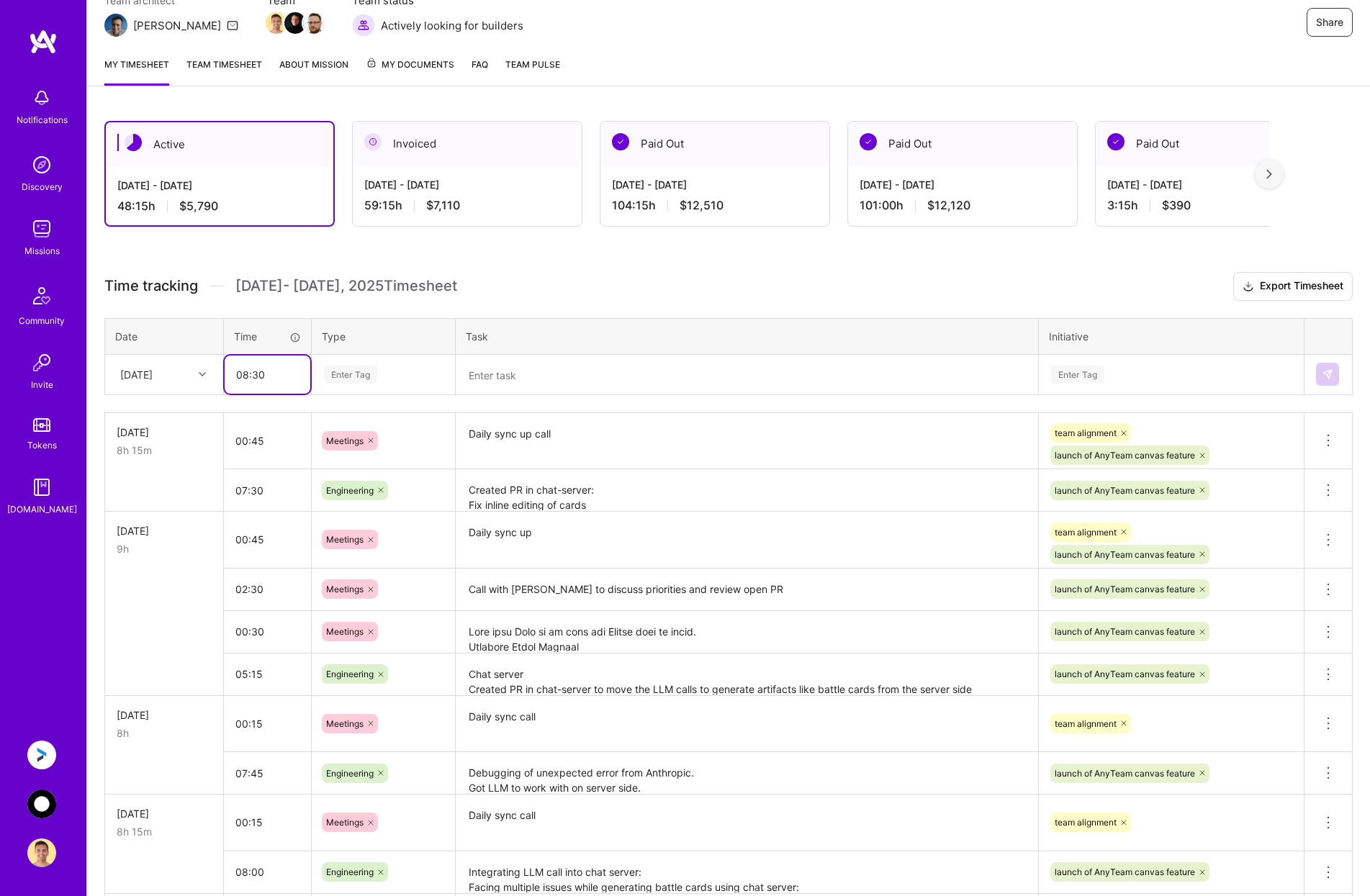
click at [288, 374] on input "08:30" at bounding box center [267, 374] width 85 height 38
type input "00:45"
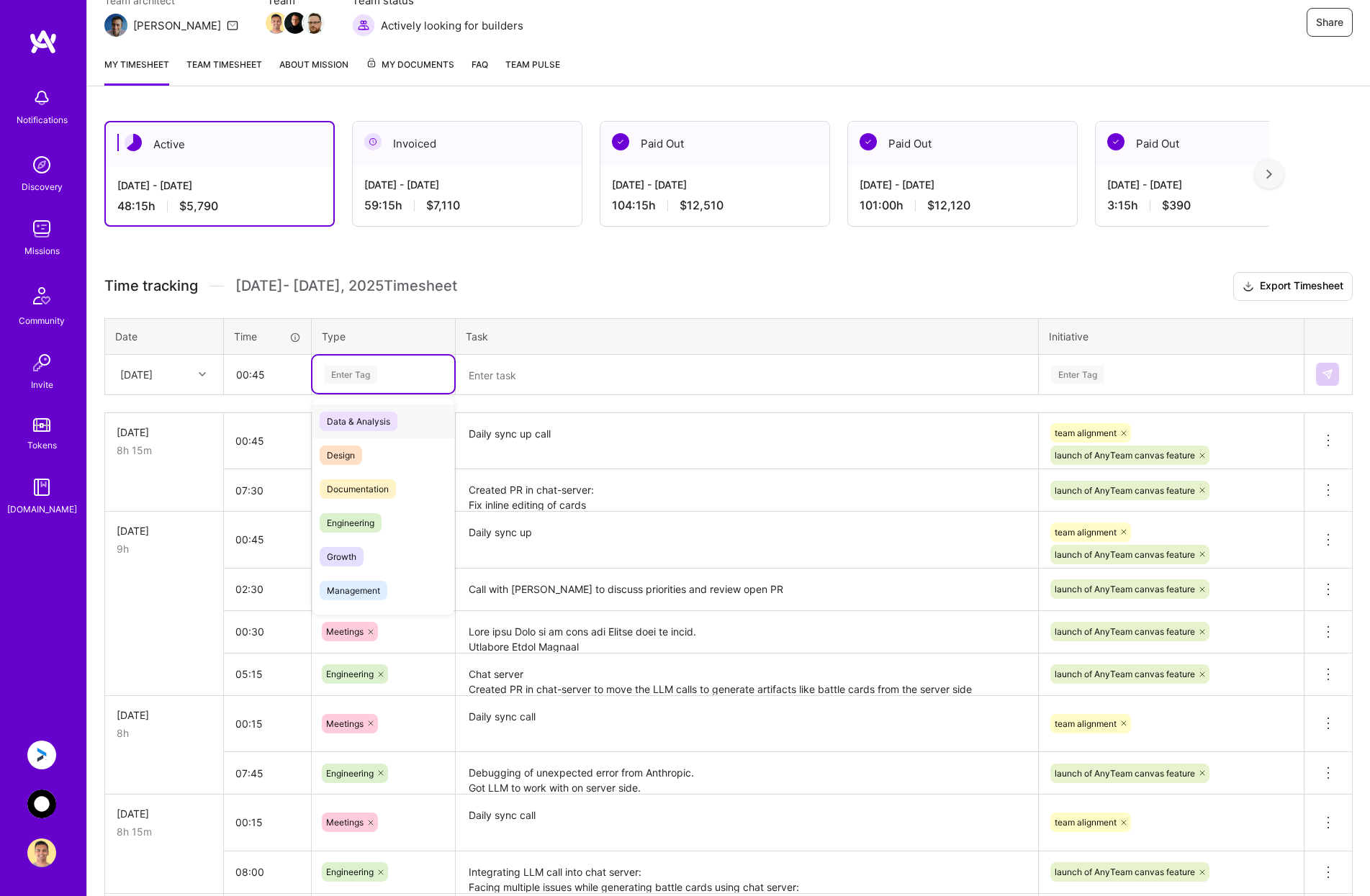
click at [364, 376] on div "Enter Tag" at bounding box center [350, 375] width 53 height 22
type input "mee"
click at [360, 419] on span "Meetings" at bounding box center [345, 421] width 52 height 20
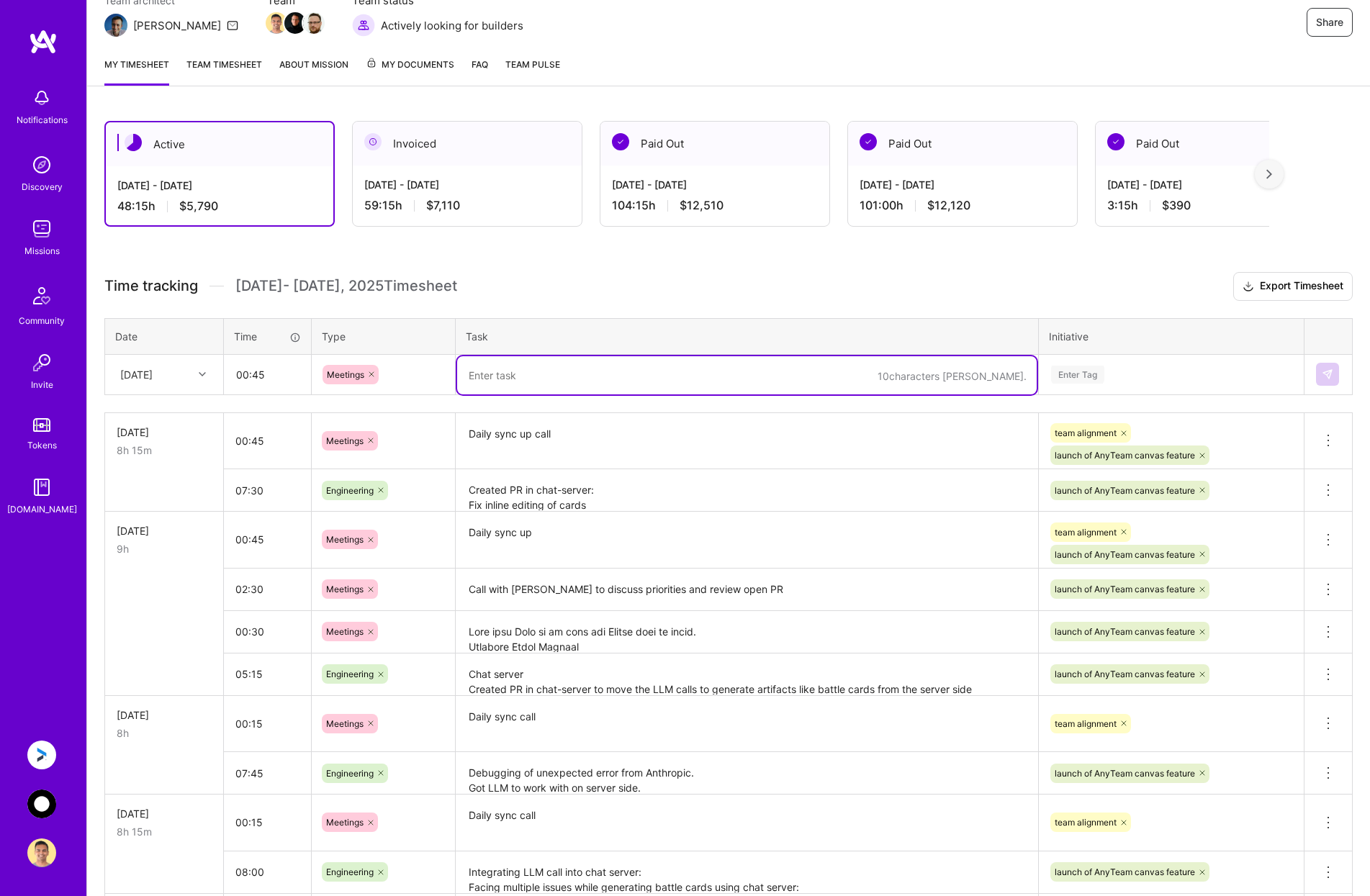
click at [555, 356] on textarea at bounding box center [746, 375] width 579 height 38
type textarea "Daily sync up call"
click at [1187, 374] on div "Enter Tag" at bounding box center [1171, 374] width 243 height 18
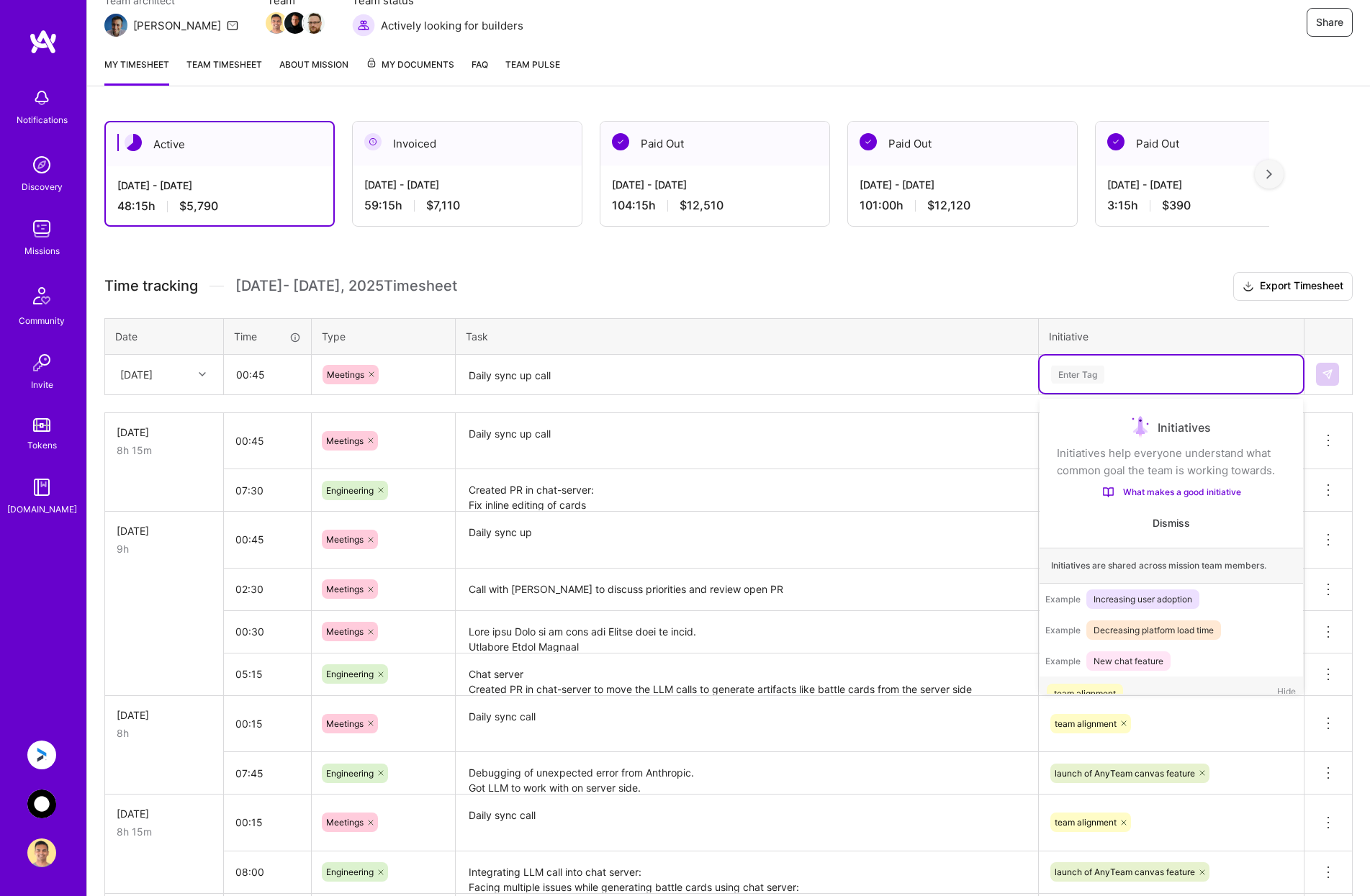
scroll to position [45, 0]
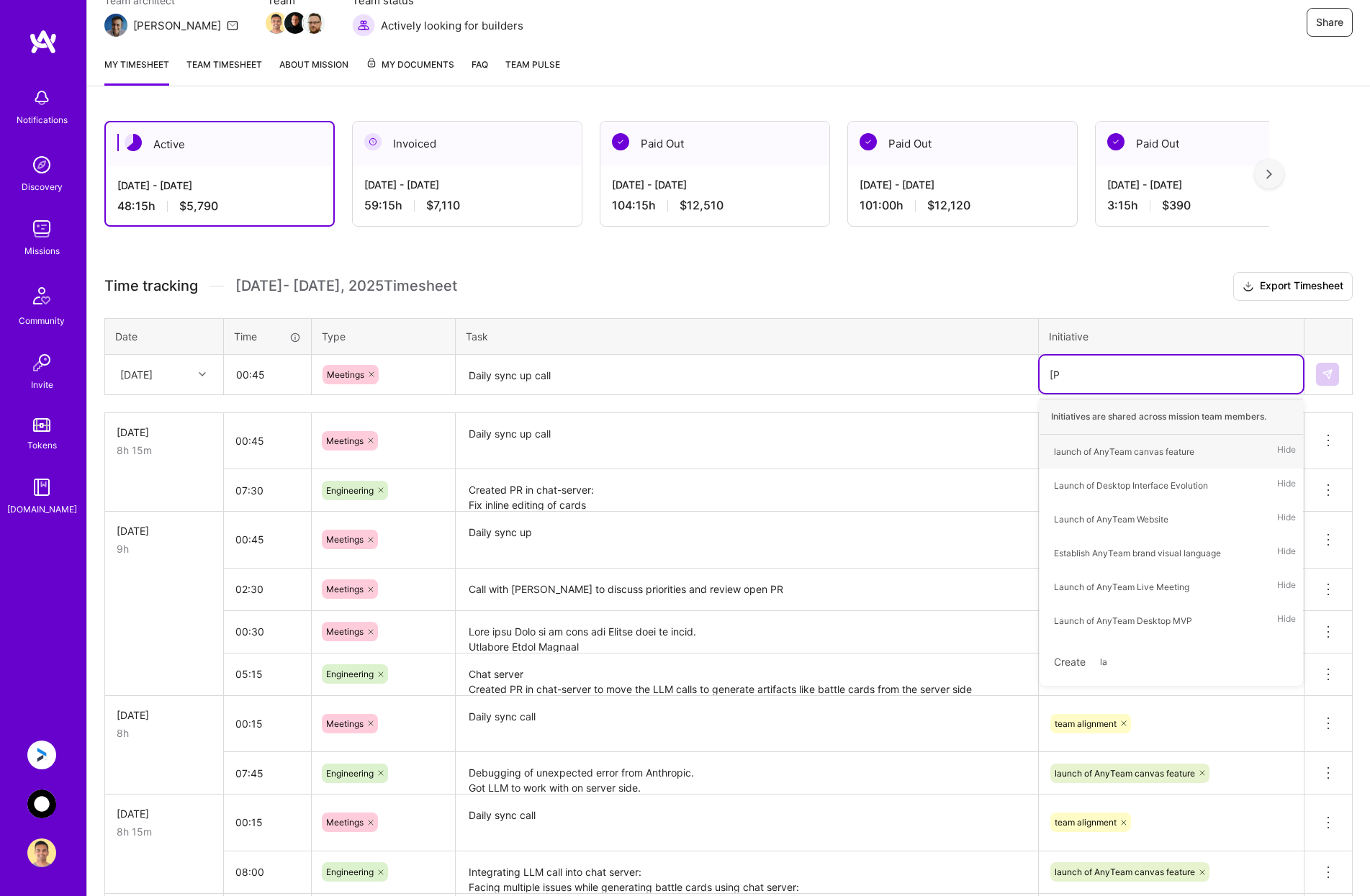
type input "laun"
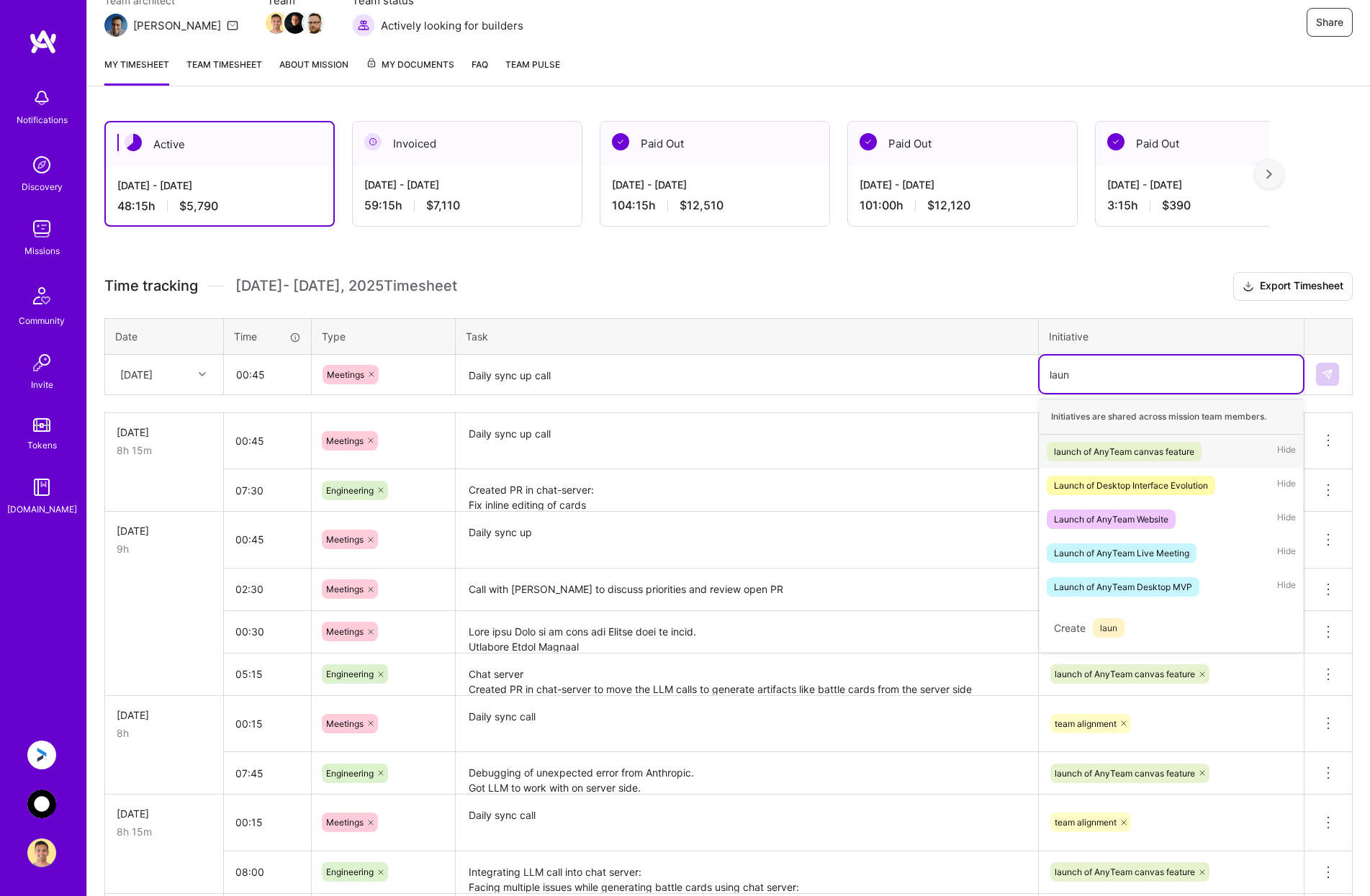
click at [1115, 447] on div "launch of AnyTeam canvas feature" at bounding box center [1124, 452] width 140 height 15
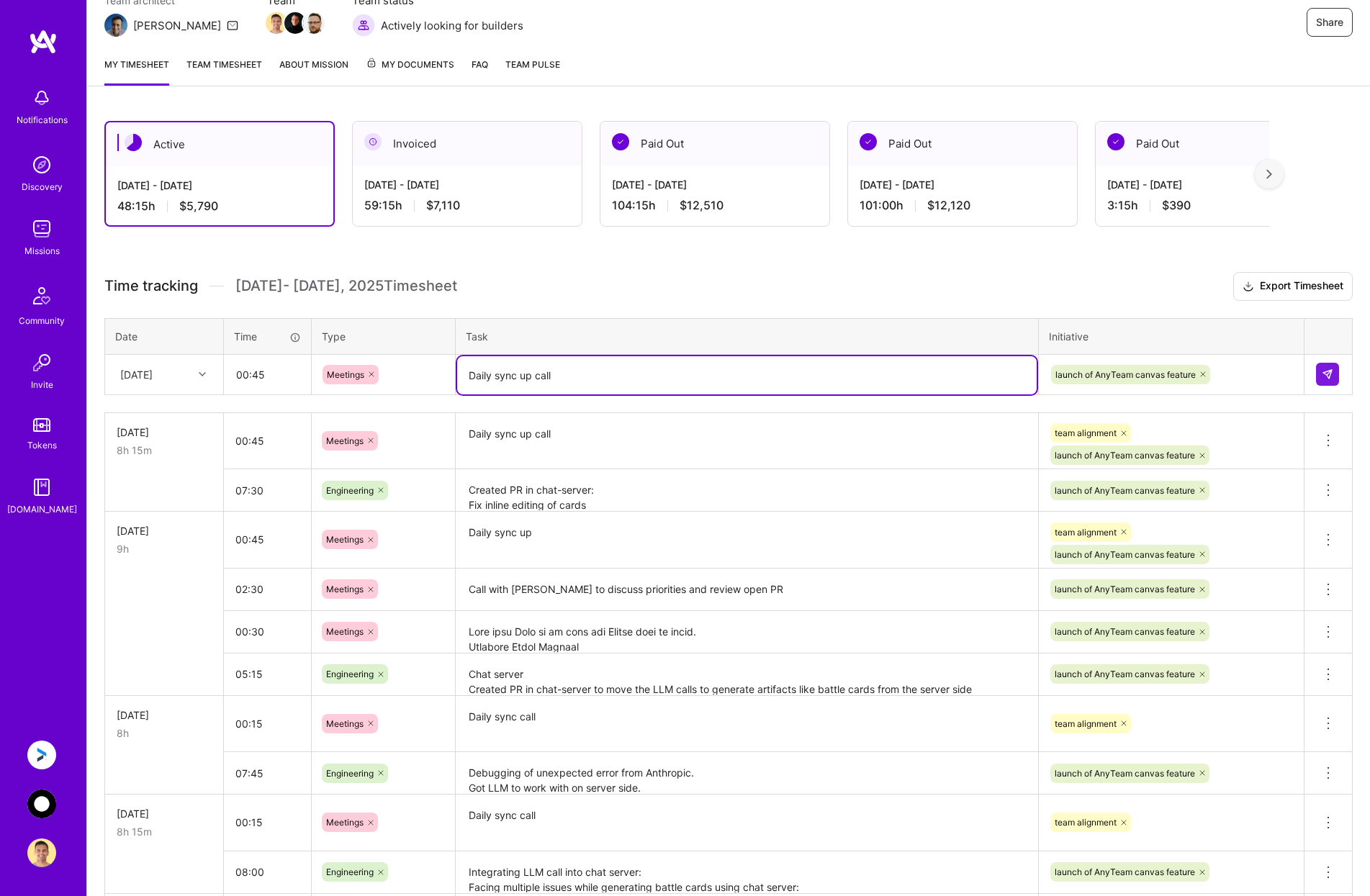
click at [659, 367] on textarea "Daily sync up call" at bounding box center [746, 375] width 579 height 38
type textarea "Daily sync up call. Discussed implementation of Auto arrange and zoom pan"
click at [1238, 367] on div "launch of AnyTeam canvas feature" at bounding box center [1171, 375] width 243 height 22
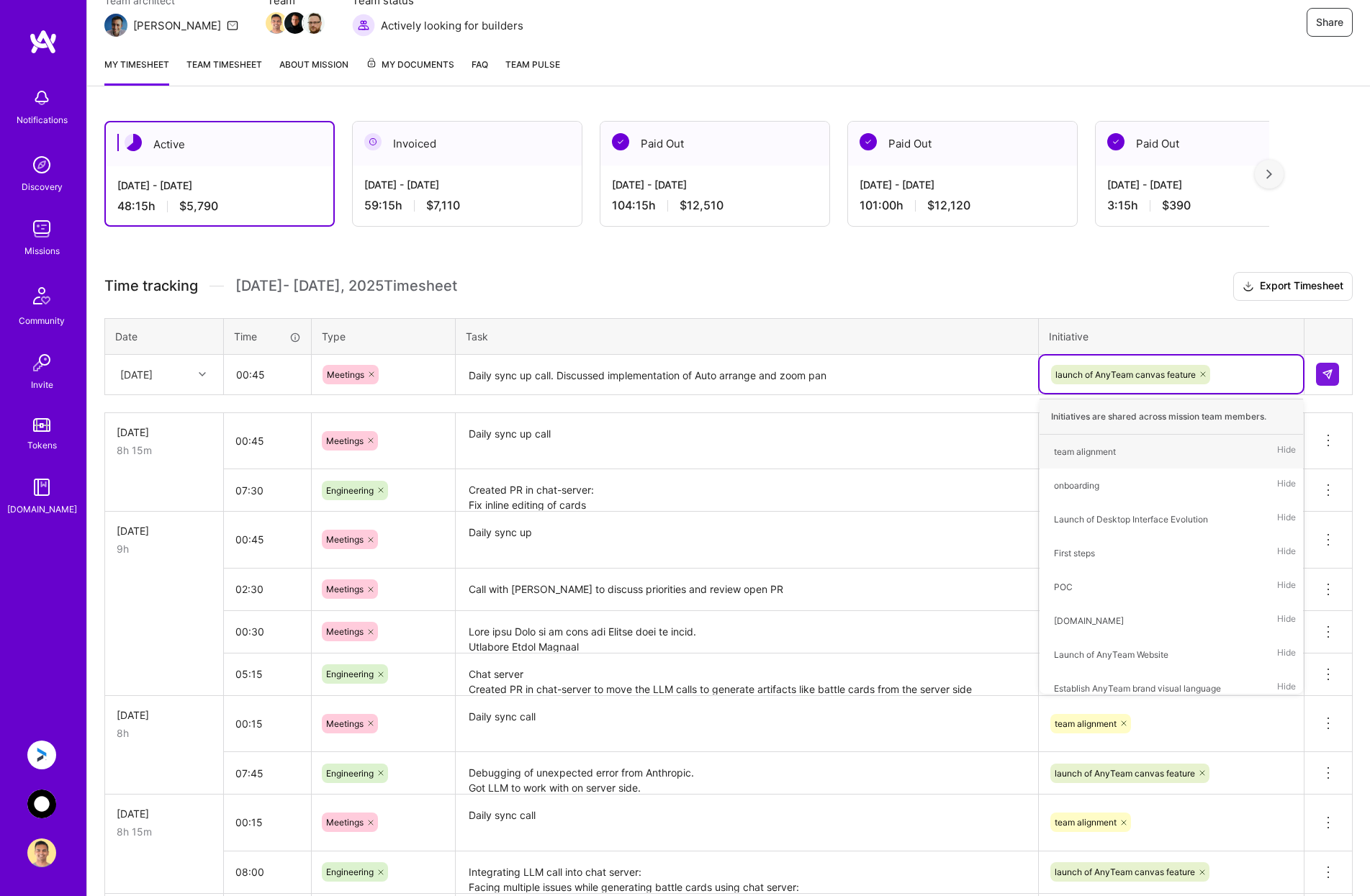
click at [1234, 373] on div "launch of AnyTeam canvas feature" at bounding box center [1171, 375] width 243 height 22
type input "tea"
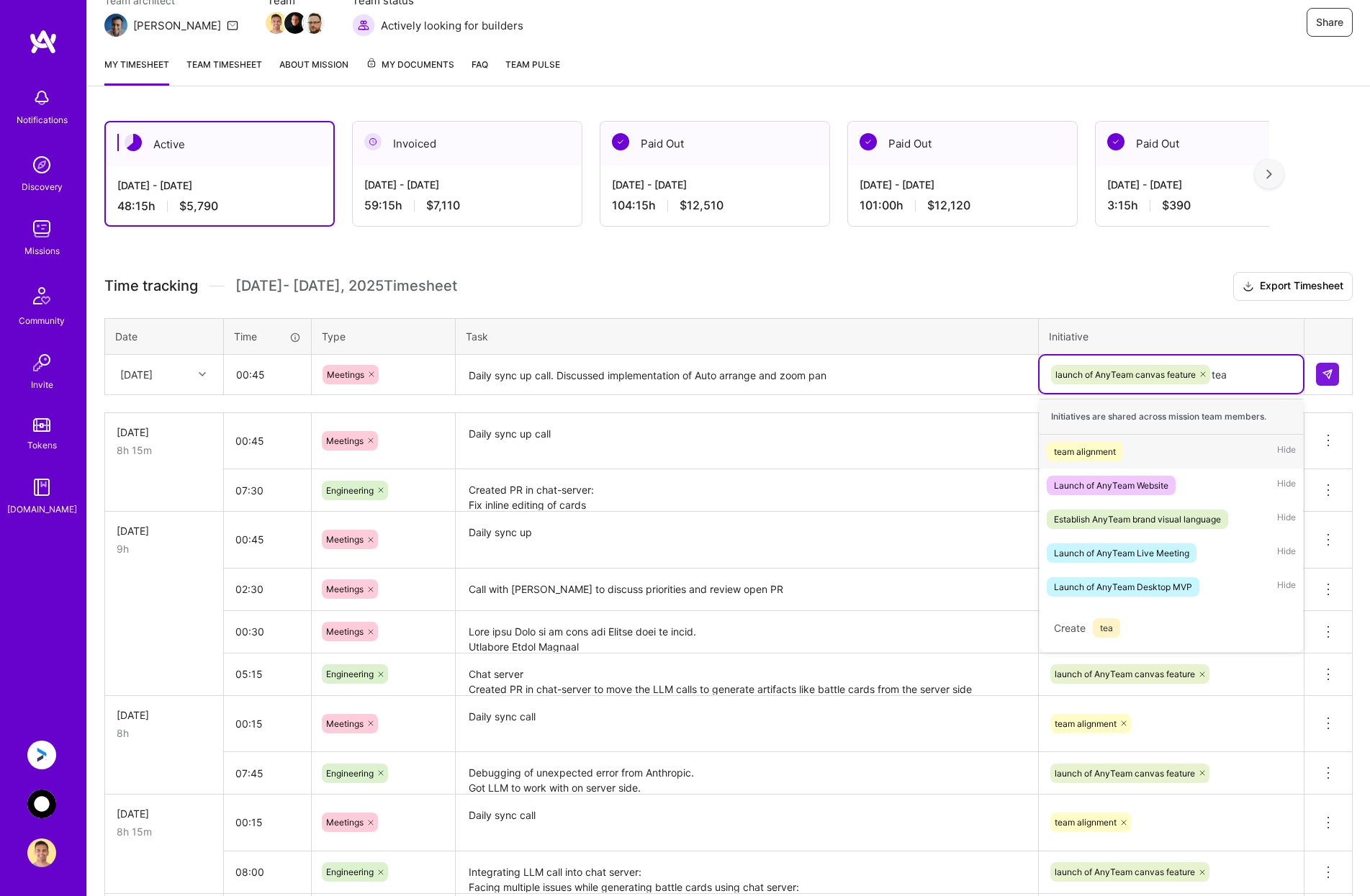
click at [1202, 441] on div "team alignment Hide" at bounding box center [1171, 452] width 263 height 34
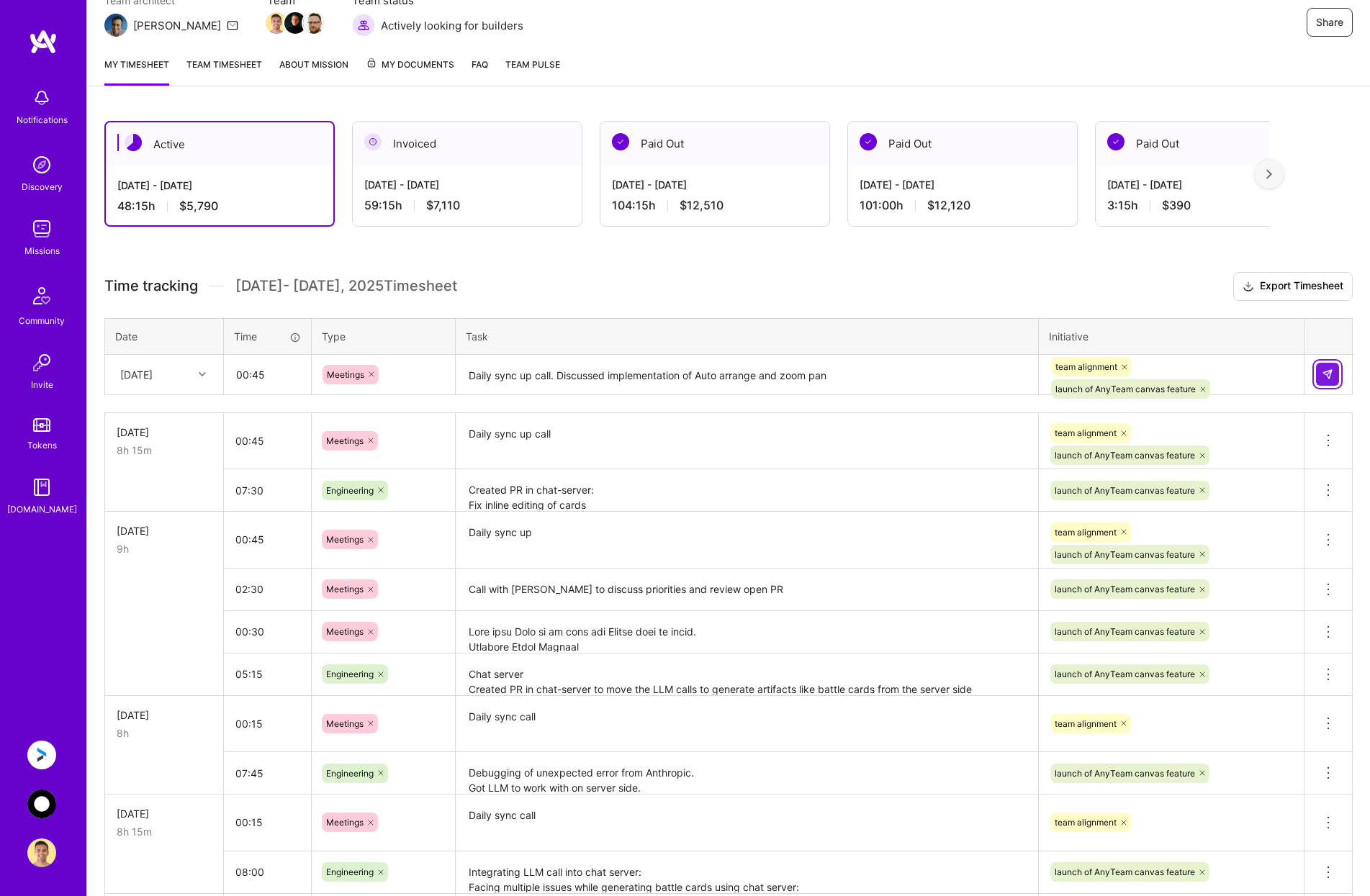
click at [1333, 369] on button at bounding box center [1327, 374] width 23 height 23
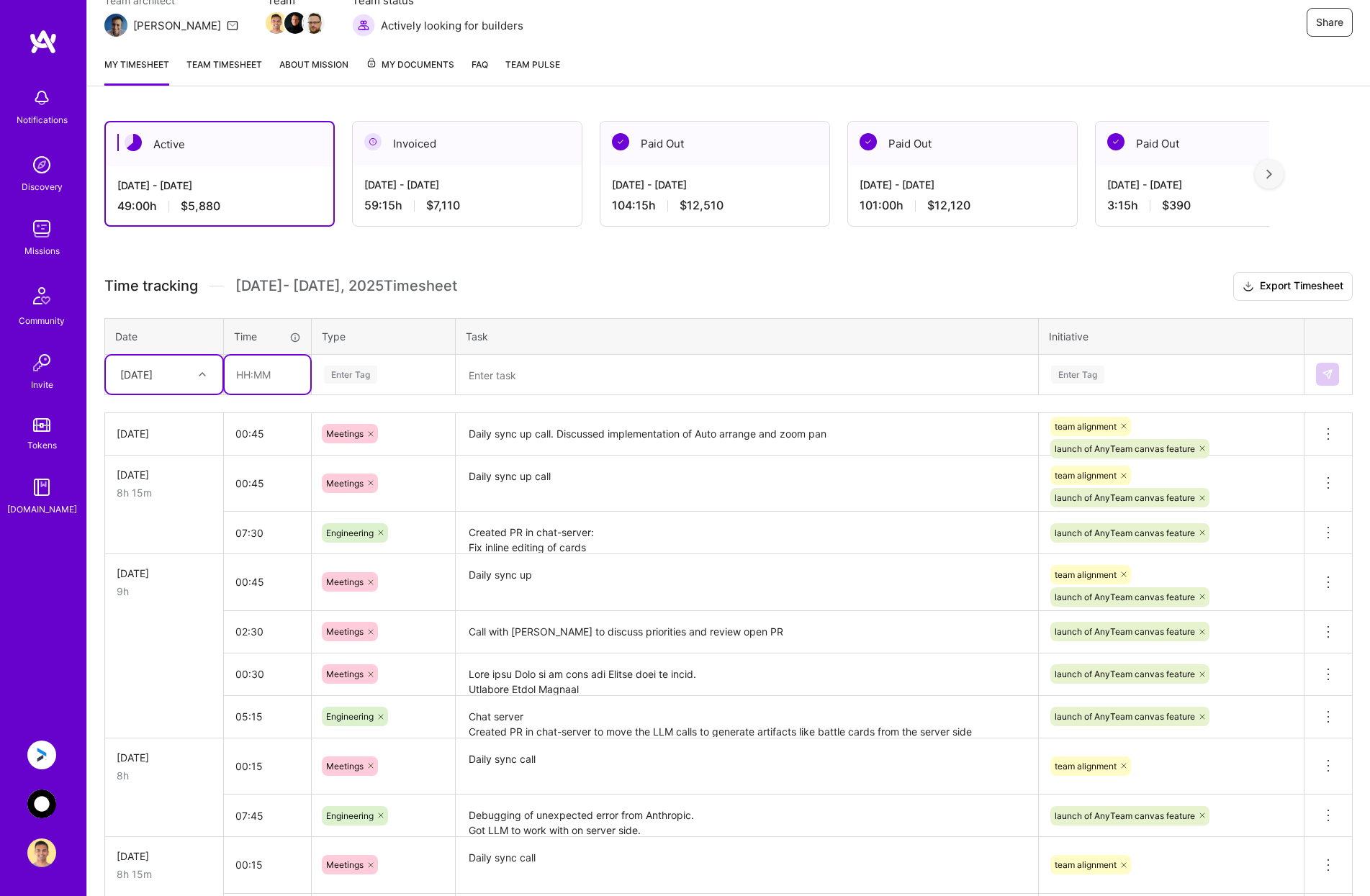
click at [269, 373] on input "text" at bounding box center [267, 374] width 85 height 38
type input "08:00"
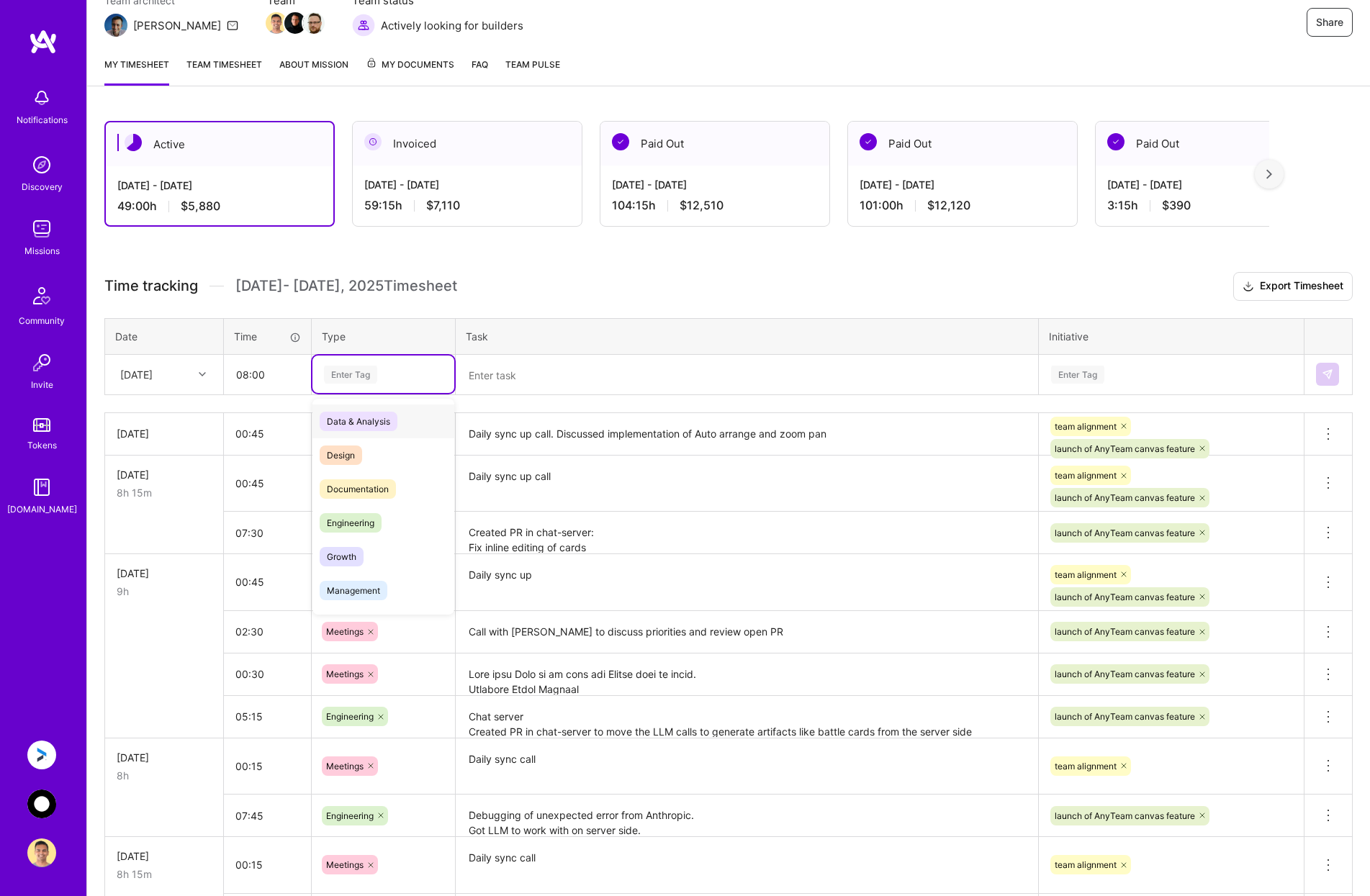
click at [360, 380] on div "Enter Tag" at bounding box center [350, 375] width 53 height 22
type input "eng"
click at [369, 419] on span "Engineering" at bounding box center [350, 421] width 61 height 20
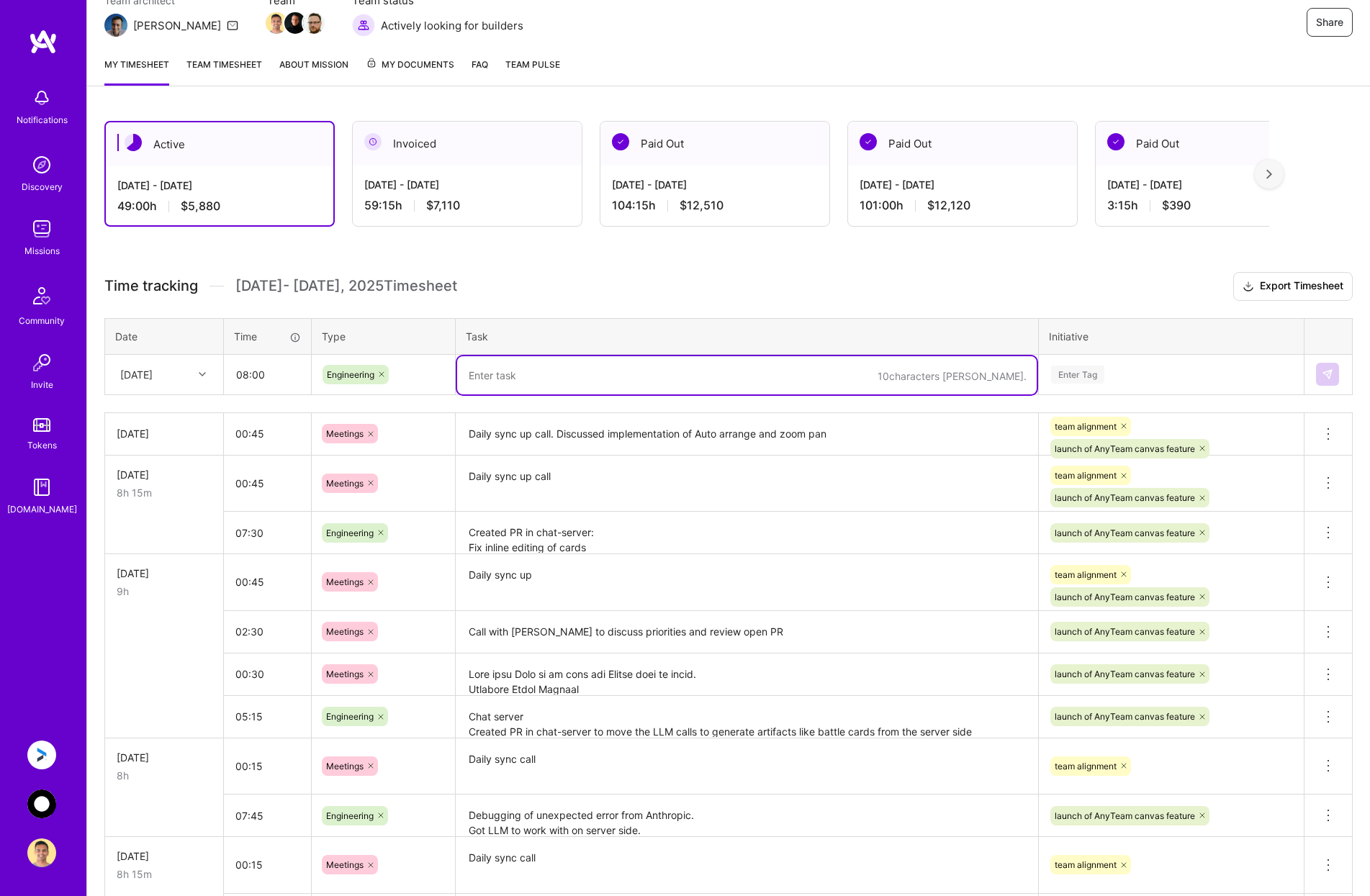
click at [505, 376] on textarea at bounding box center [746, 375] width 579 height 38
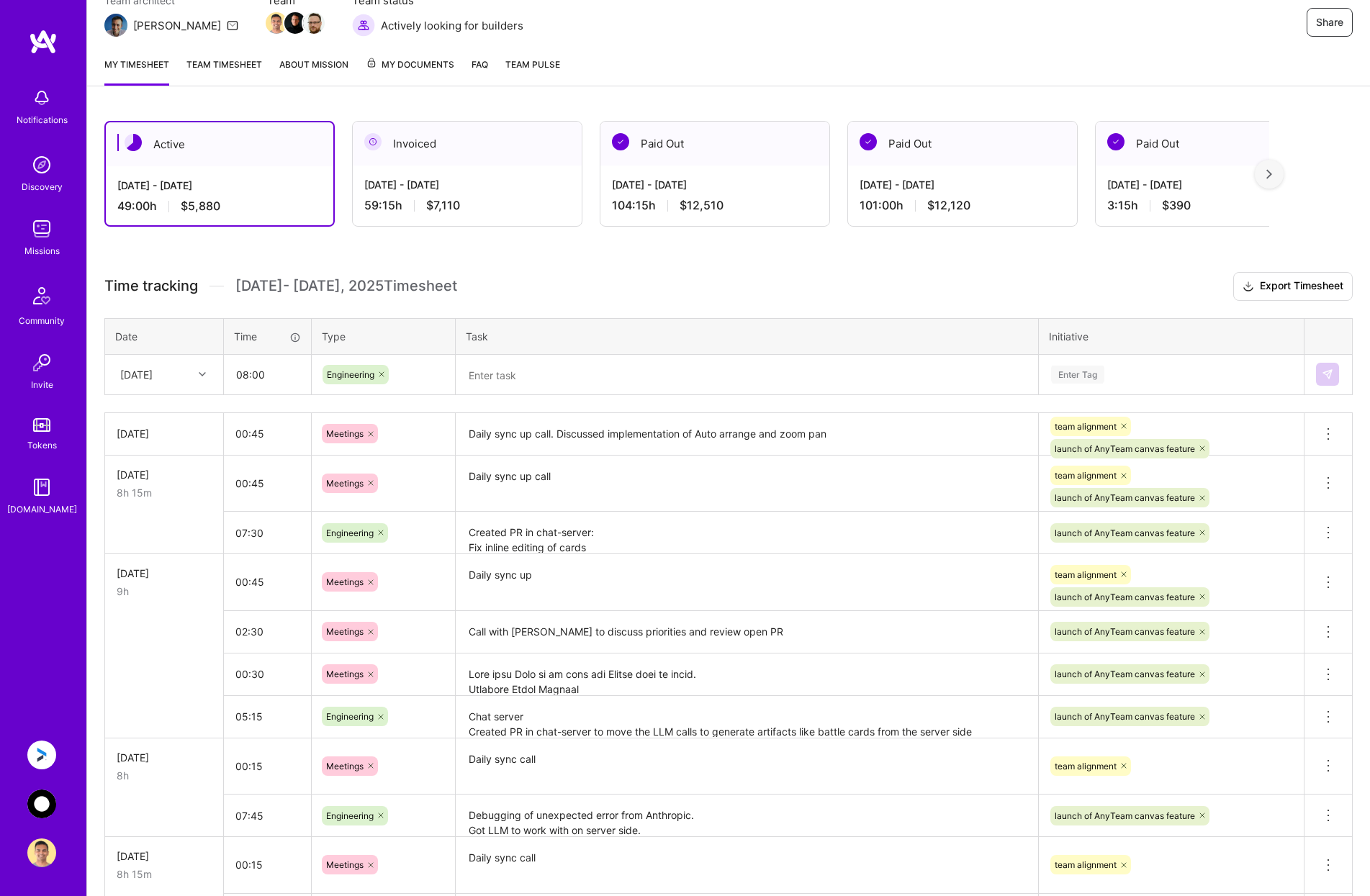
click at [511, 382] on textarea at bounding box center [746, 375] width 579 height 38
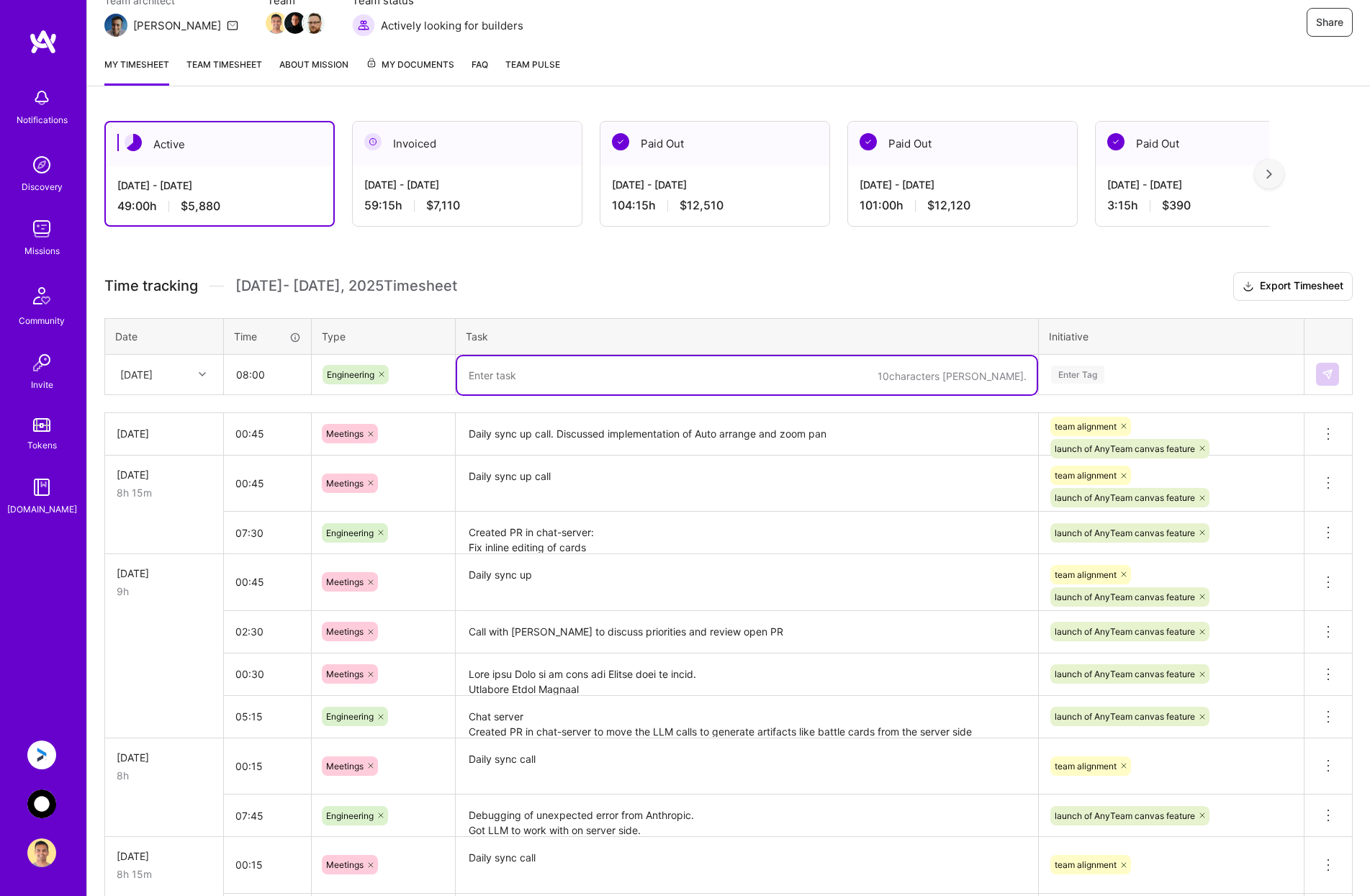
paste textarea "Created PR in anyteam-app to Auto arrange cards Fix an issue an clicking an ite…"
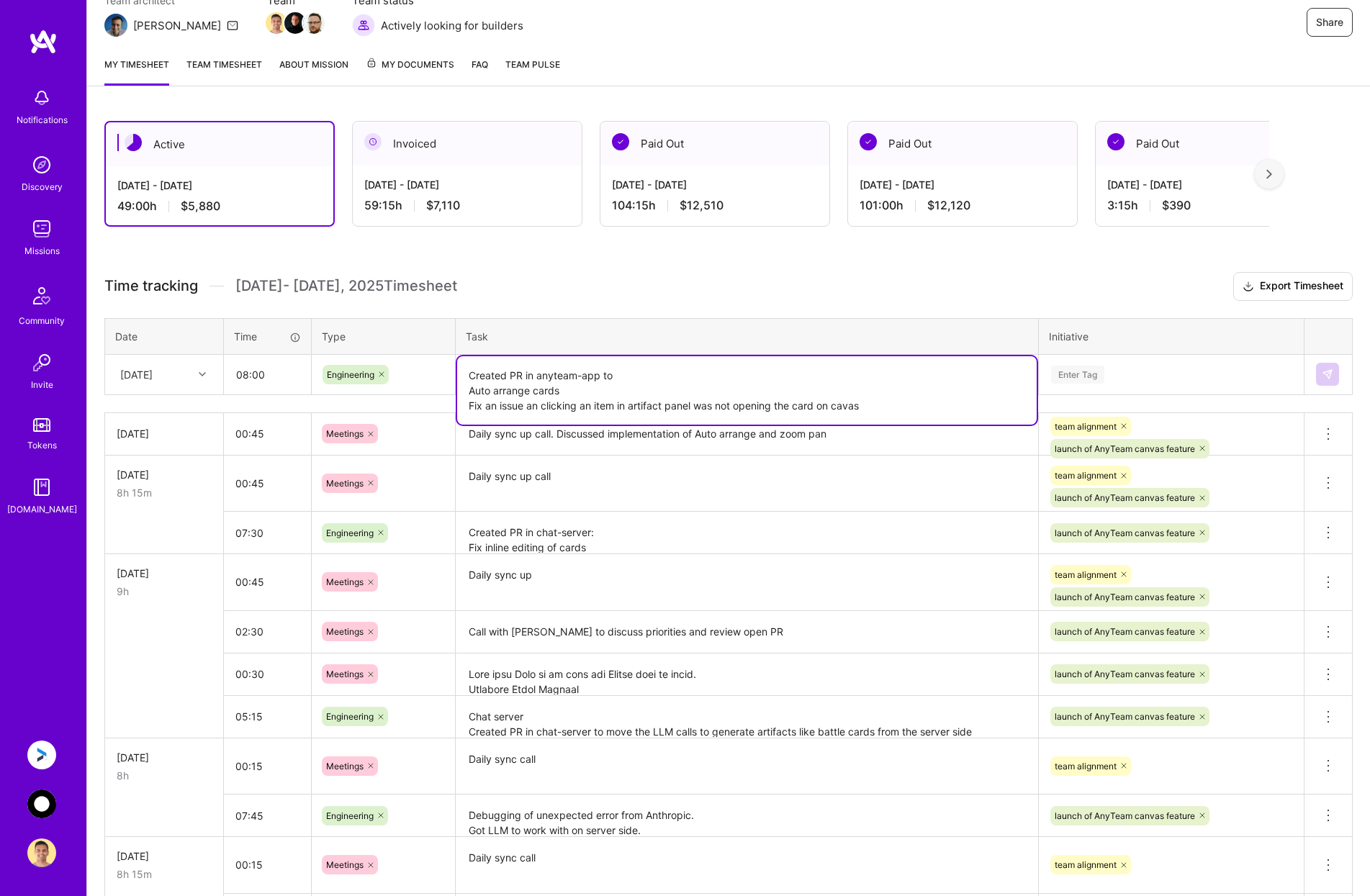
type textarea "Created PR in anyteam-app to Auto arrange cards Fix an issue an clicking an ite…"
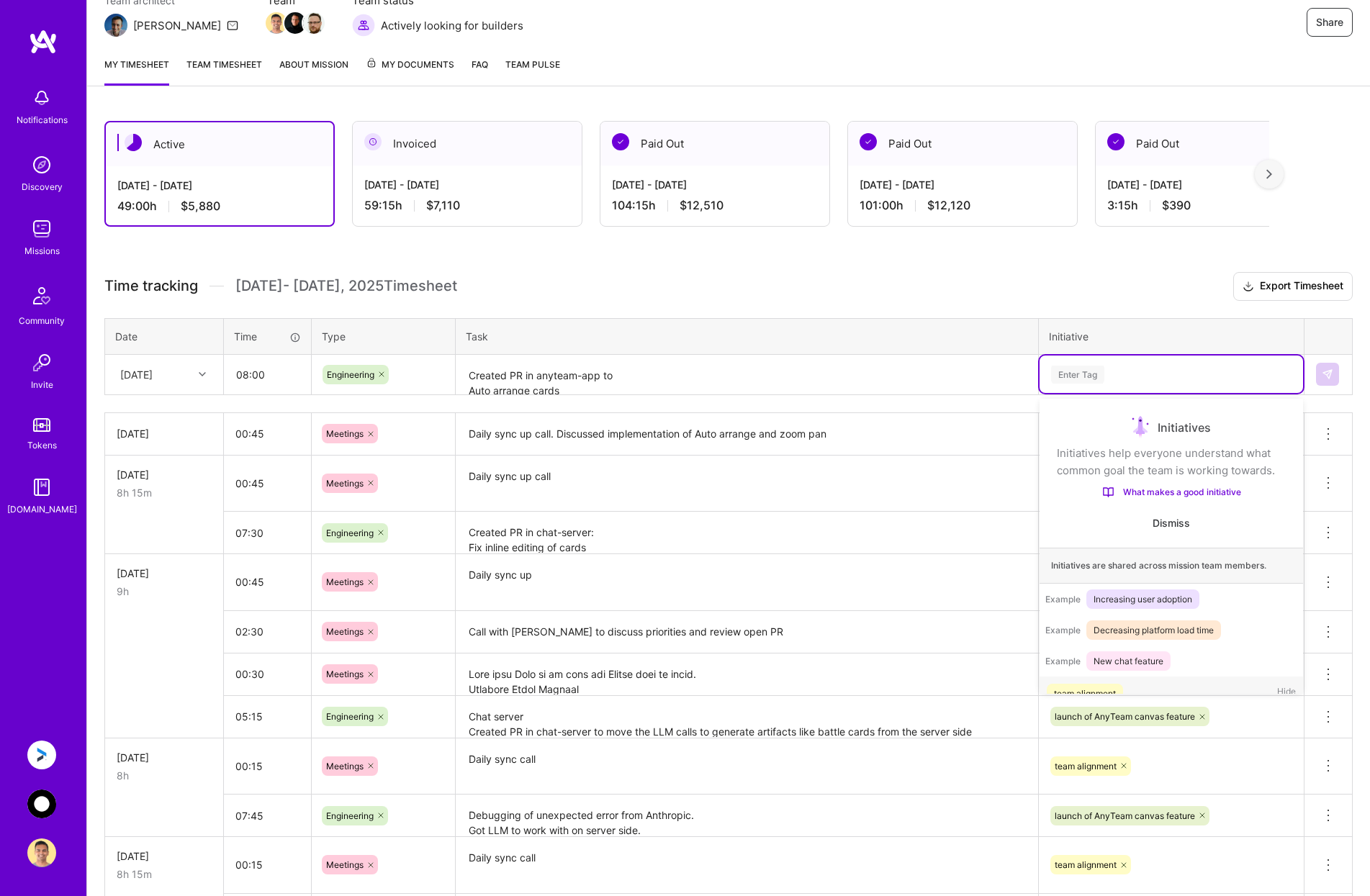
click at [1191, 377] on div "Enter Tag" at bounding box center [1171, 374] width 243 height 18
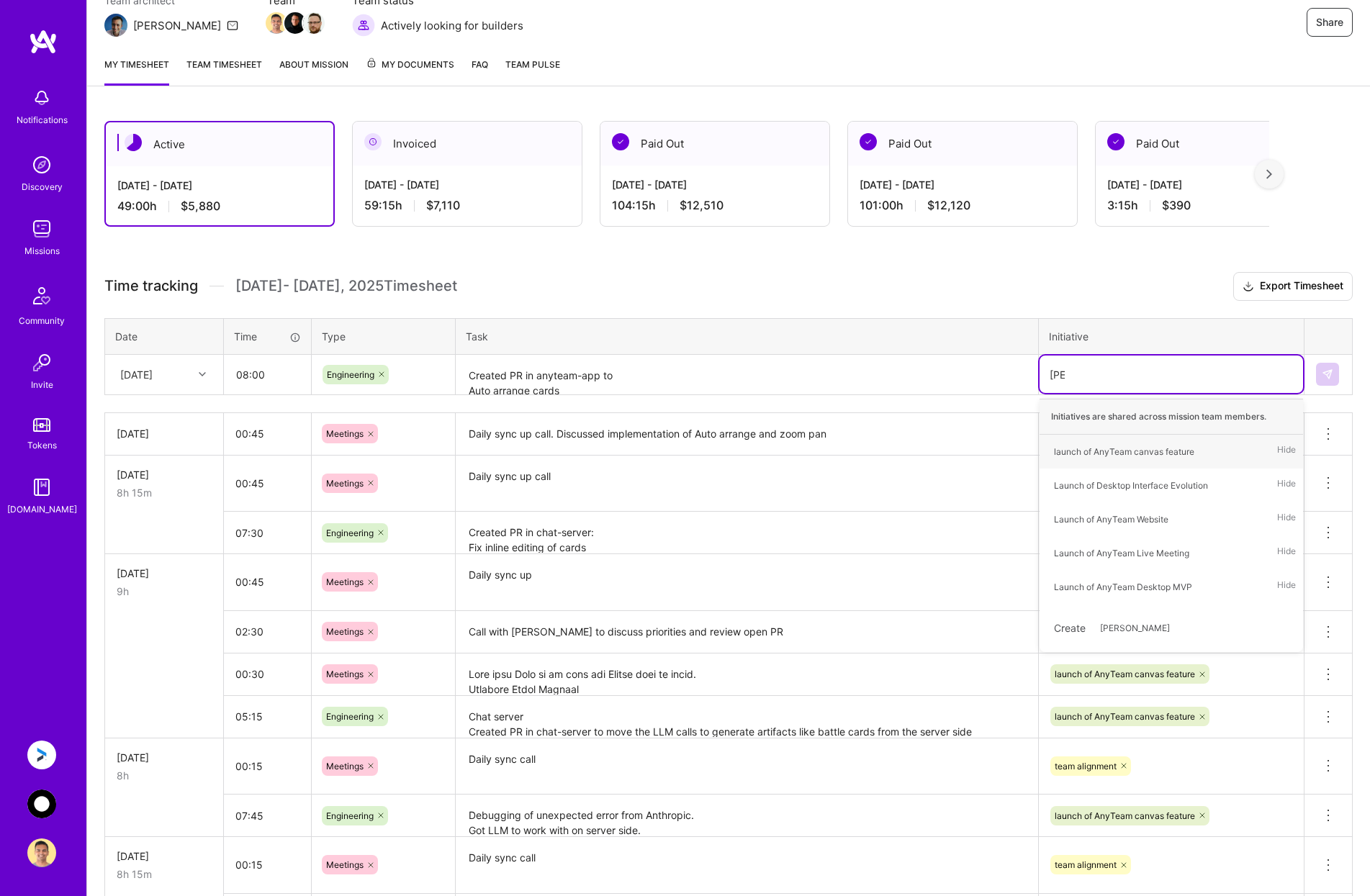
type input "laun"
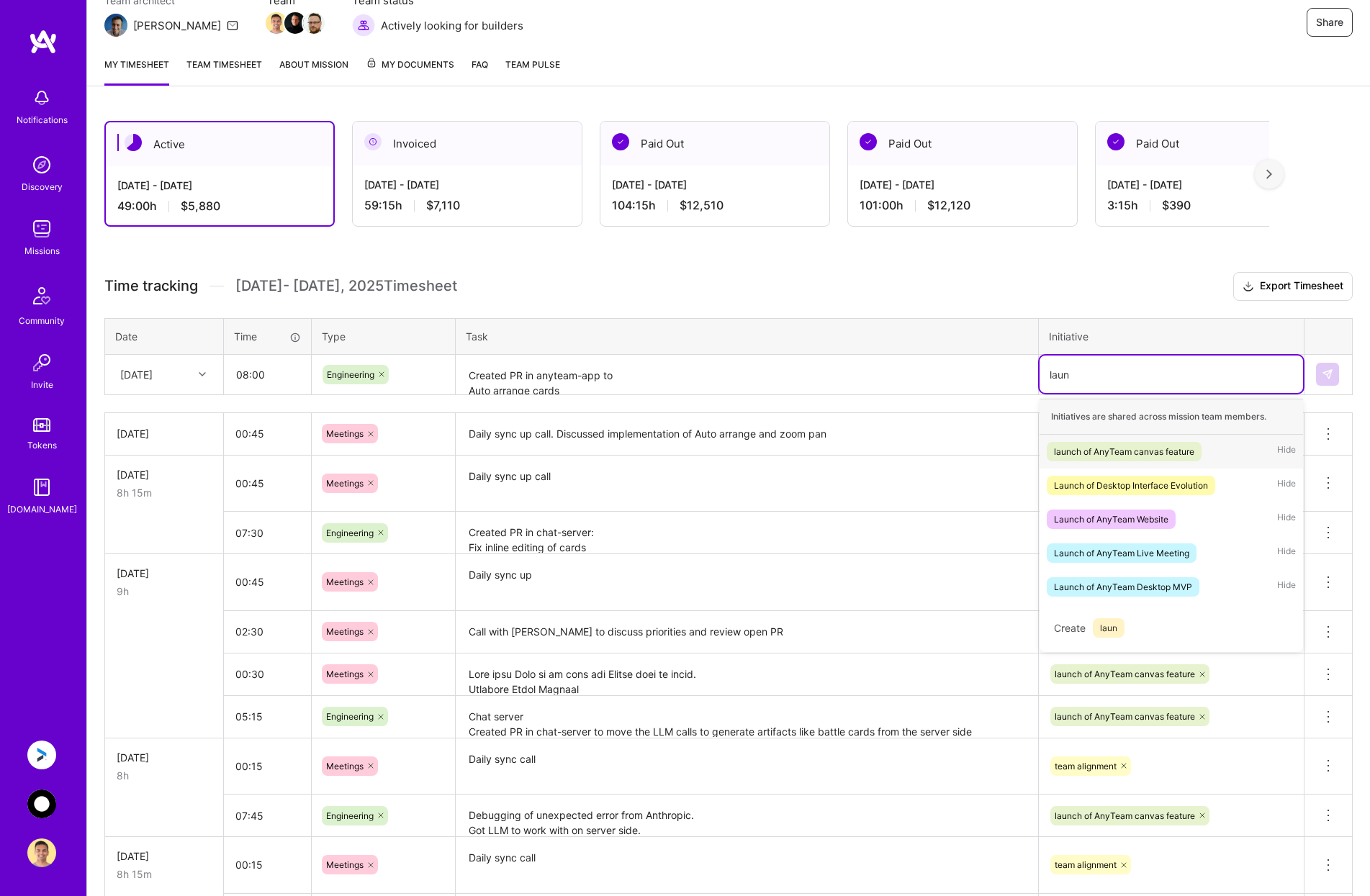
click at [1144, 449] on div "launch of AnyTeam canvas feature" at bounding box center [1124, 452] width 140 height 15
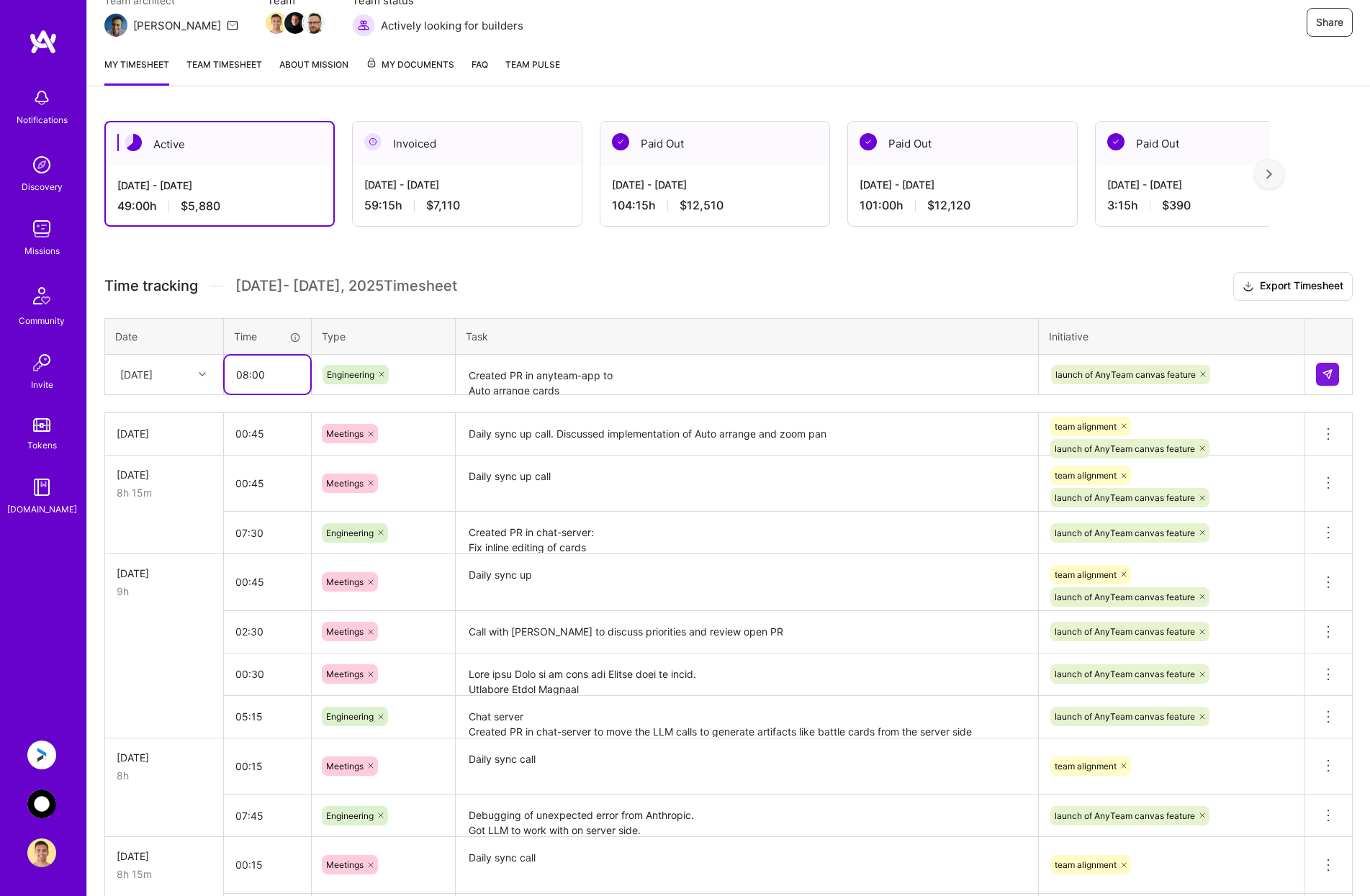
click at [282, 377] on input "08:00" at bounding box center [267, 374] width 85 height 38
drag, startPoint x: 243, startPoint y: 375, endPoint x: 290, endPoint y: 375, distance: 47.0
click at [290, 375] on input "08:00" at bounding box center [267, 374] width 85 height 38
type input "07:45"
click at [1330, 372] on img at bounding box center [1326, 374] width 11 height 11
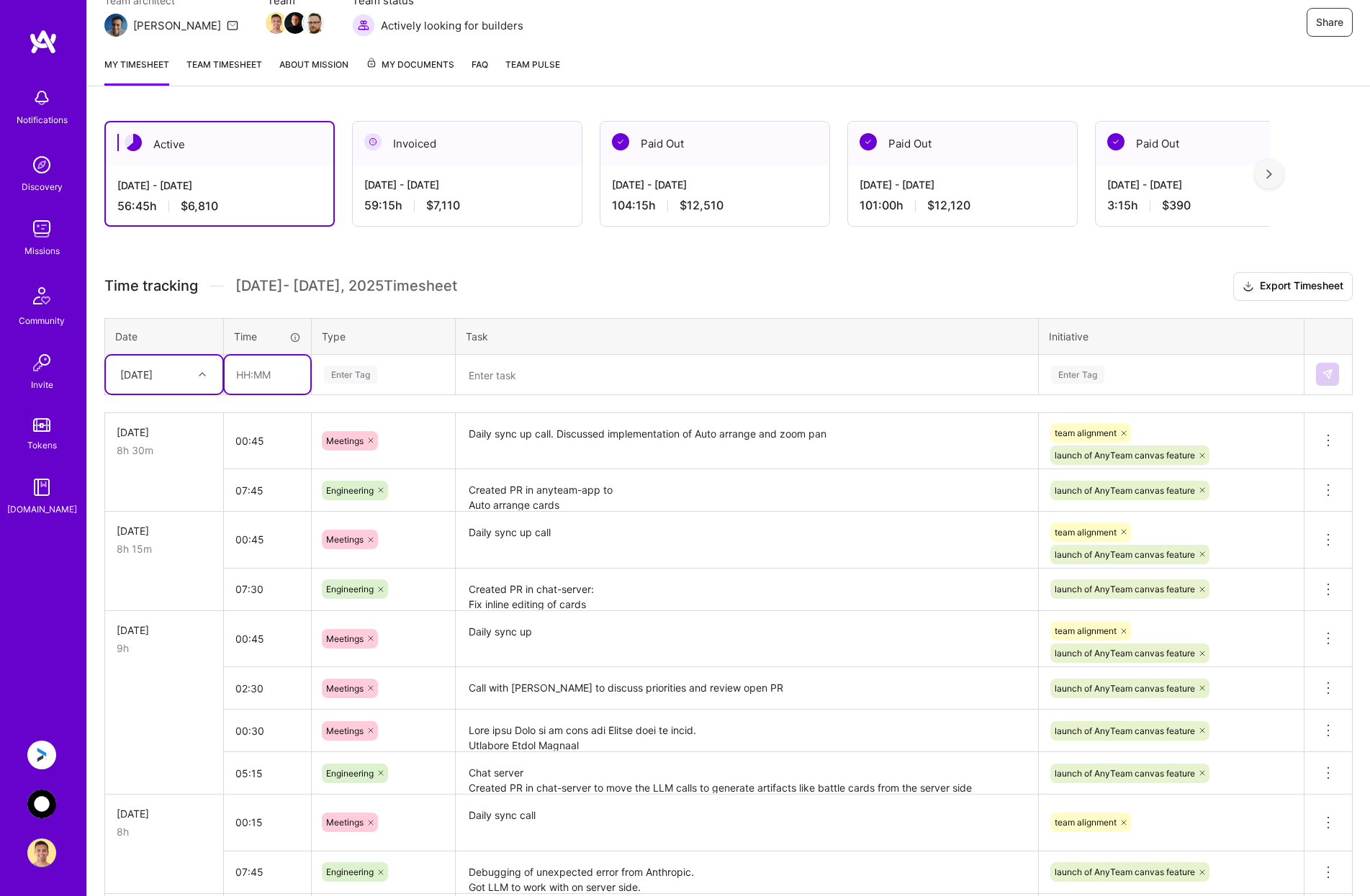
click at [254, 380] on input "text" at bounding box center [267, 374] width 85 height 38
type input "00:45"
click at [356, 387] on div "Enter Tag" at bounding box center [383, 374] width 142 height 38
type input "mee"
click at [346, 424] on span "Meetings" at bounding box center [345, 421] width 52 height 20
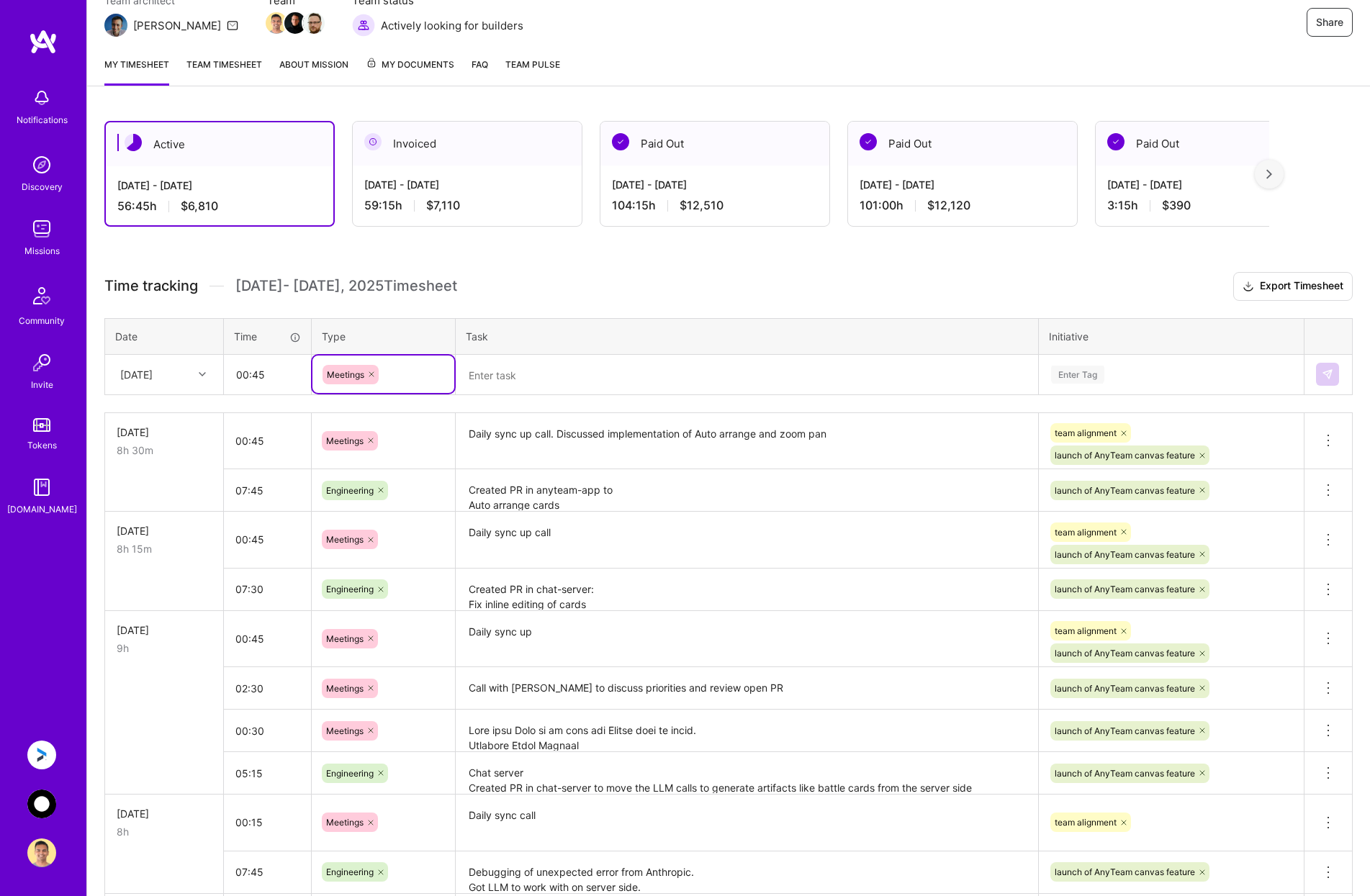
click at [501, 375] on textarea at bounding box center [746, 375] width 579 height 38
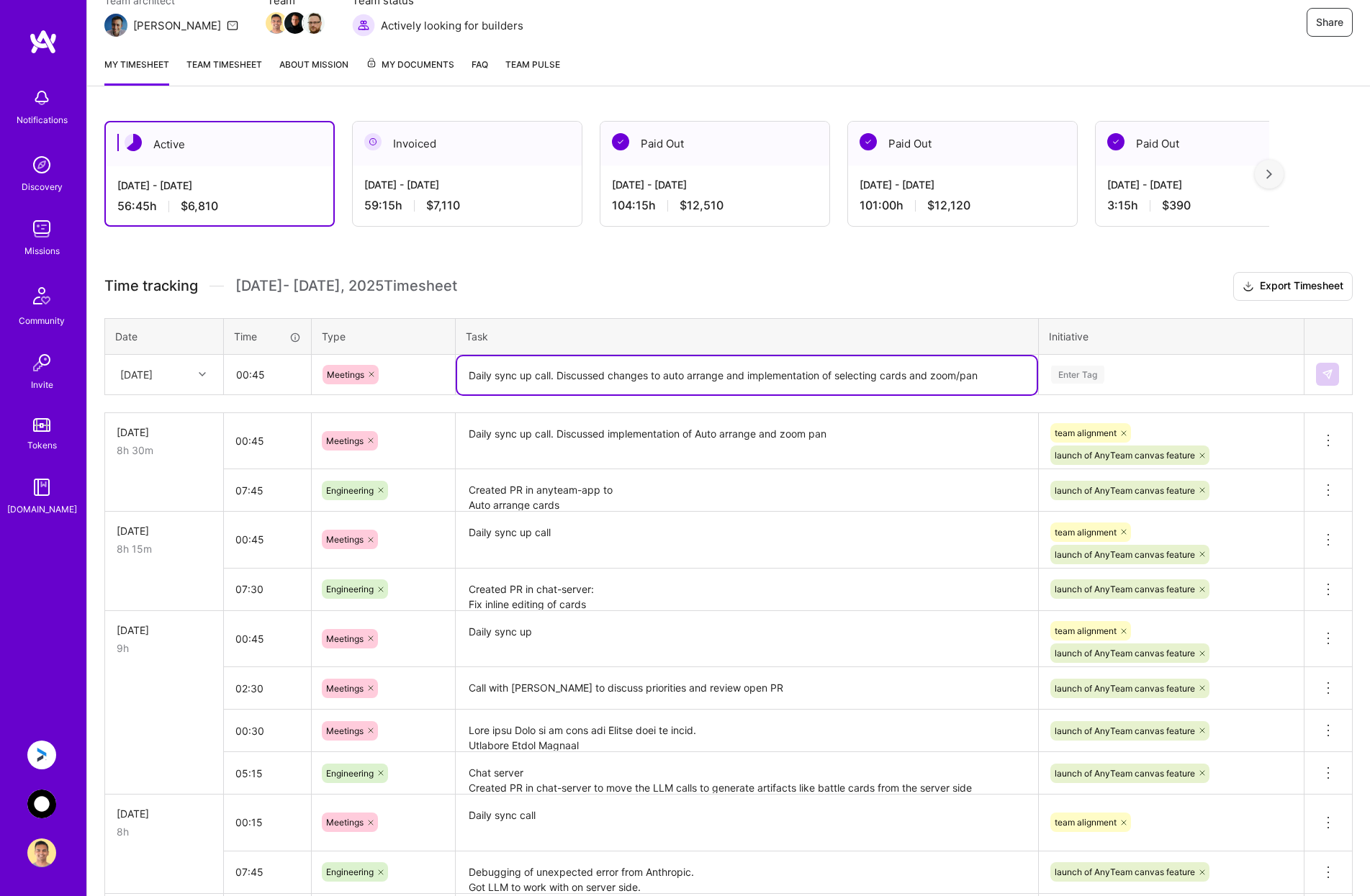
type textarea "Daily sync up call. Discussed changes to auto arrange and implementation of sel…"
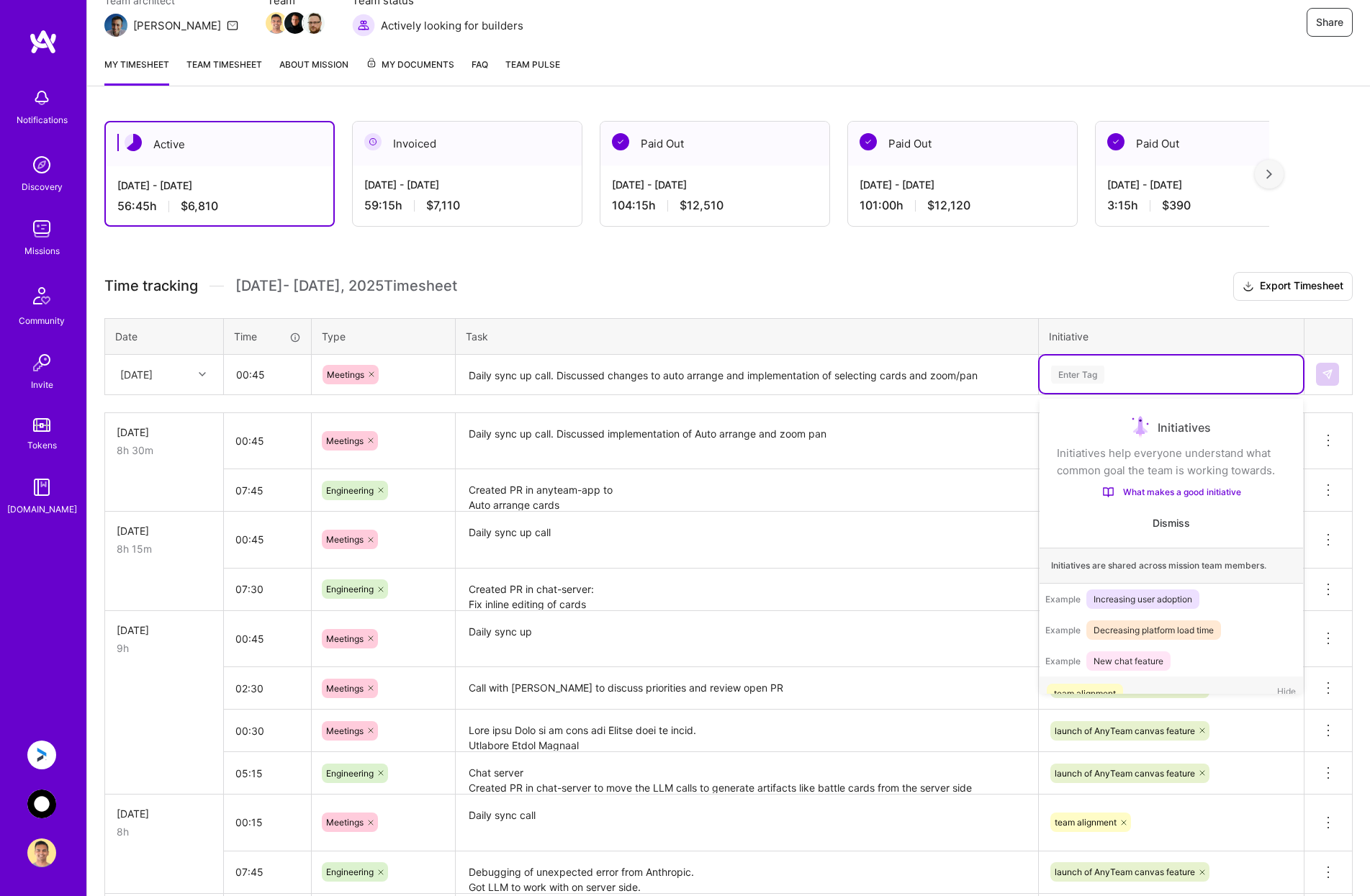
click at [1118, 373] on div "Enter Tag" at bounding box center [1171, 374] width 243 height 18
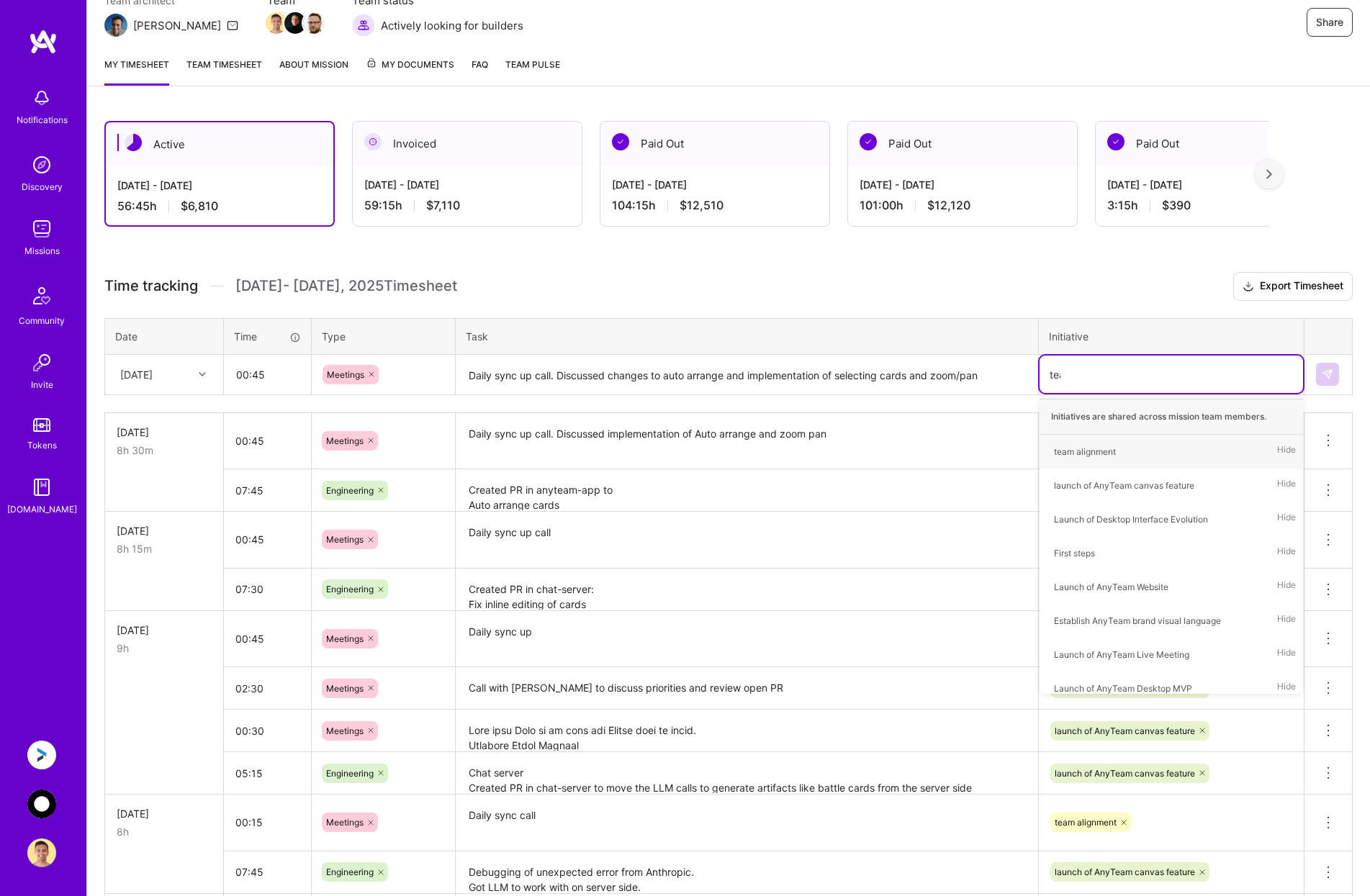
type input "team"
type input "laun"
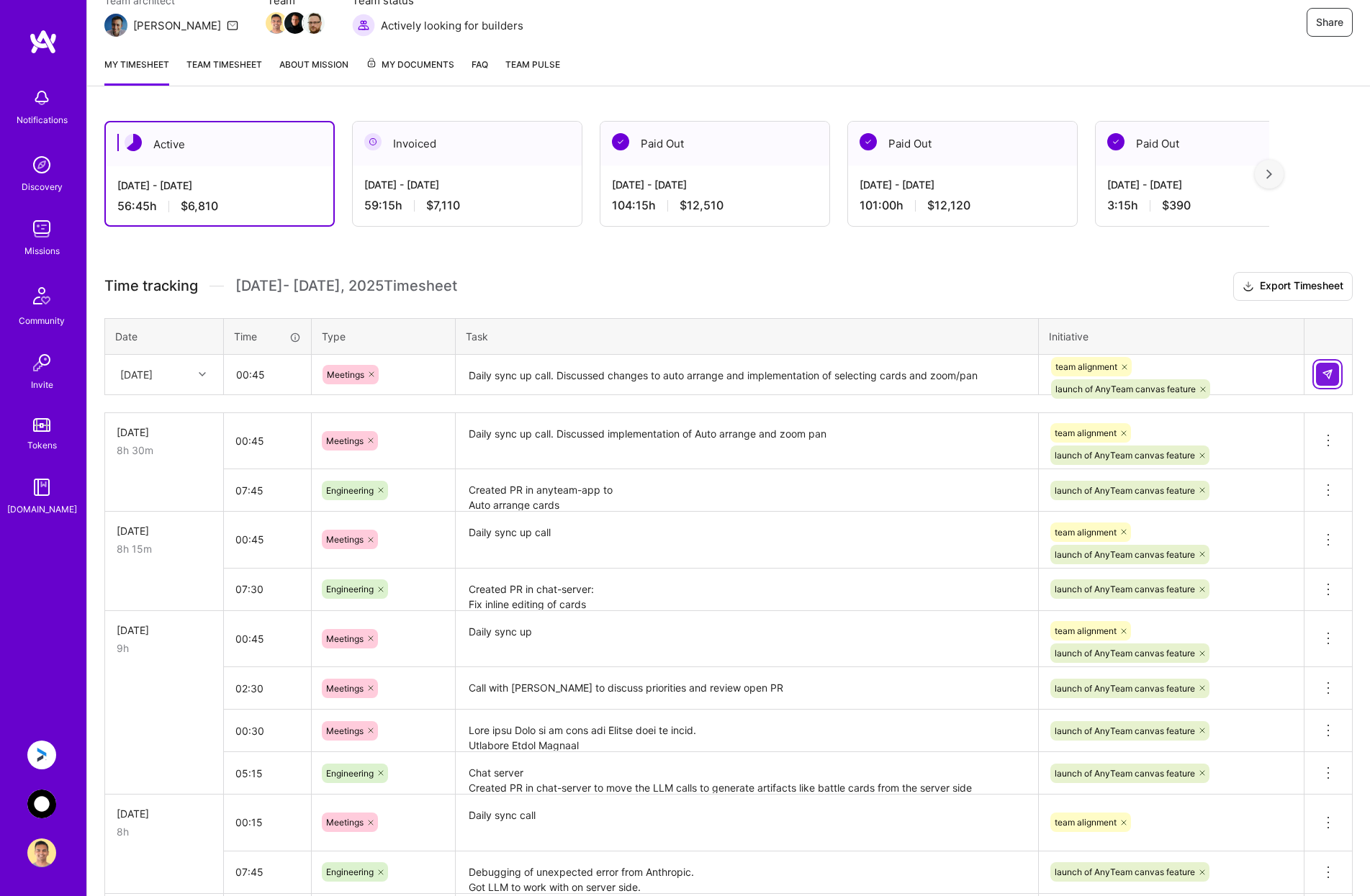
click at [1326, 373] on img at bounding box center [1326, 374] width 11 height 11
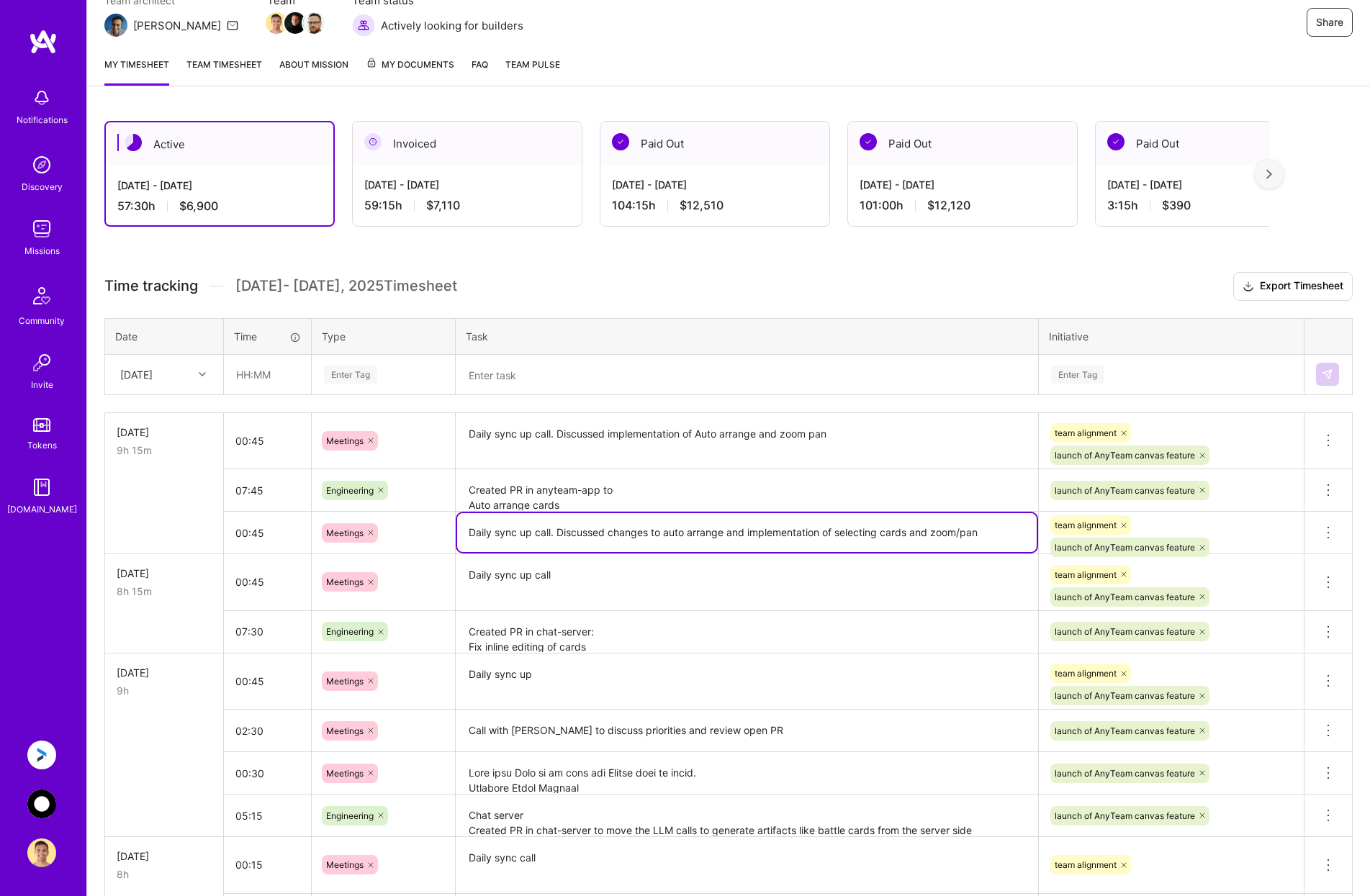
drag, startPoint x: 1004, startPoint y: 533, endPoint x: 469, endPoint y: 534, distance: 535.0
click at [469, 534] on textarea "Daily sync up call. Discussed changes to auto arrange and implementation of sel…" at bounding box center [746, 533] width 579 height 39
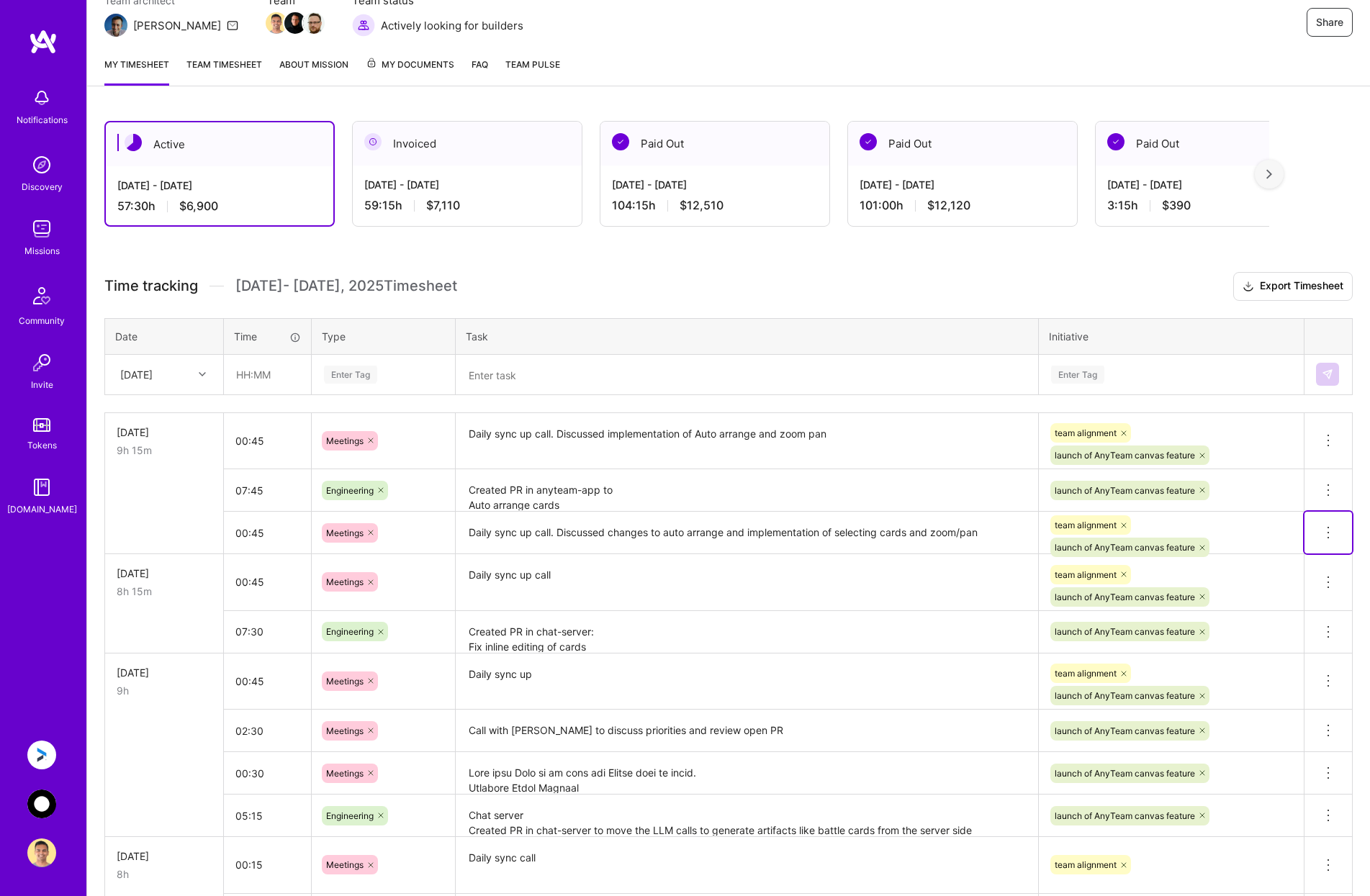
click at [1324, 530] on icon at bounding box center [1328, 533] width 17 height 17
click at [1314, 551] on button "Delete row" at bounding box center [1293, 557] width 75 height 35
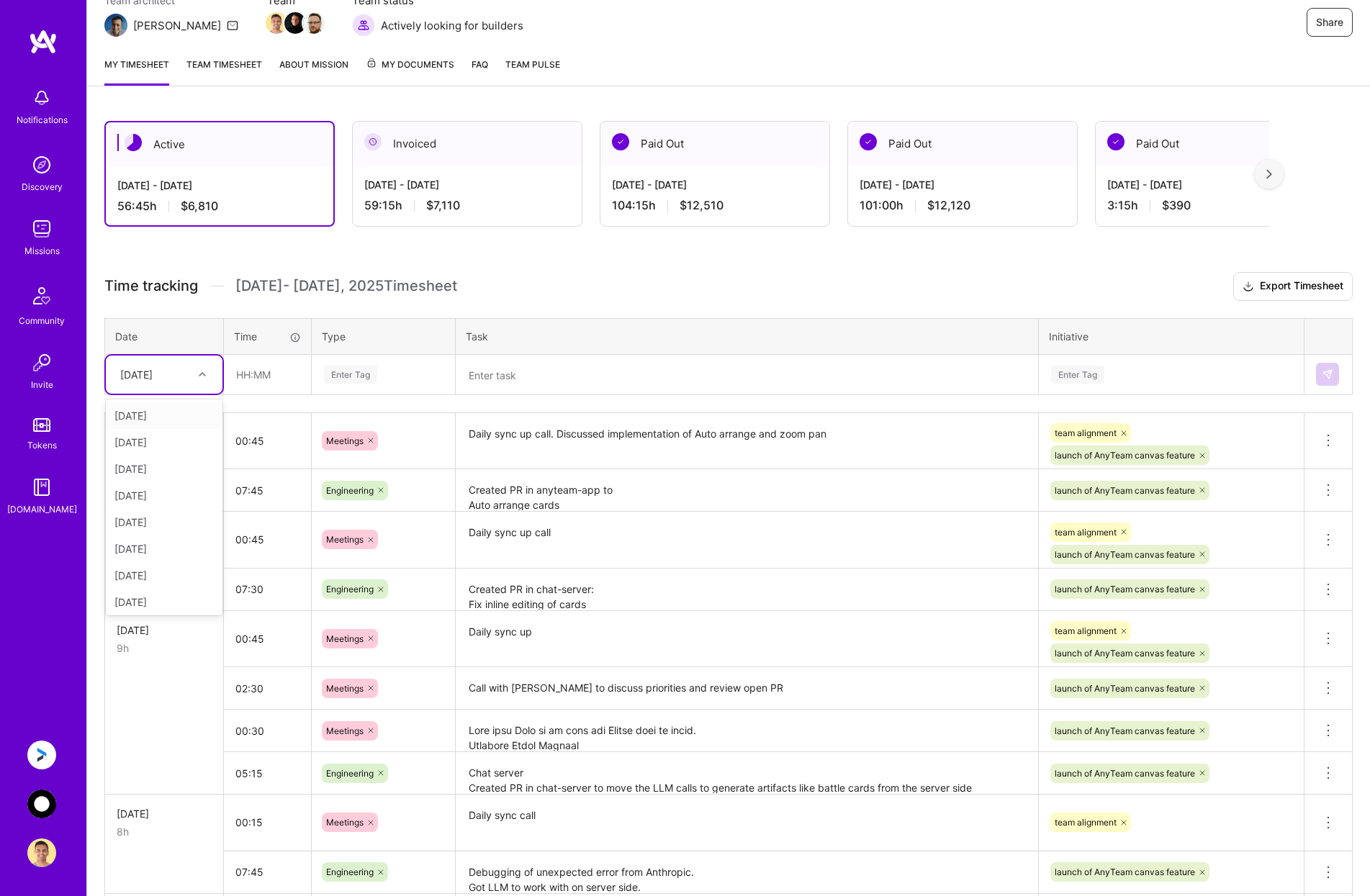
click at [185, 378] on div "[DATE]" at bounding box center [153, 375] width 80 height 24
click at [172, 602] on div "[DATE]" at bounding box center [164, 599] width 117 height 26
click at [259, 373] on input "text" at bounding box center [267, 374] width 85 height 38
type input "00:45"
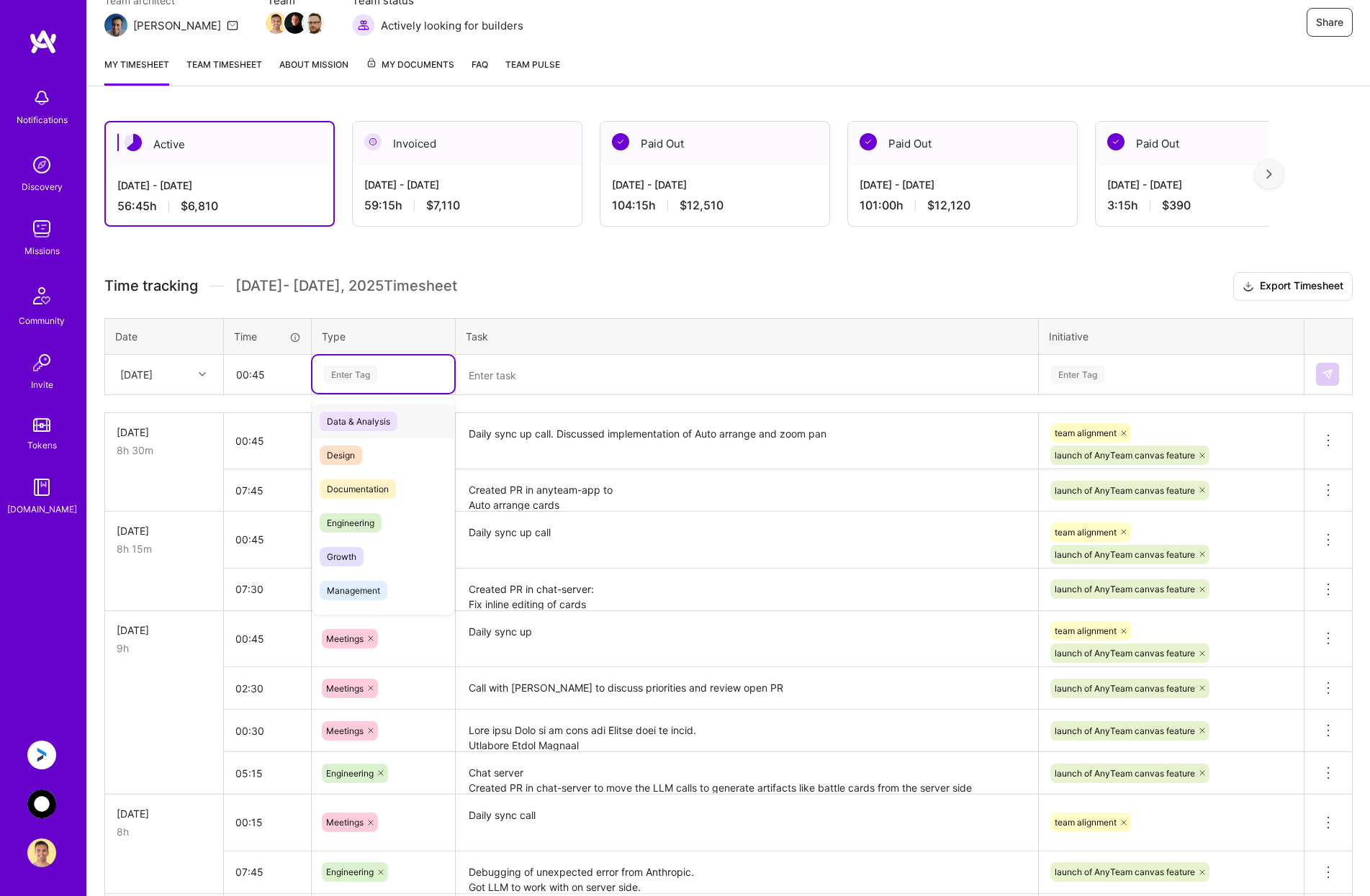
click at [372, 376] on div "Enter Tag" at bounding box center [350, 375] width 53 height 22
click at [380, 511] on div "Meetings" at bounding box center [383, 514] width 142 height 34
click at [503, 385] on textarea at bounding box center [746, 375] width 579 height 38
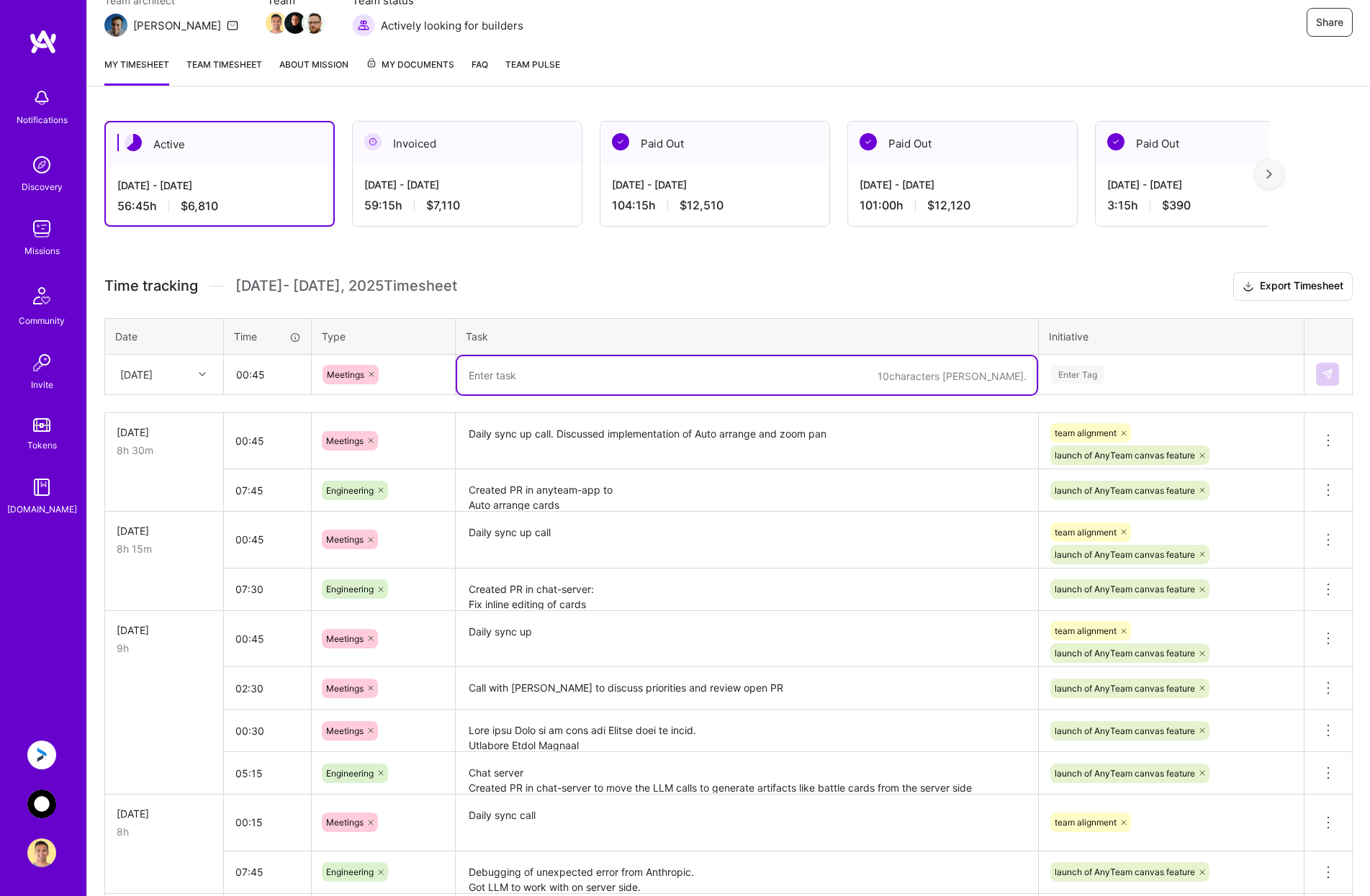
paste textarea "Daily sync up call. Discussed changes to auto arrange and implementation of sel…"
type textarea "Daily sync up call. Discussed changes to auto arrange and implementation of sel…"
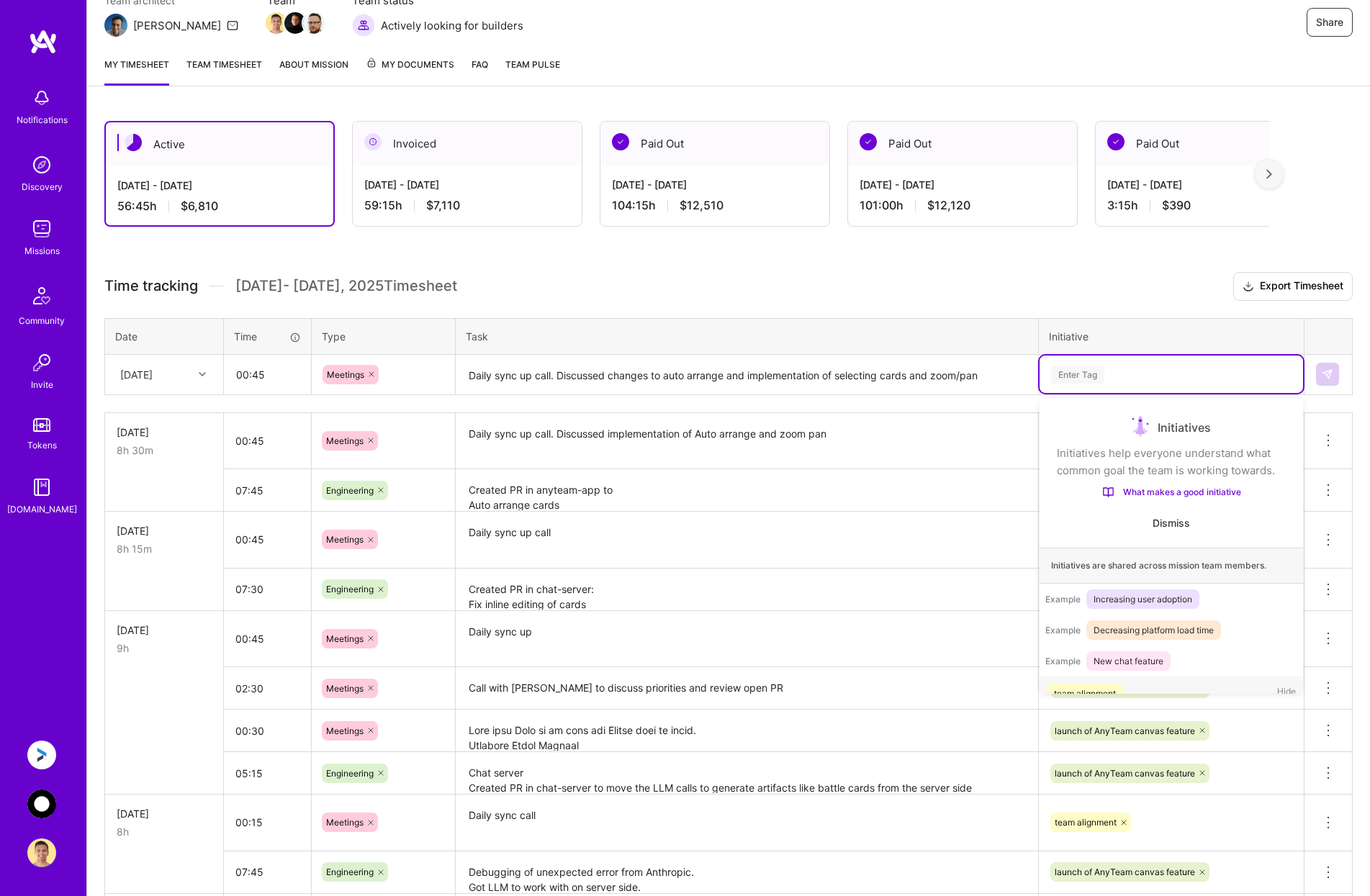
click at [1145, 364] on div "Enter Tag" at bounding box center [1171, 374] width 263 height 38
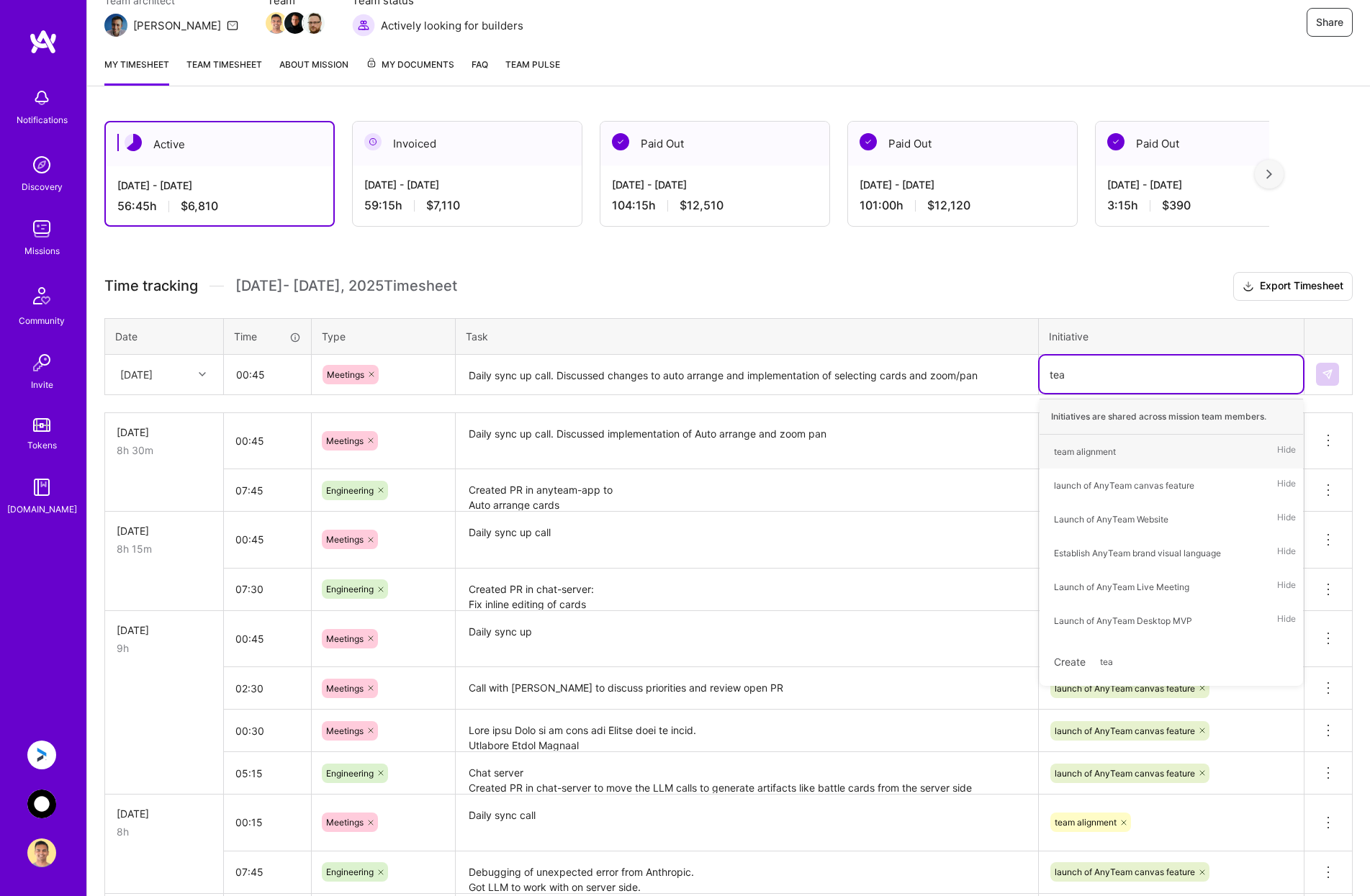
type input "team"
type input "[PERSON_NAME]"
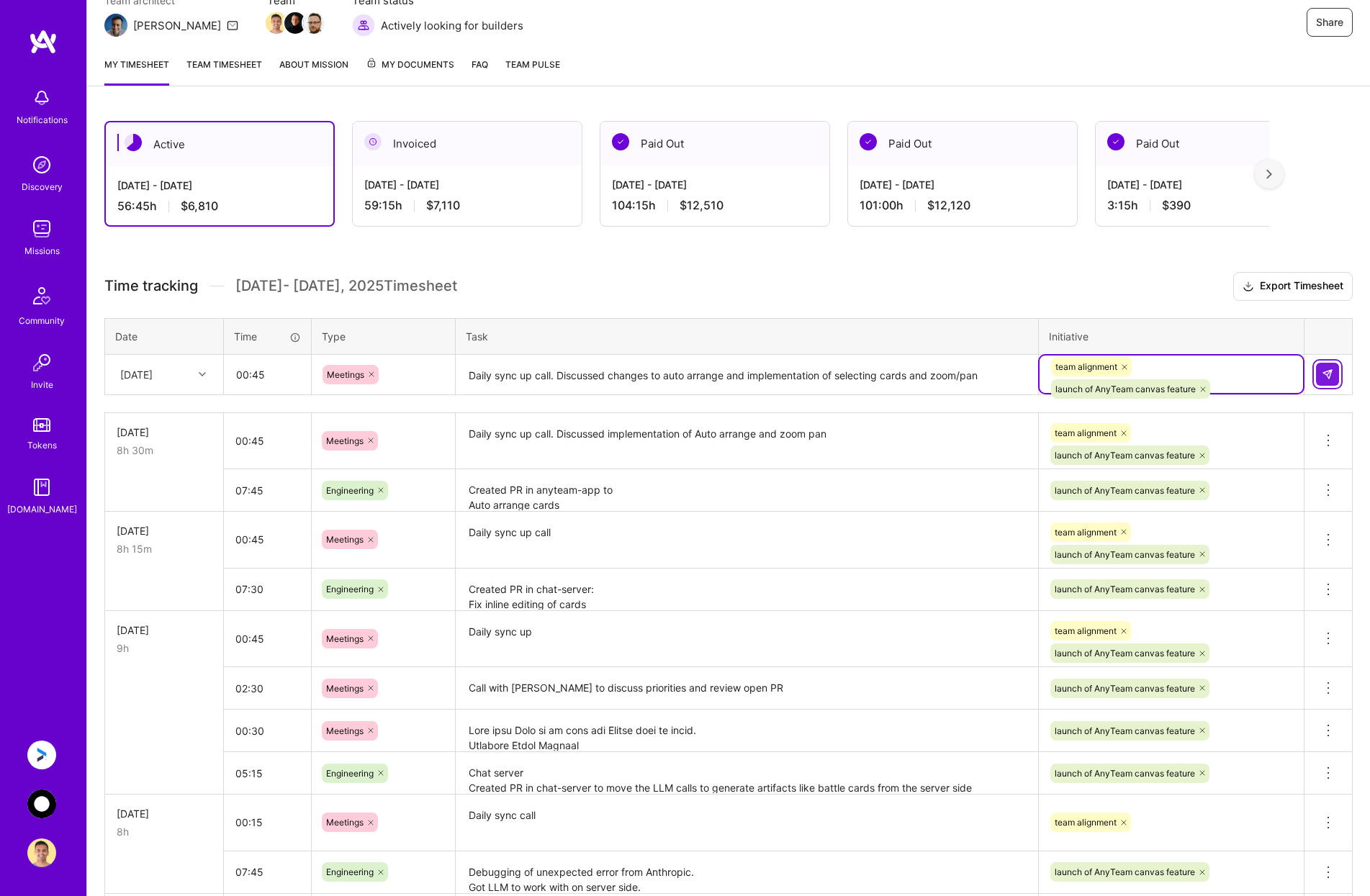
click at [1325, 369] on img at bounding box center [1326, 374] width 11 height 11
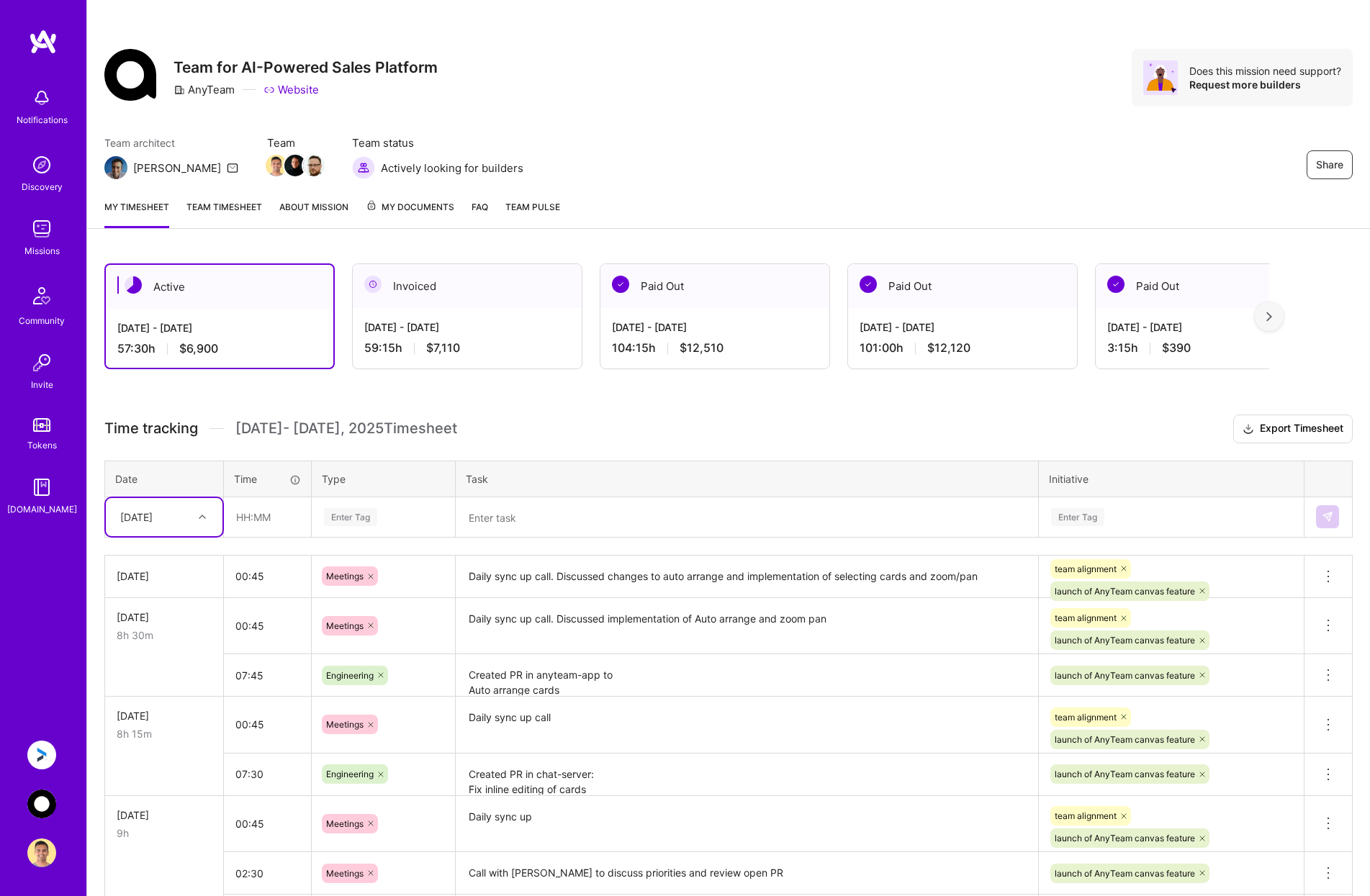
scroll to position [0, 0]
click at [690, 61] on div "Share Team for AI-Powered Sales Platform AnyTeam Website Does this mission need…" at bounding box center [728, 79] width 1248 height 57
click at [48, 753] on img at bounding box center [42, 755] width 29 height 29
